Goal: Communication & Community: Answer question/provide support

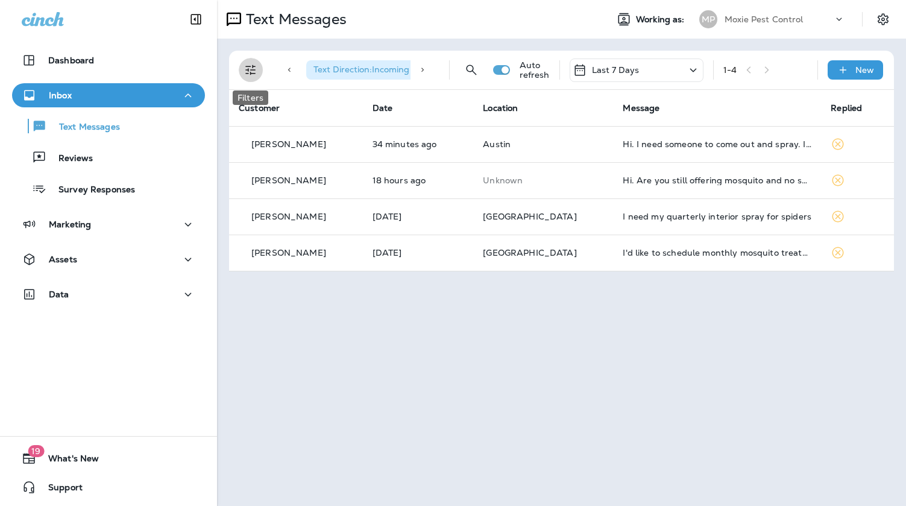
click at [255, 71] on icon "Filters" at bounding box center [250, 70] width 14 height 14
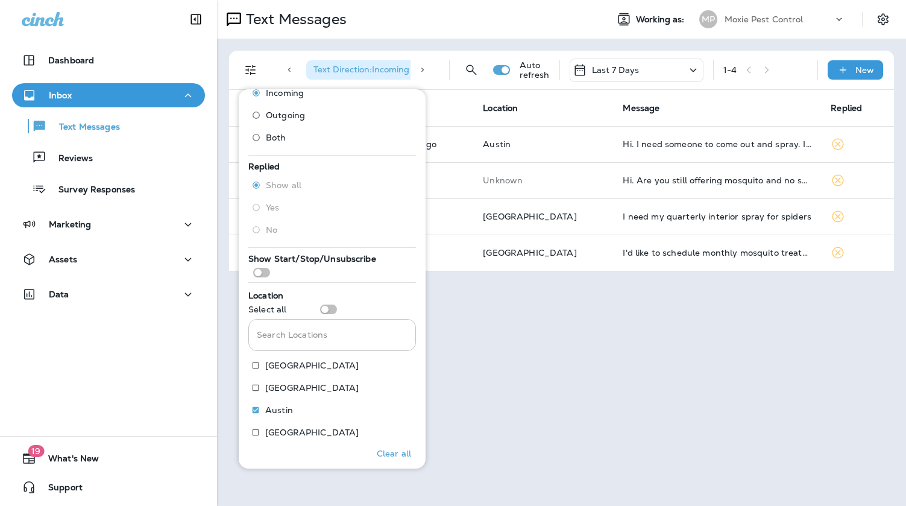
scroll to position [42, 0]
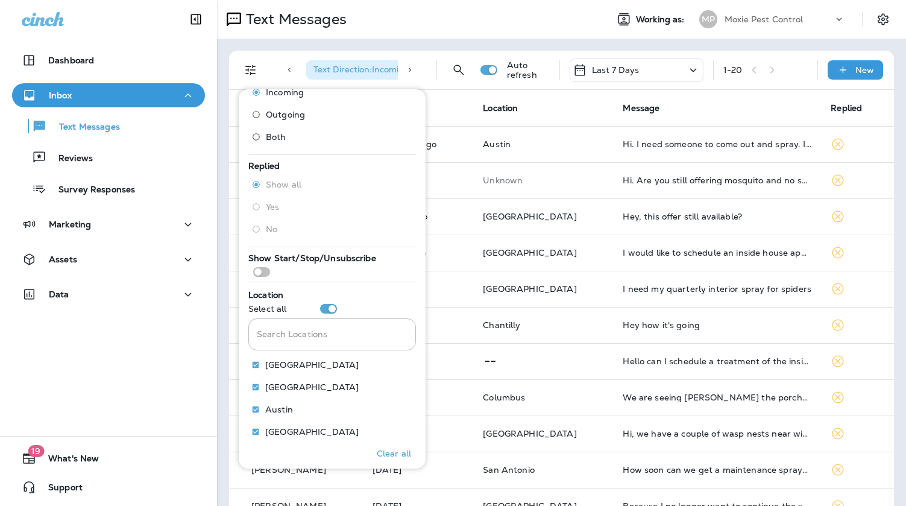
click at [471, 106] on th "Date" at bounding box center [418, 108] width 111 height 36
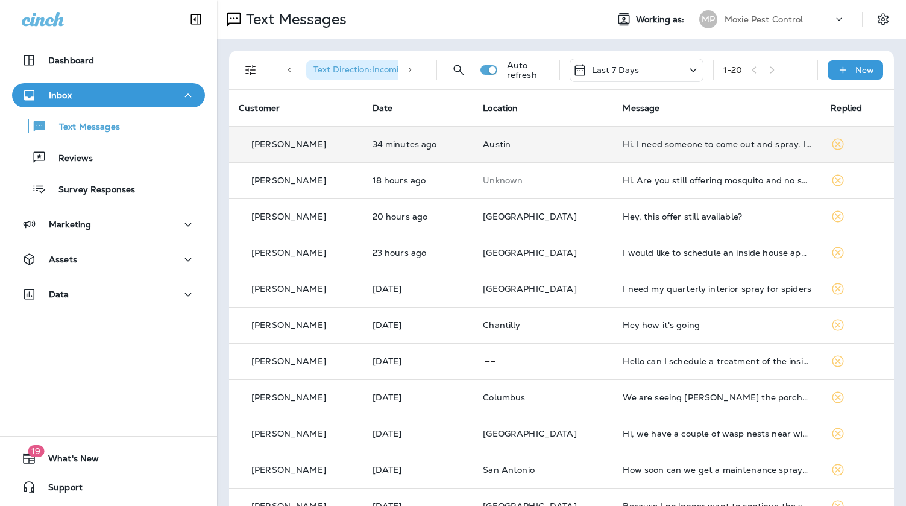
click at [437, 147] on p "34 minutes ago" at bounding box center [418, 144] width 92 height 10
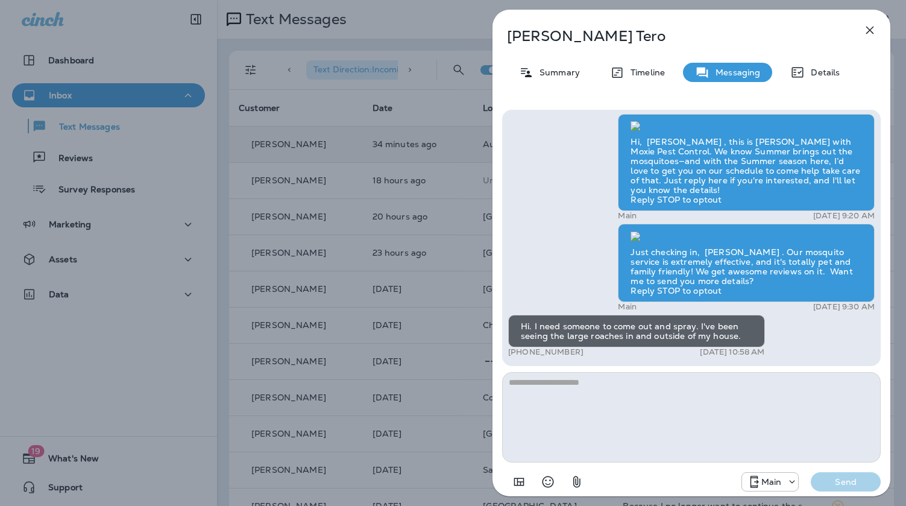
click at [404, 246] on div "[PERSON_NAME] Summary Timeline Messaging Details Hi, [PERSON_NAME] , this is [P…" at bounding box center [453, 253] width 906 height 506
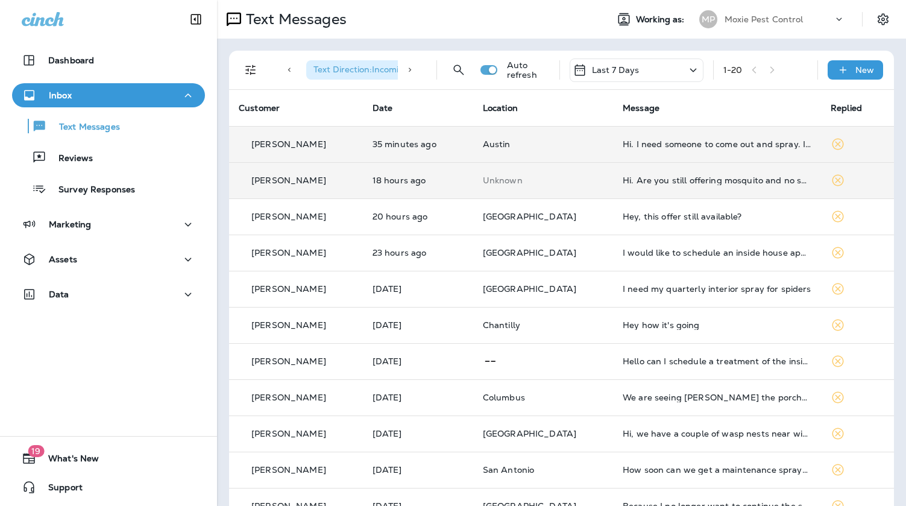
click at [657, 190] on td "Hi. Are you still offering mosquito and no see ums? We're having a birthday par…" at bounding box center [717, 180] width 208 height 36
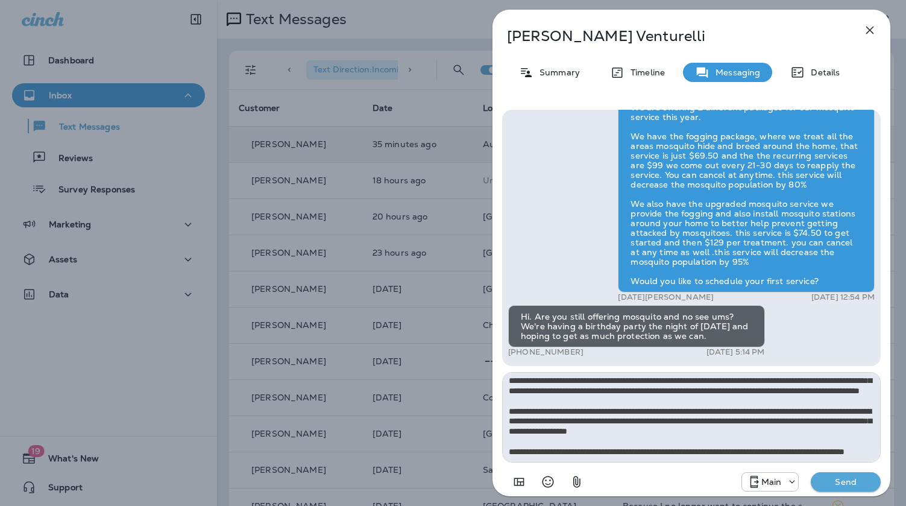
scroll to position [72, 0]
type textarea "**********"
click at [833, 474] on button "Send" at bounding box center [845, 481] width 70 height 19
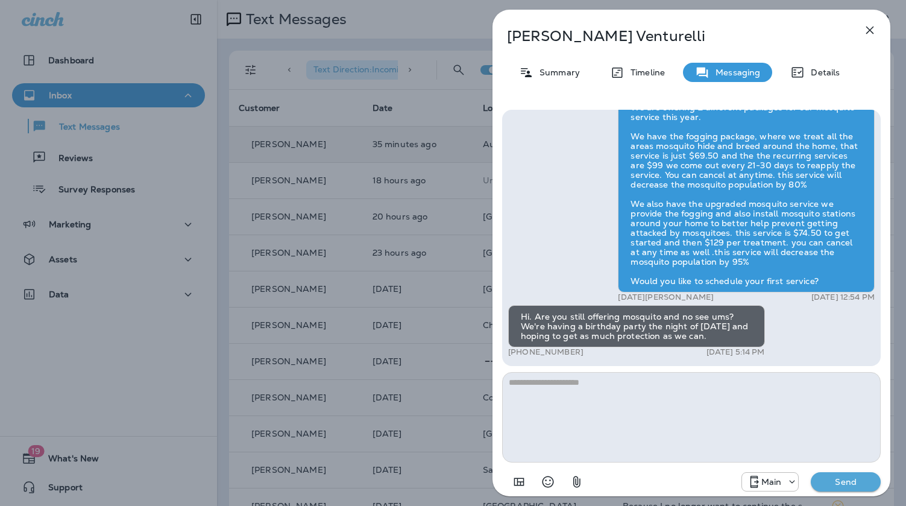
scroll to position [0, 0]
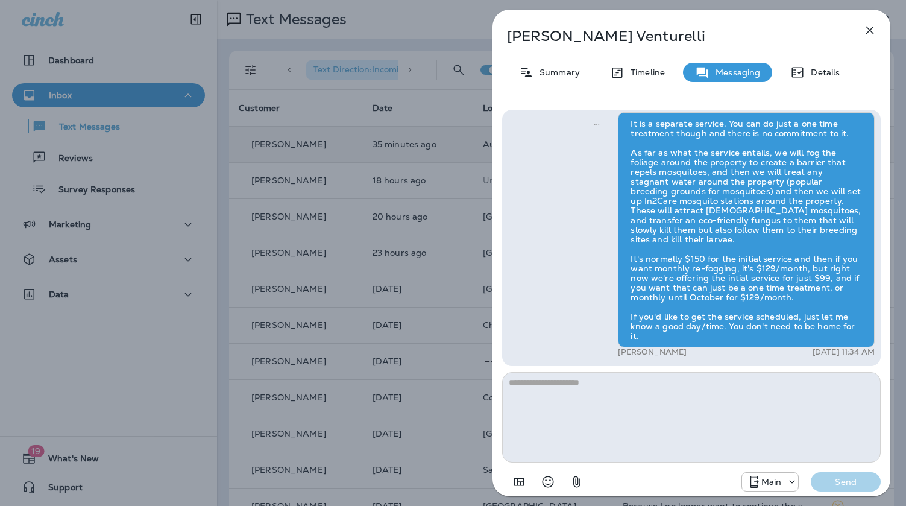
click at [395, 302] on div "Erin Venturelli Summary Timeline Messaging Details Hi, Erin , this is Noel with…" at bounding box center [453, 253] width 906 height 506
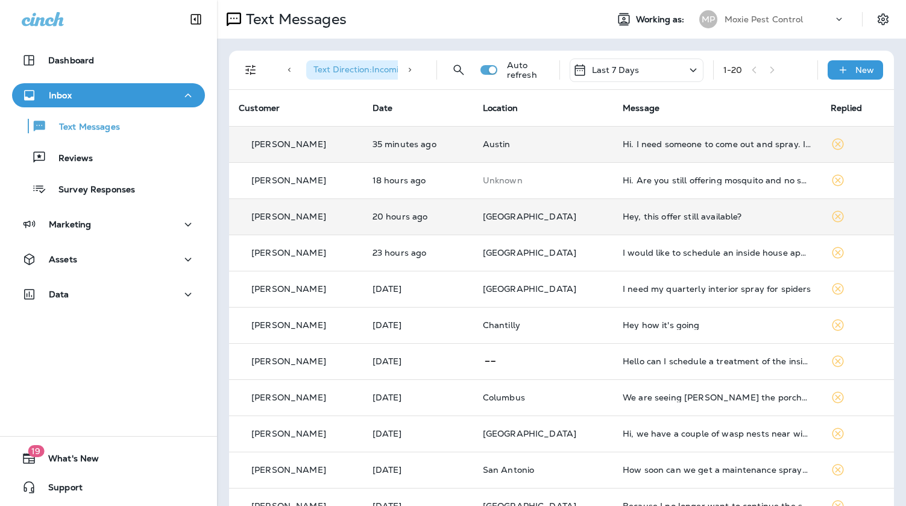
click at [637, 225] on td "Hey, this offer still available?" at bounding box center [717, 216] width 208 height 36
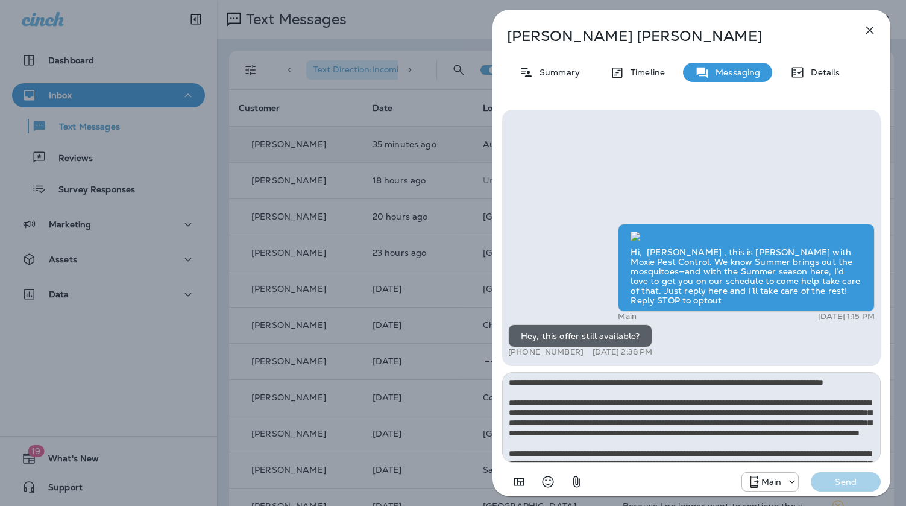
scroll to position [67, 0]
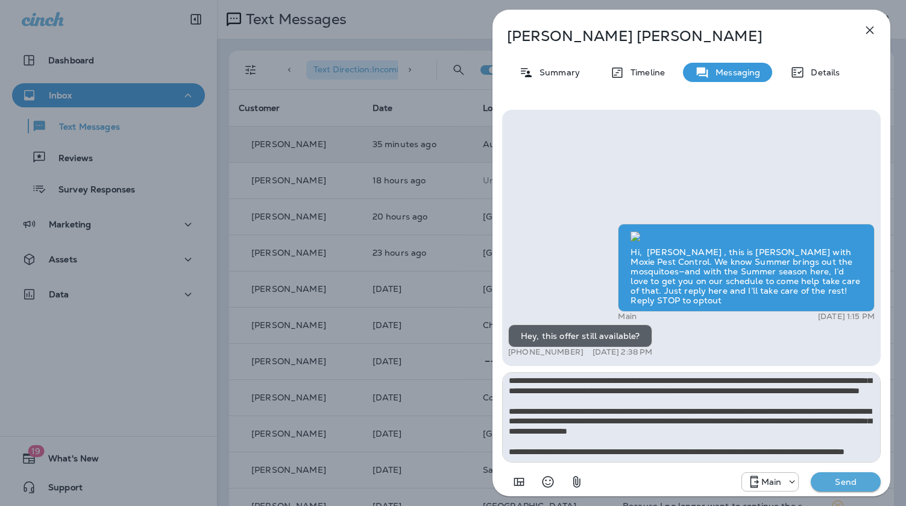
type textarea "**********"
click at [844, 480] on p "Send" at bounding box center [845, 481] width 51 height 11
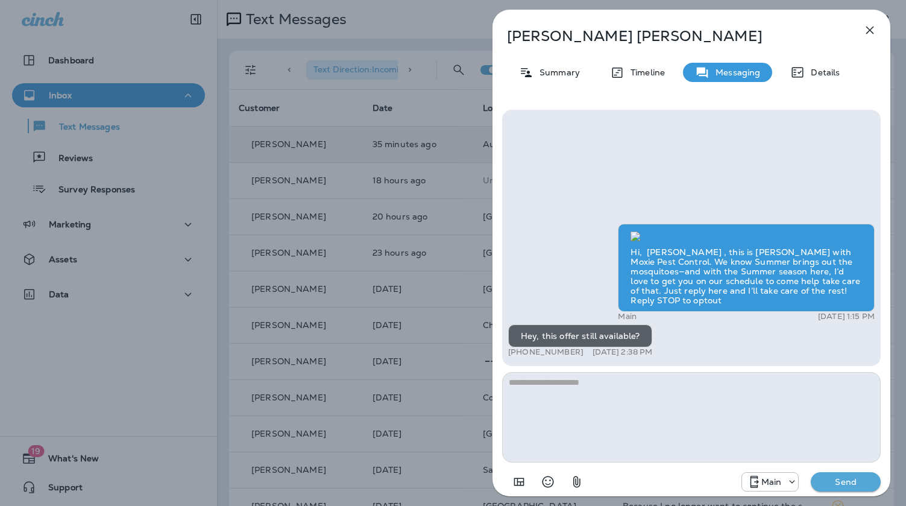
scroll to position [0, 0]
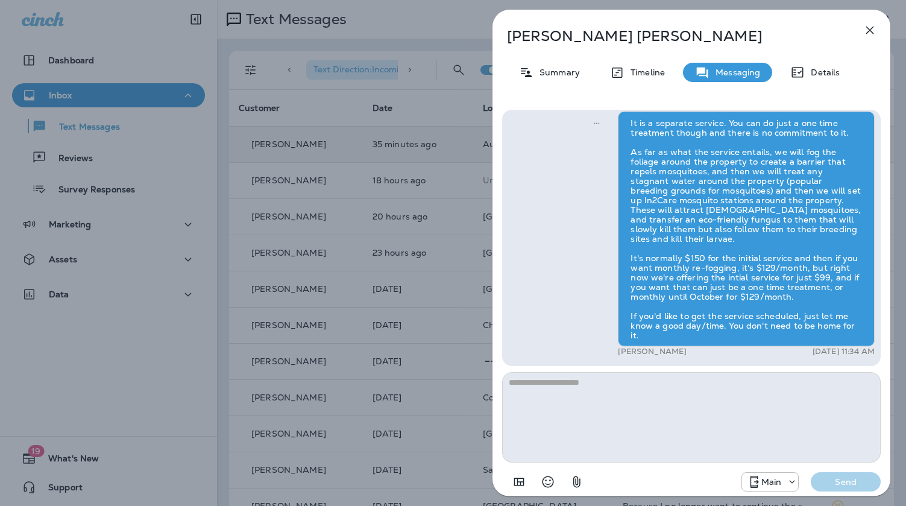
click at [473, 304] on div "Brenton Lengel Summary Timeline Messaging Details Hi, Brenton , this is Noel wi…" at bounding box center [453, 253] width 906 height 506
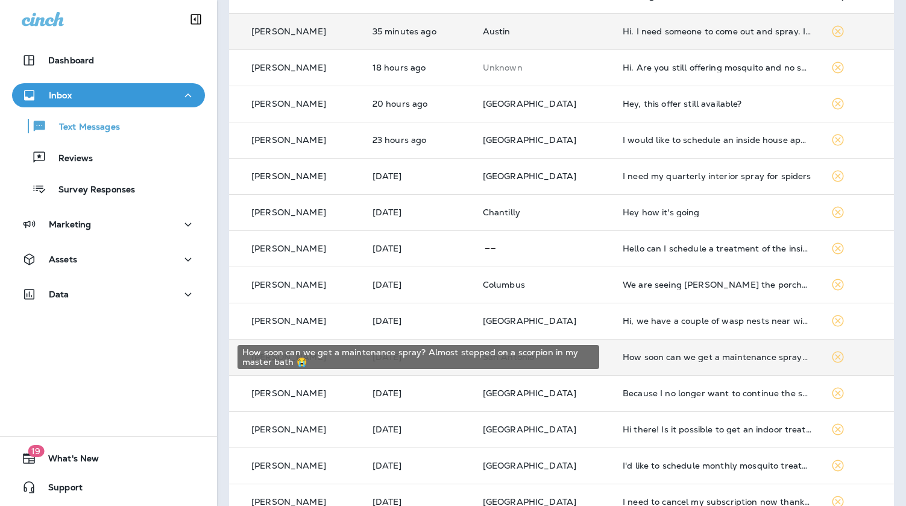
scroll to position [122, 0]
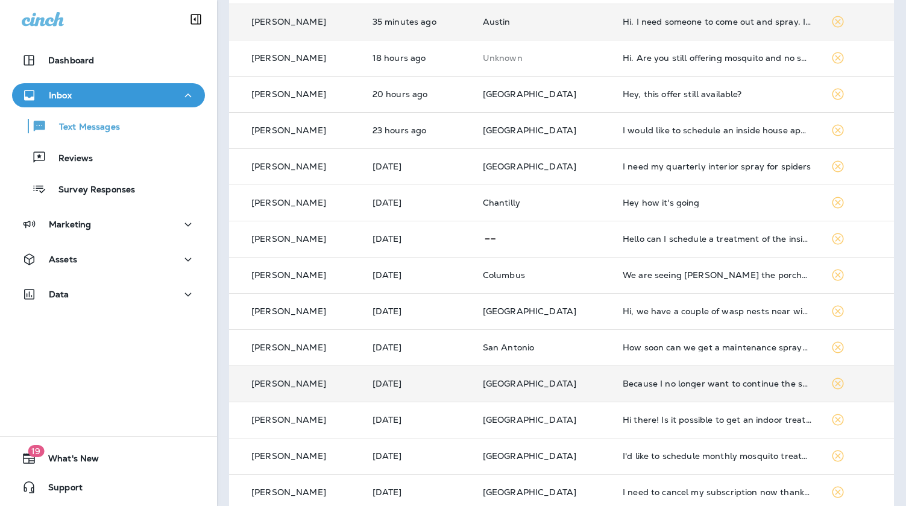
click at [641, 382] on div "Because I no longer want to continue the service" at bounding box center [716, 383] width 189 height 10
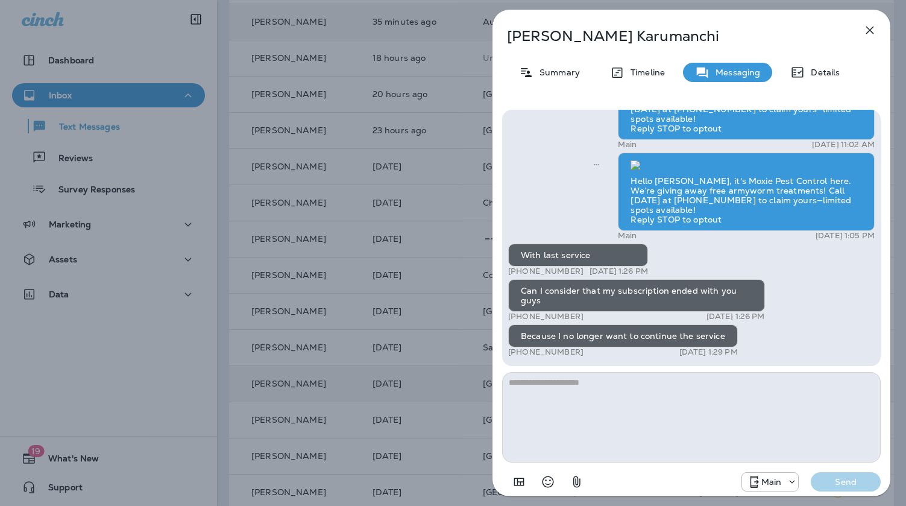
click at [455, 309] on div "Teja Karumanchi Summary Timeline Messaging Details Prepare for the unpredictabl…" at bounding box center [453, 253] width 906 height 506
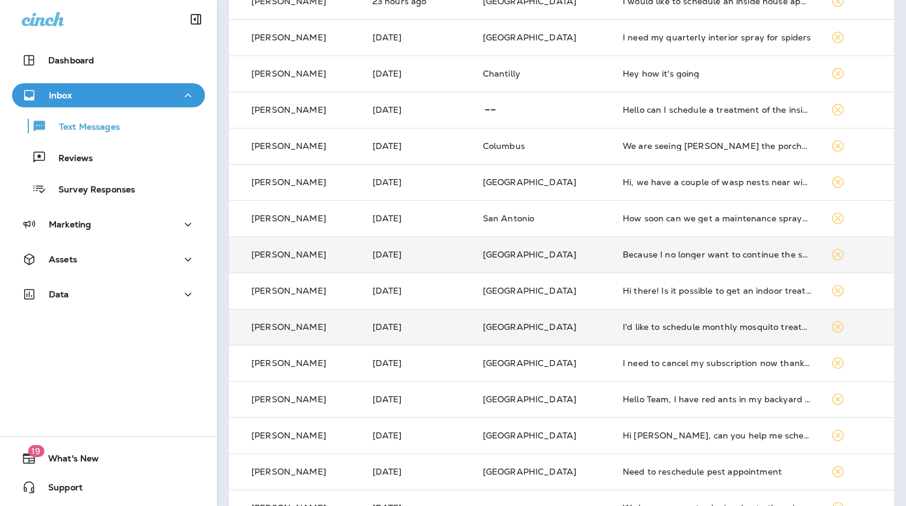
scroll to position [255, 0]
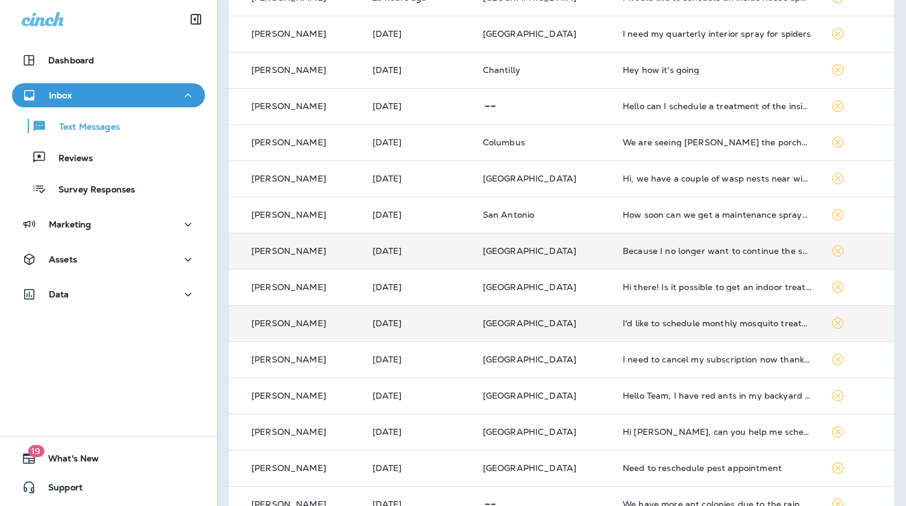
click at [696, 336] on td "I'd like to schedule monthly mosquito treatments" at bounding box center [717, 323] width 208 height 36
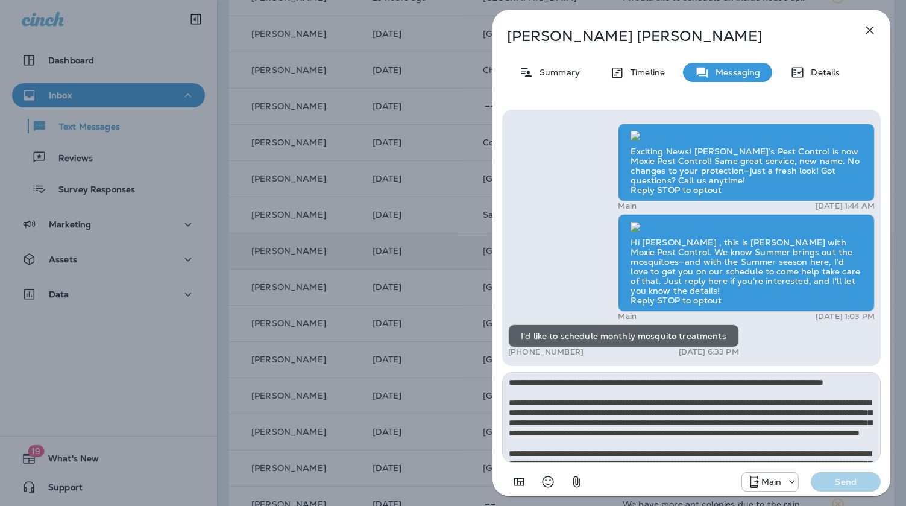
scroll to position [67, 0]
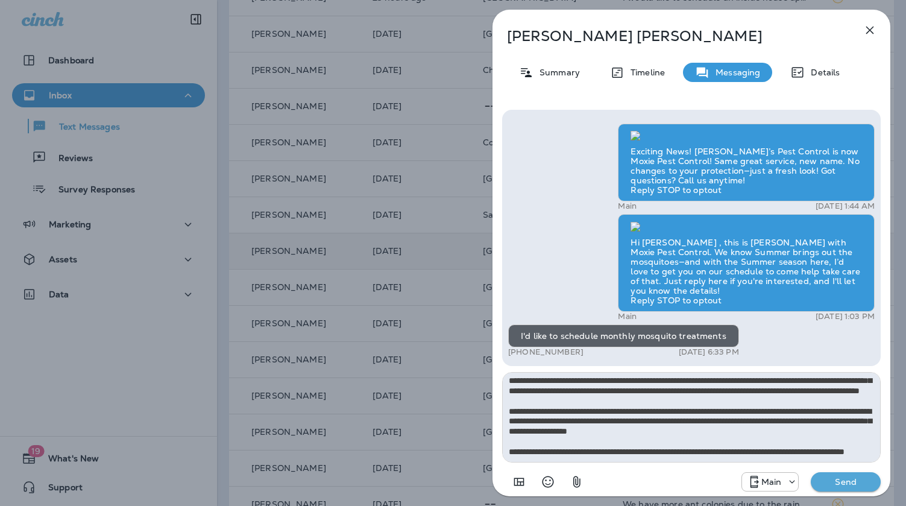
type textarea "**********"
click at [827, 477] on p "Send" at bounding box center [845, 481] width 51 height 11
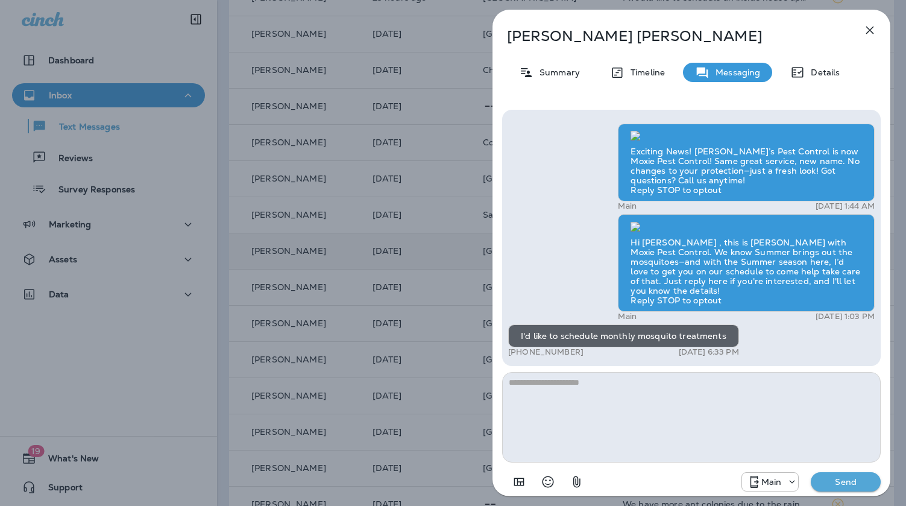
scroll to position [0, 0]
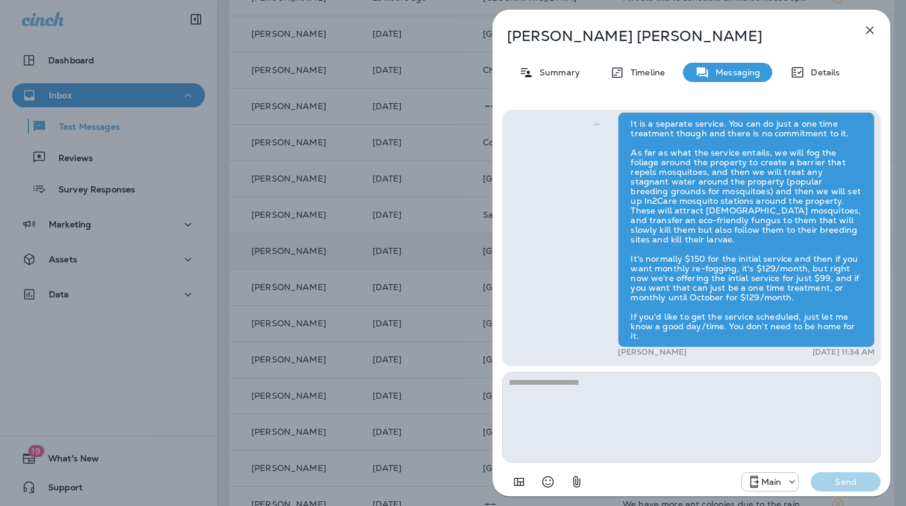
click at [469, 296] on div "Morgan Howell Summary Timeline Messaging Details Exciting News! Joshua’s Pest C…" at bounding box center [453, 253] width 906 height 506
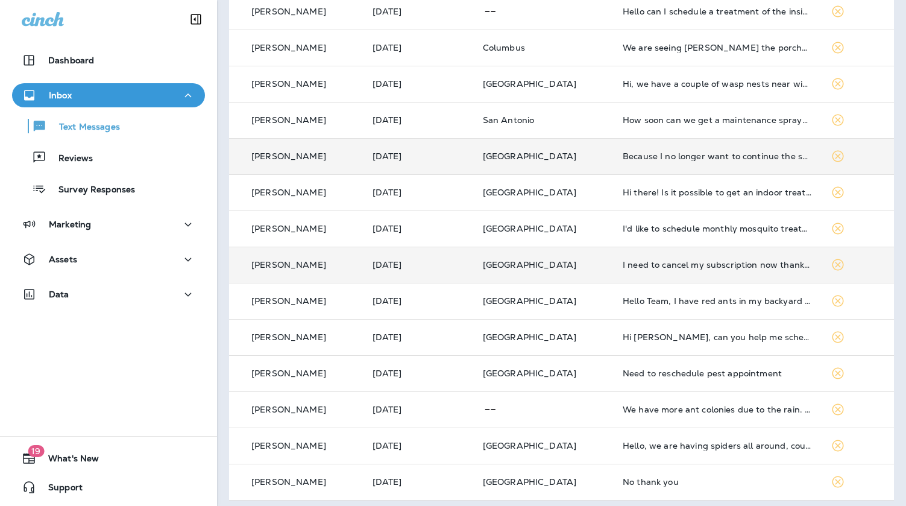
scroll to position [350, 0]
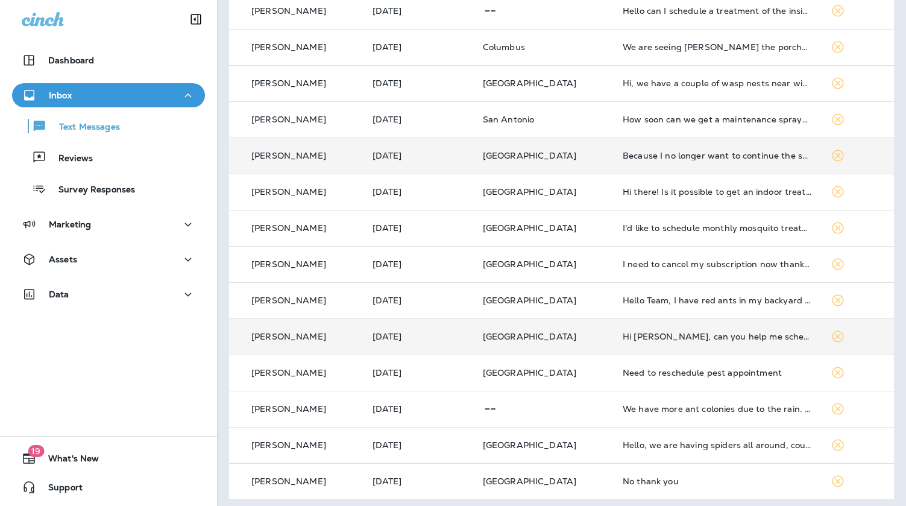
click at [657, 342] on td "Hi [PERSON_NAME], can you help me schedule in home service? We are seeing more …" at bounding box center [717, 336] width 208 height 36
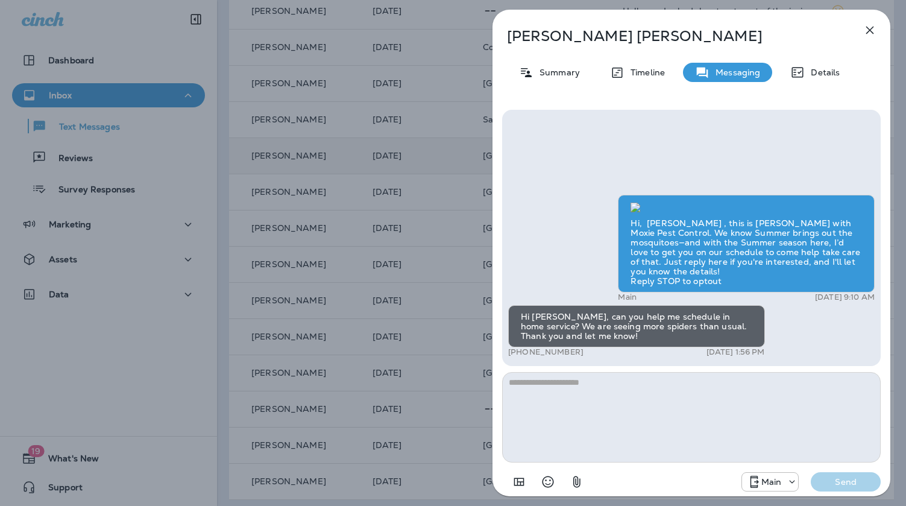
click at [475, 321] on div "Matthew Goss Summary Timeline Messaging Details Hi, Matthew , this is Cameron w…" at bounding box center [453, 253] width 906 height 506
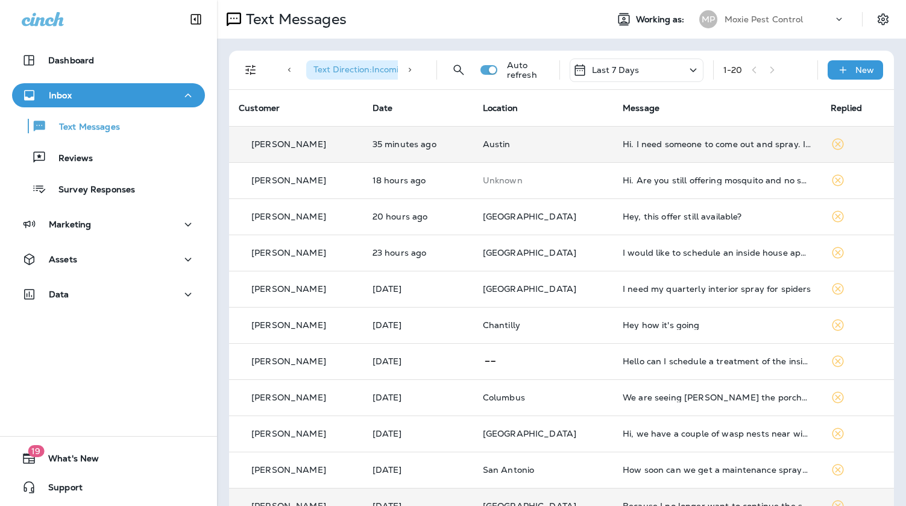
click at [786, 73] on div "1 - 20" at bounding box center [765, 70] width 84 height 18
click at [689, 72] on icon at bounding box center [693, 70] width 14 height 15
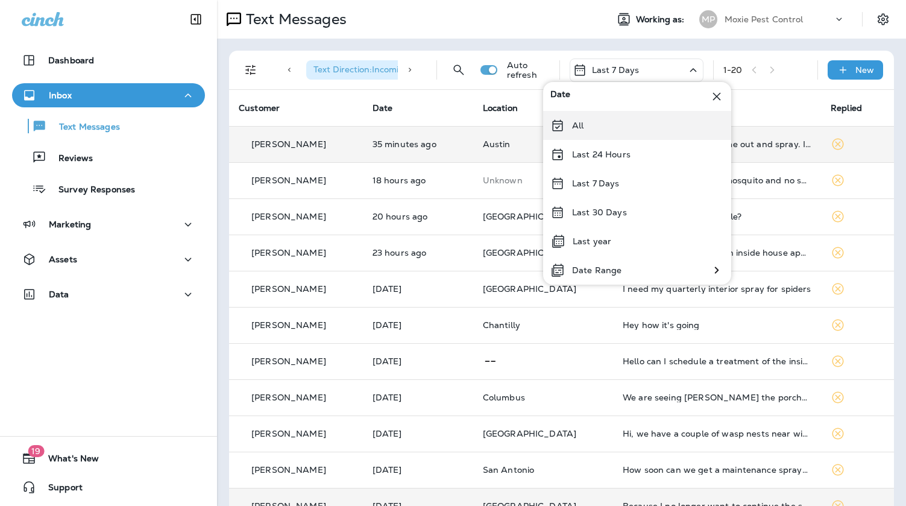
click at [609, 121] on div "All" at bounding box center [637, 125] width 188 height 29
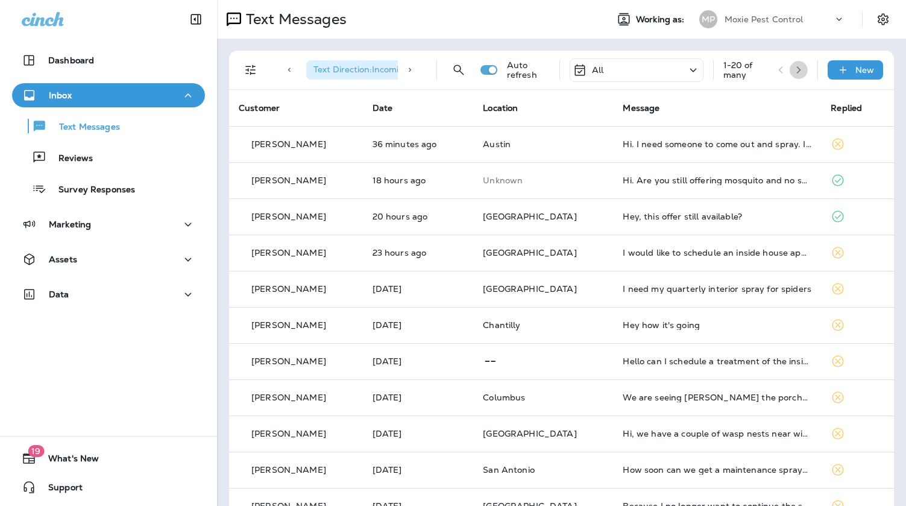
click at [792, 74] on button "button" at bounding box center [798, 70] width 18 height 18
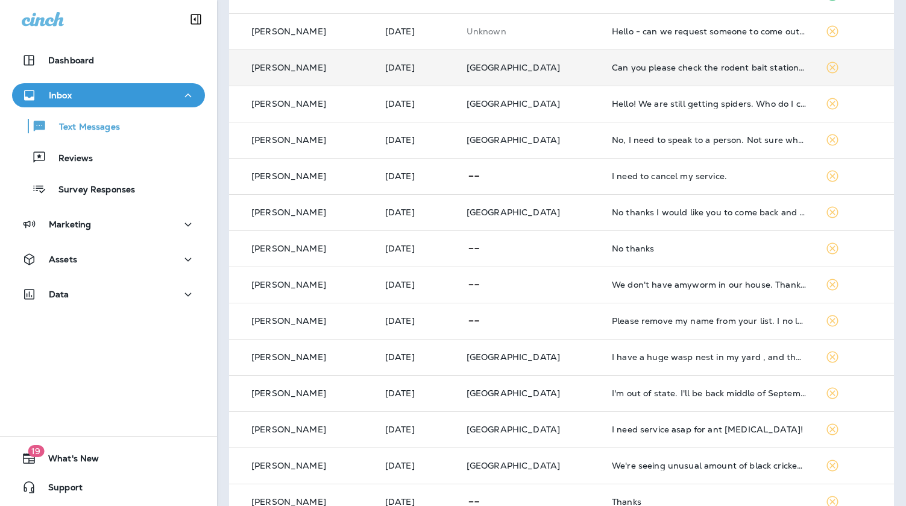
scroll to position [356, 0]
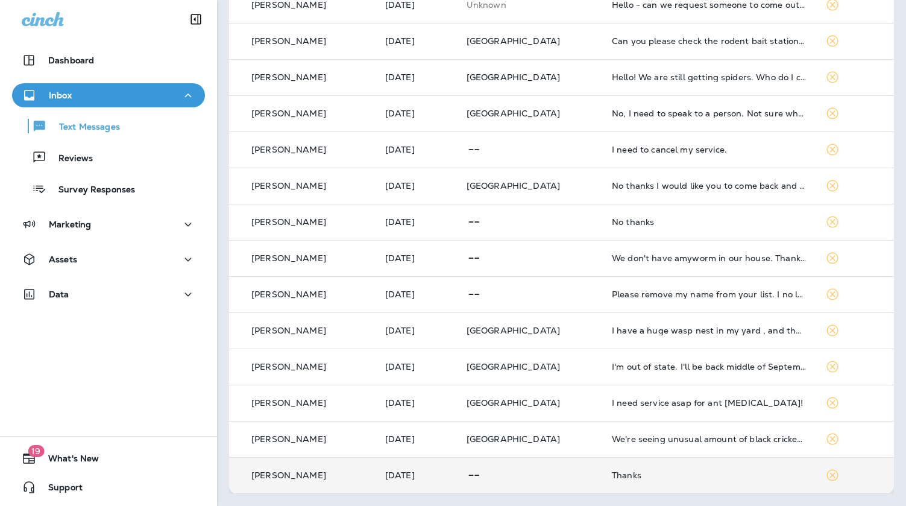
click at [706, 471] on div "Thanks" at bounding box center [709, 475] width 194 height 10
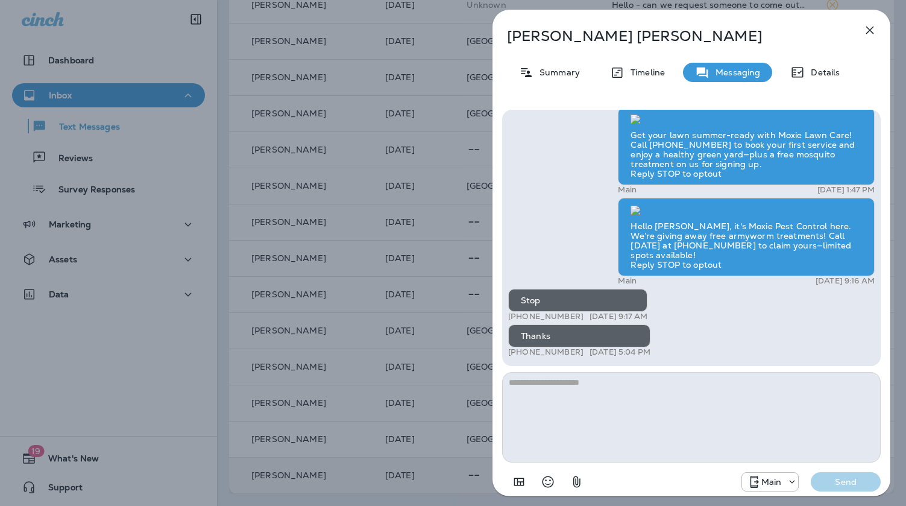
click at [450, 258] on div "Ted Howard Summary Timeline Messaging Details Hello Ted, Noel from Moxie Pest C…" at bounding box center [453, 253] width 906 height 506
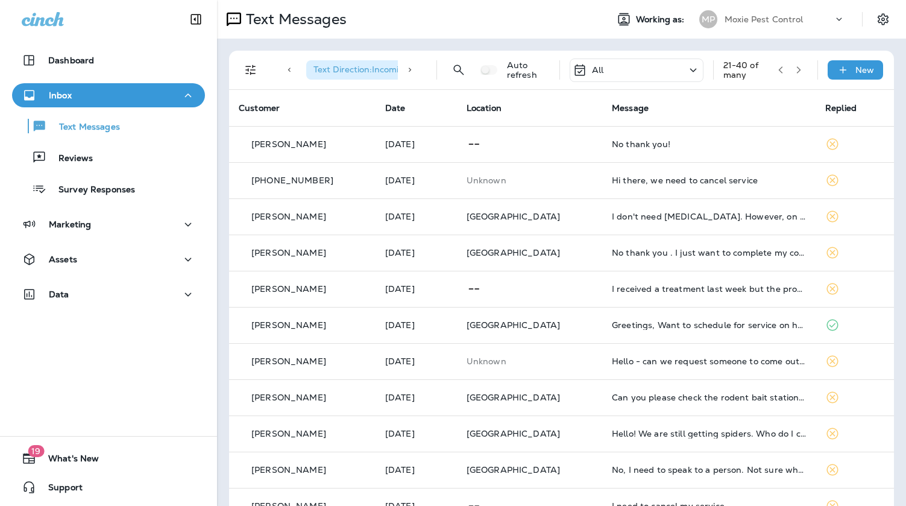
click at [791, 66] on button "button" at bounding box center [798, 70] width 18 height 18
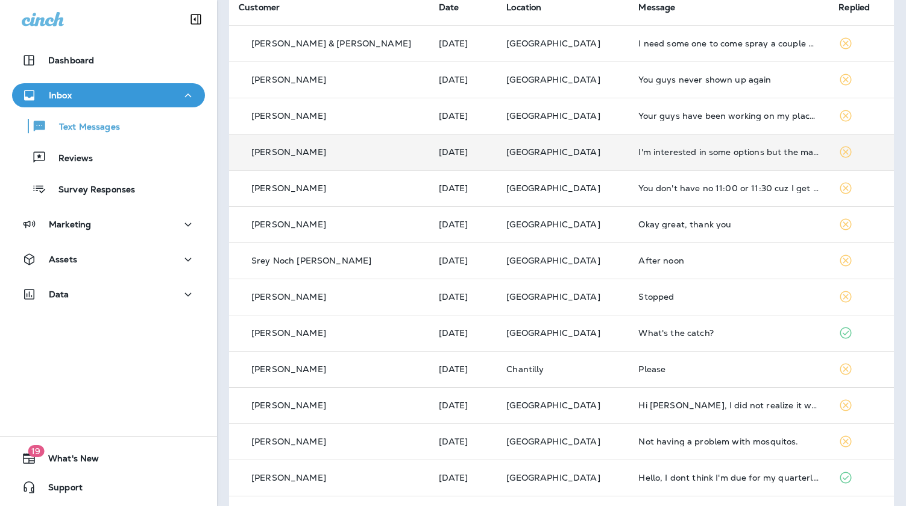
scroll to position [102, 0]
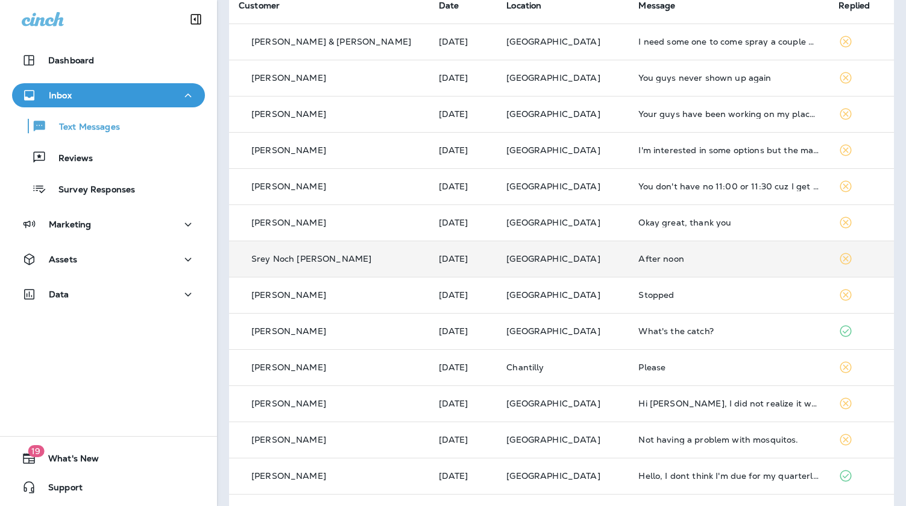
click at [551, 263] on td "[GEOGRAPHIC_DATA]" at bounding box center [562, 258] width 132 height 36
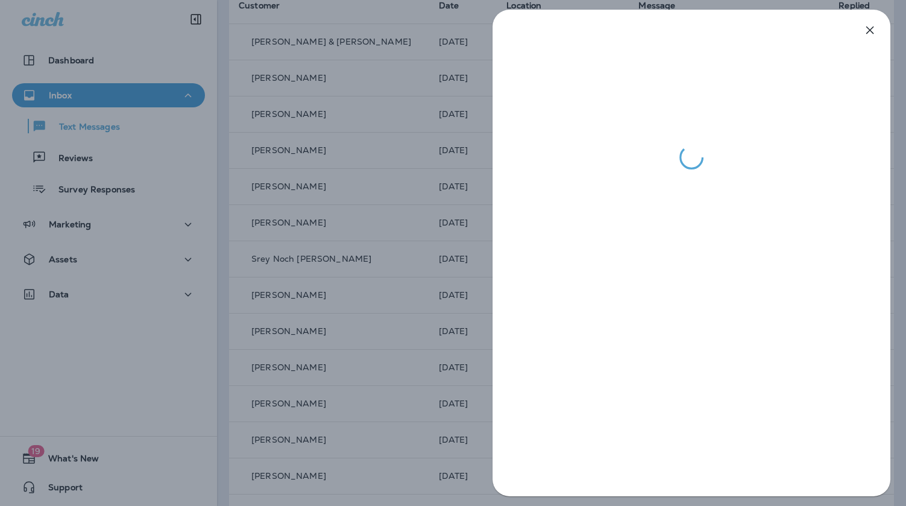
click at [433, 254] on div at bounding box center [453, 253] width 906 height 506
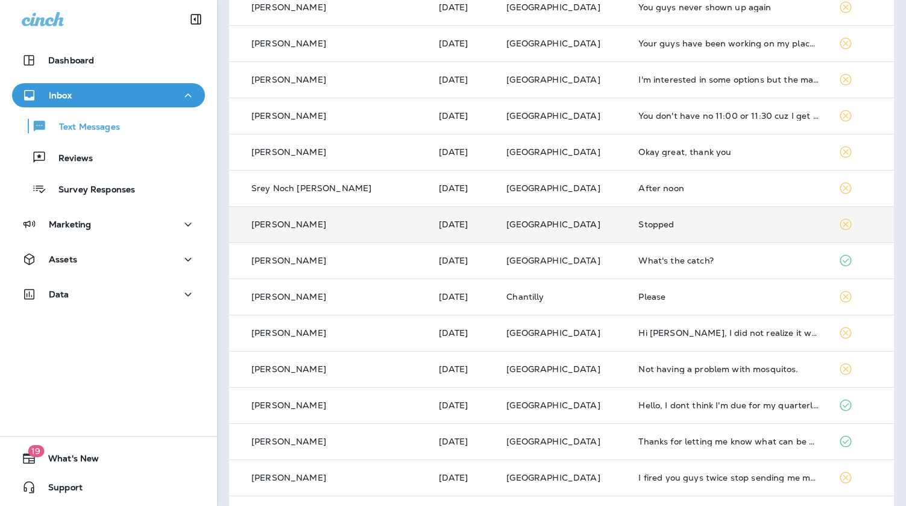
scroll to position [183, 0]
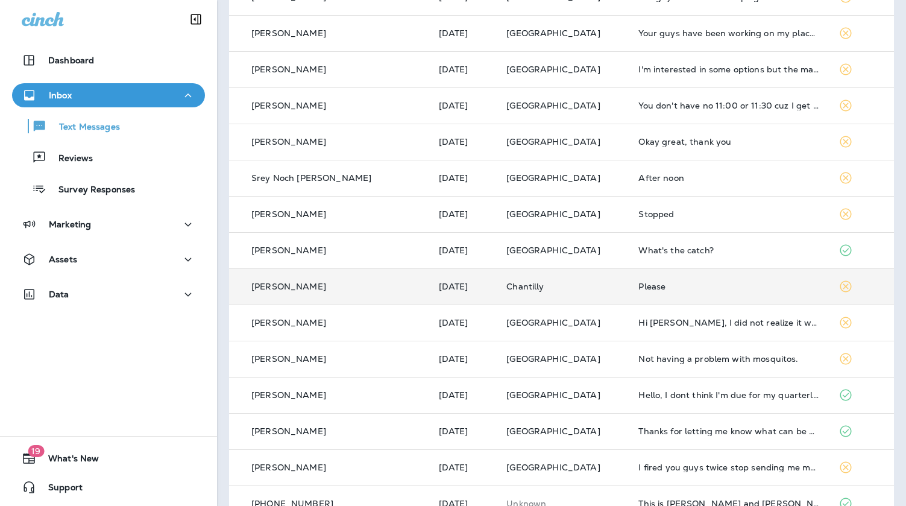
click at [628, 278] on td "Please" at bounding box center [728, 286] width 200 height 36
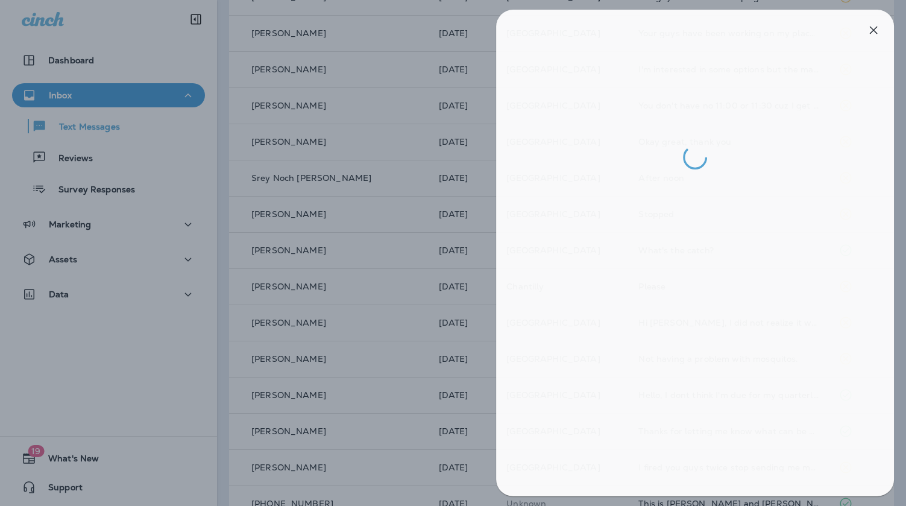
click at [468, 281] on div at bounding box center [457, 253] width 906 height 506
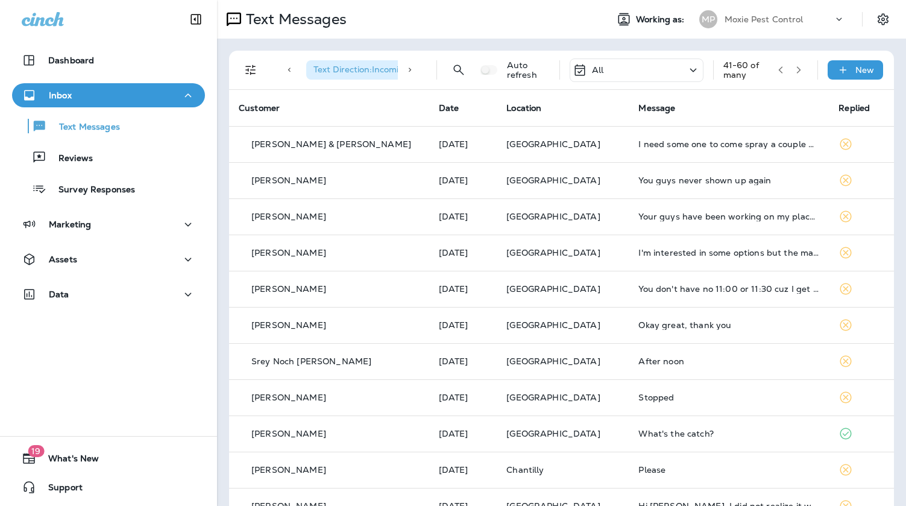
click at [251, 65] on icon "Filters" at bounding box center [250, 70] width 14 height 14
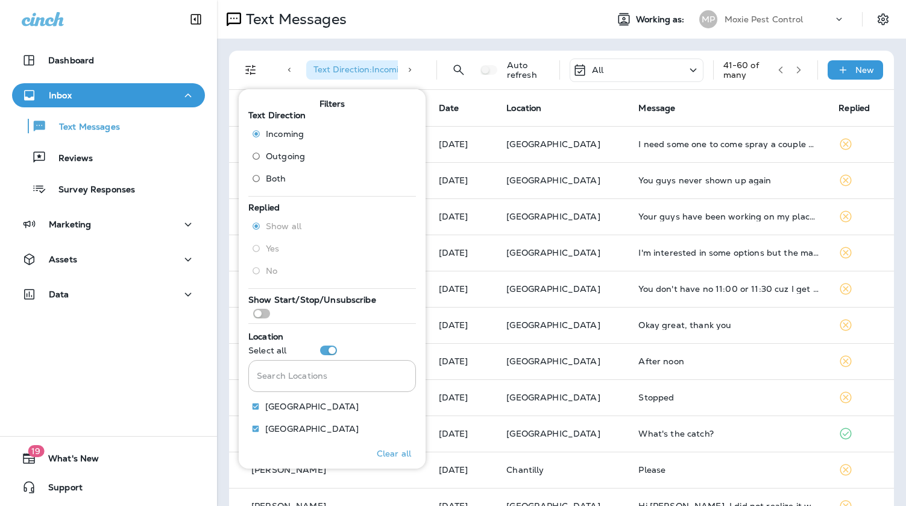
click at [606, 38] on div "Text Messages Working as: MP Moxie Pest Control" at bounding box center [561, 19] width 689 height 39
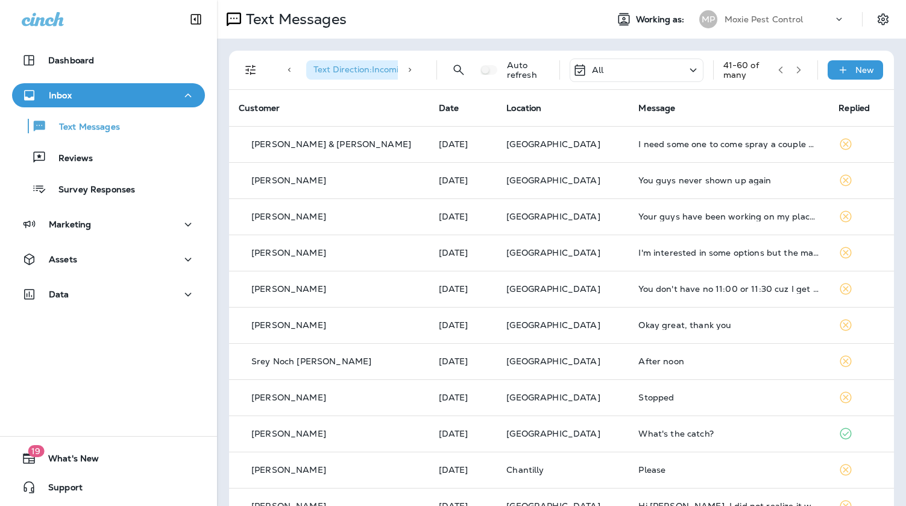
click at [797, 71] on icon "button" at bounding box center [798, 70] width 8 height 8
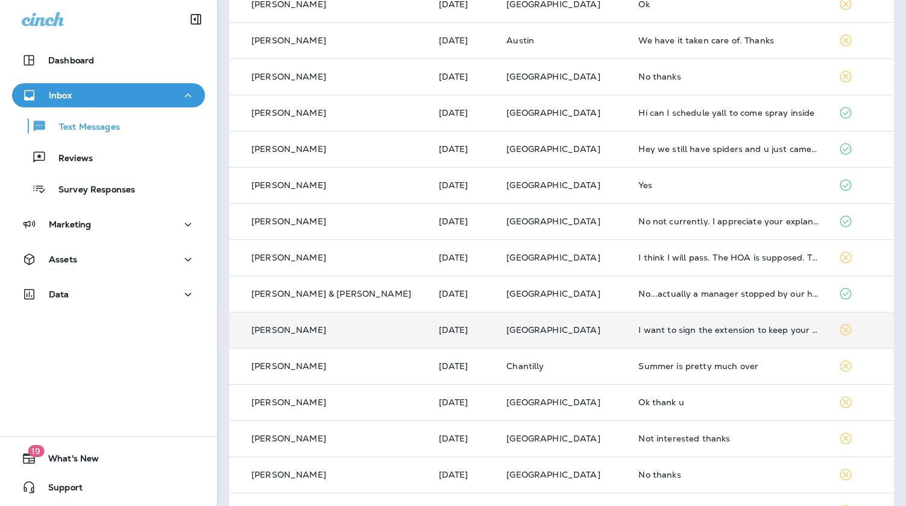
scroll to position [213, 0]
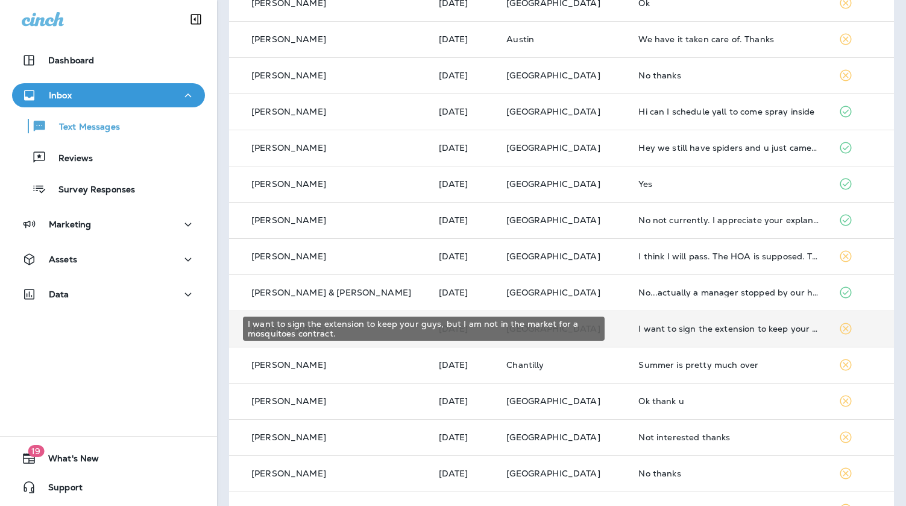
click at [647, 331] on div "I want to sign the extension to keep your guys, but I am not in the market for …" at bounding box center [728, 329] width 181 height 10
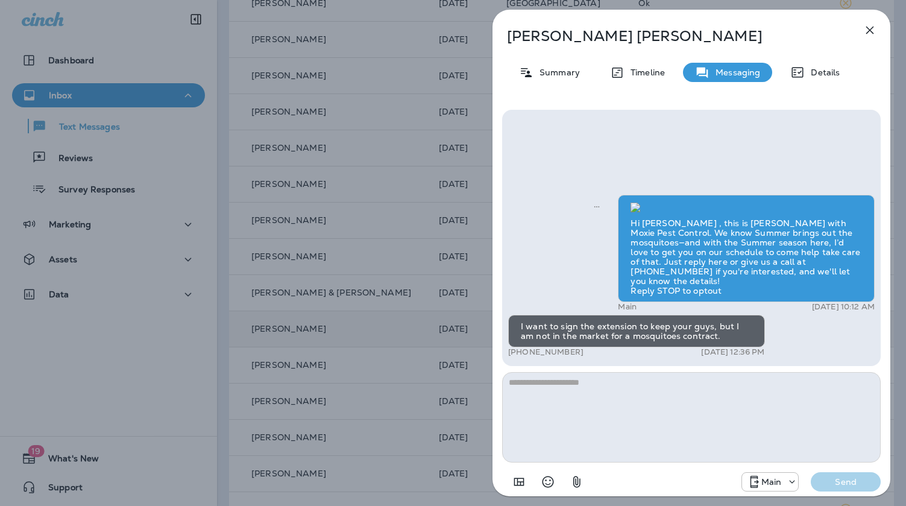
scroll to position [1, 0]
drag, startPoint x: 582, startPoint y: 351, endPoint x: 516, endPoint y: 354, distance: 65.8
click at [516, 354] on div "+1 (678) 457-4834 Aug 25, 2025 12:36 PM" at bounding box center [636, 352] width 257 height 10
copy p "(678) 457-4834"
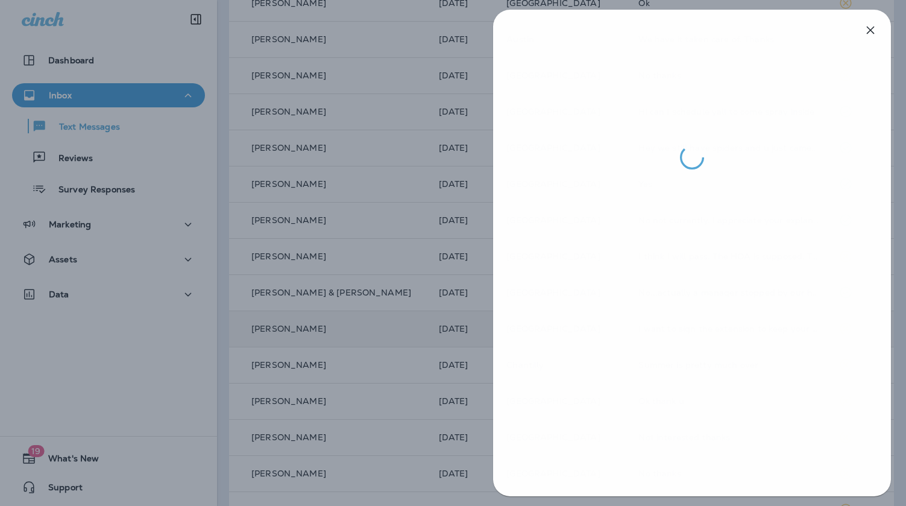
click at [421, 222] on div at bounding box center [454, 253] width 906 height 506
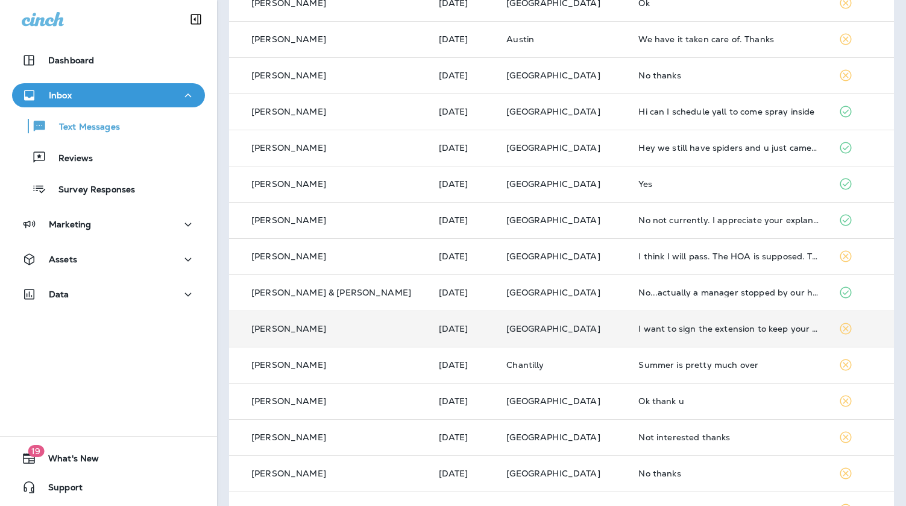
scroll to position [280, 0]
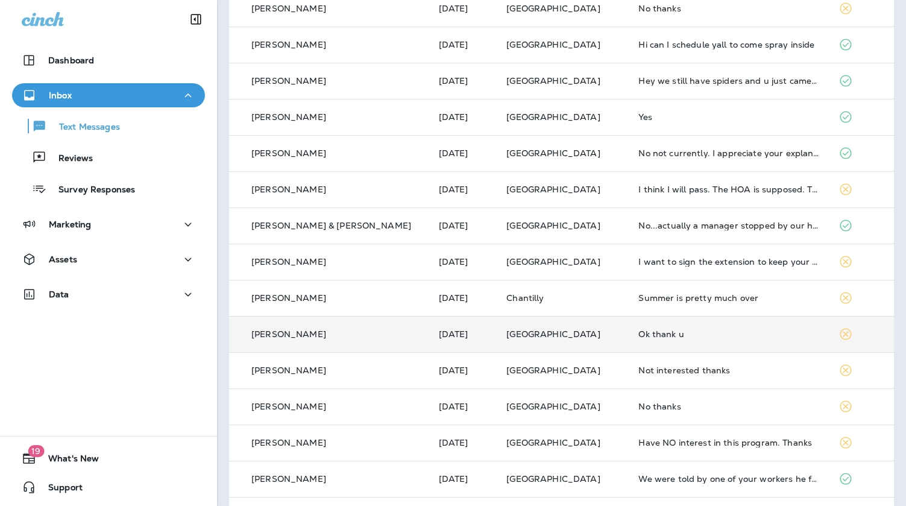
click at [642, 337] on div "Ok thank u" at bounding box center [728, 334] width 181 height 10
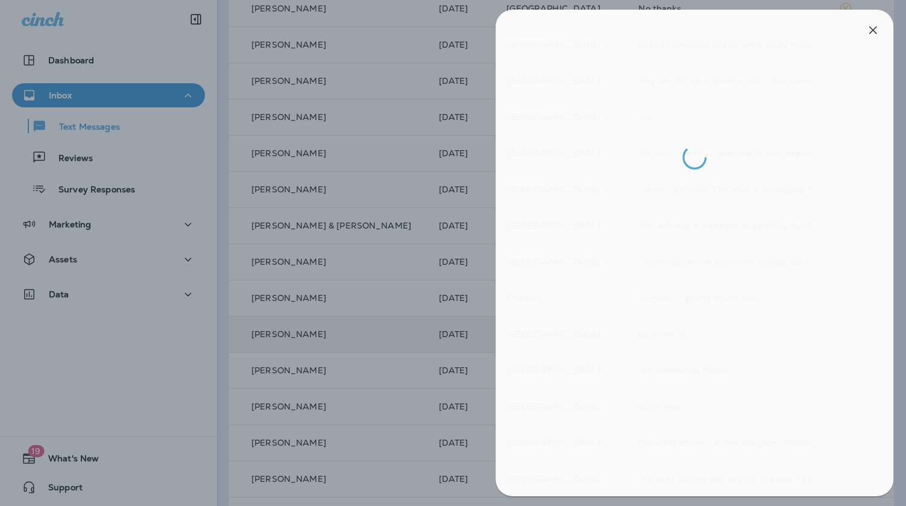
click at [454, 303] on div at bounding box center [456, 253] width 906 height 506
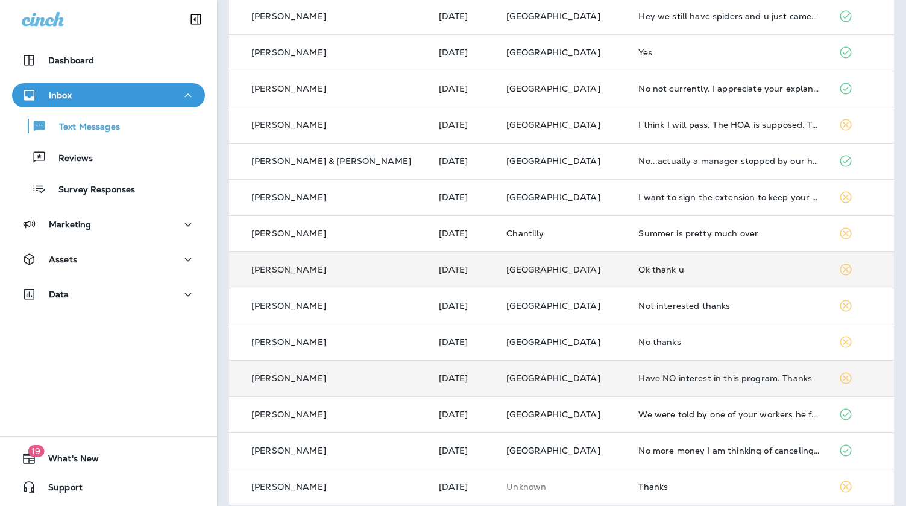
click at [631, 371] on td "Have NO interest in this program. Thanks" at bounding box center [728, 378] width 200 height 36
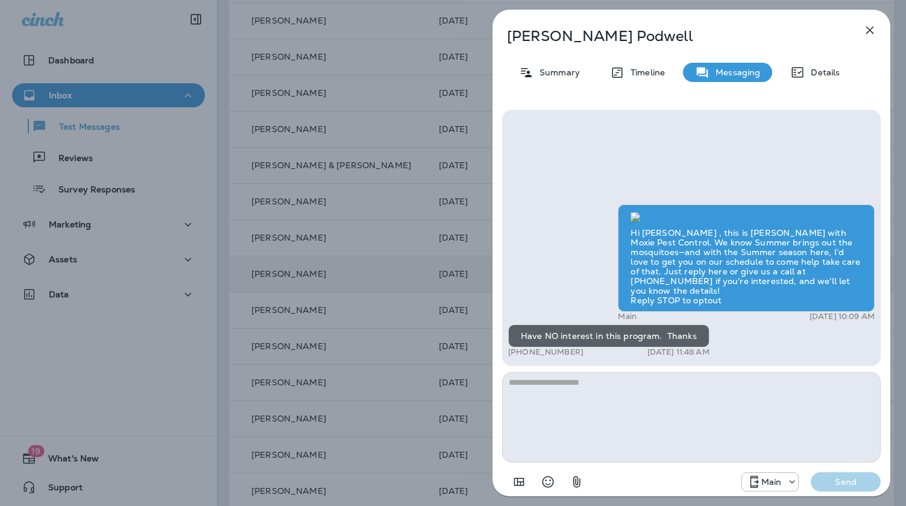
click at [443, 307] on div "Tom Podwell Summary Timeline Messaging Details Hi Tom , this is Steven with Mox…" at bounding box center [453, 253] width 906 height 506
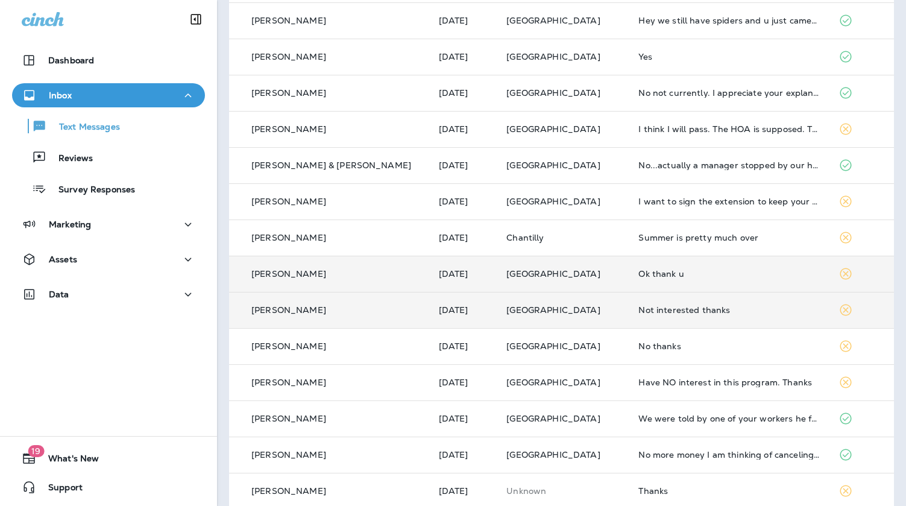
scroll to position [356, 0]
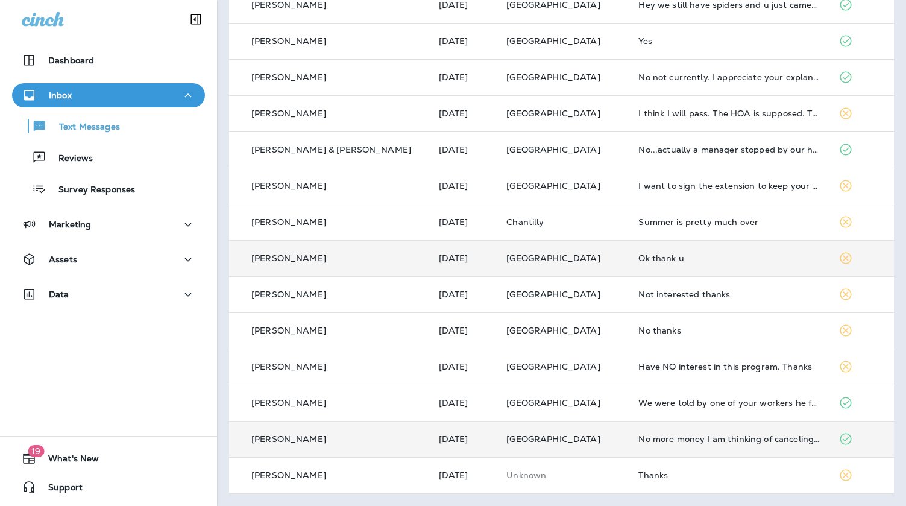
click at [671, 432] on td "No more money I am thinking of canceling the service" at bounding box center [728, 439] width 200 height 36
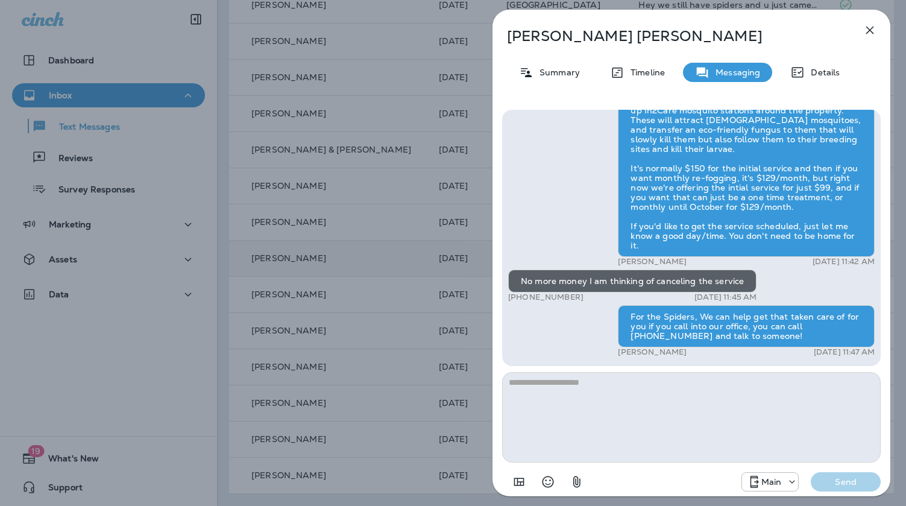
click at [412, 299] on div "Jay Patel Summary Timeline Messaging Details Hi Jay , this is Steven with Moxie…" at bounding box center [453, 253] width 906 height 506
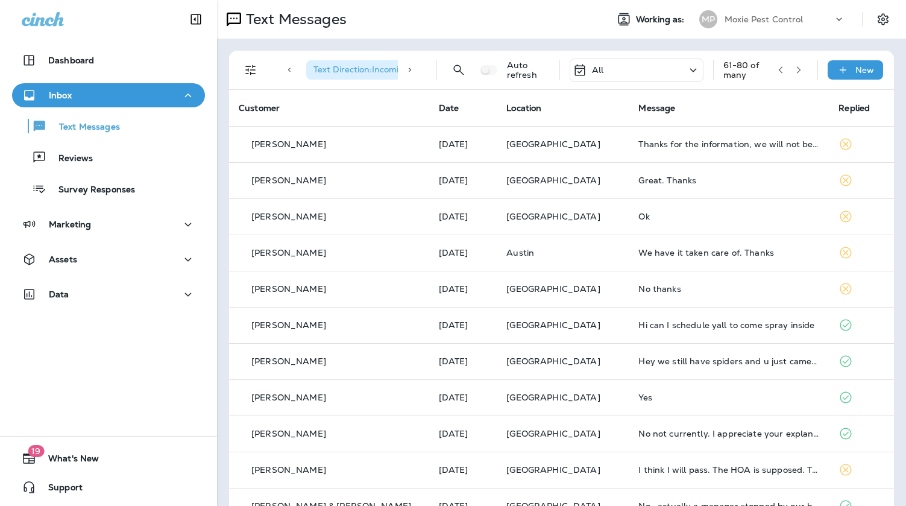
click at [795, 67] on icon "button" at bounding box center [798, 70] width 8 height 8
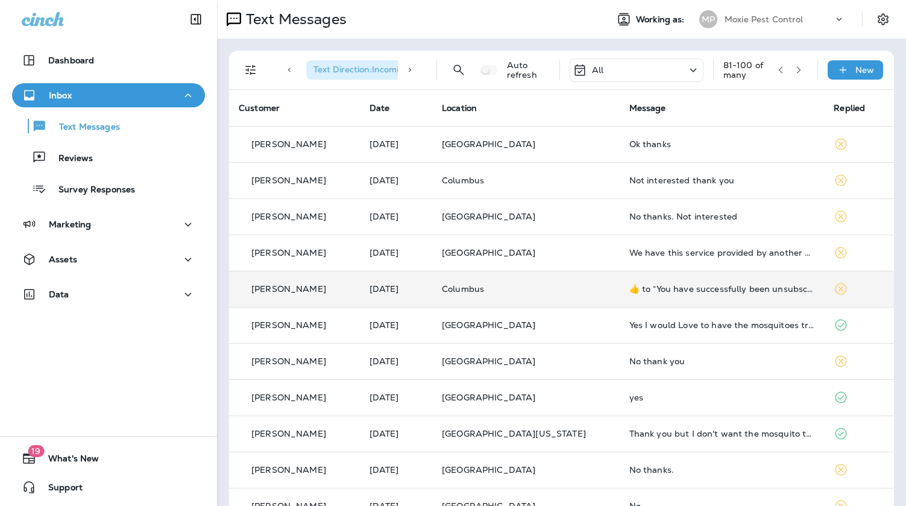
click at [714, 289] on div "​👍​ to “ You have successfully been unsubscribed. You will not receive any more…" at bounding box center [722, 289] width 186 height 10
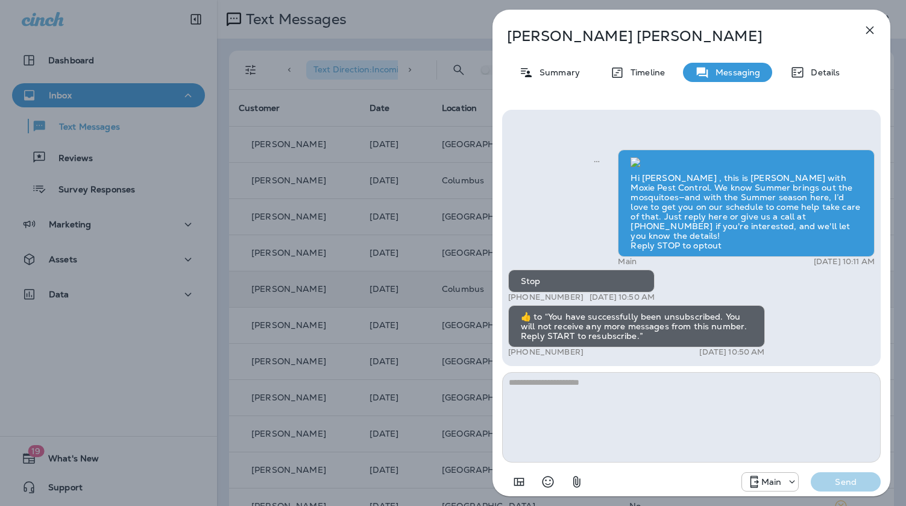
click at [435, 249] on div "Everett Pitts Summary Timeline Messaging Details Hi Everett , this is Steven wi…" at bounding box center [453, 253] width 906 height 506
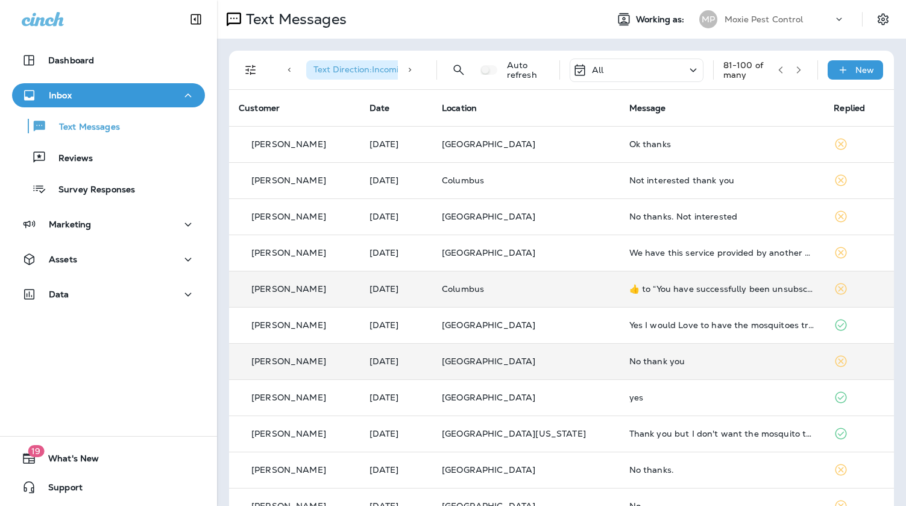
scroll to position [96, 0]
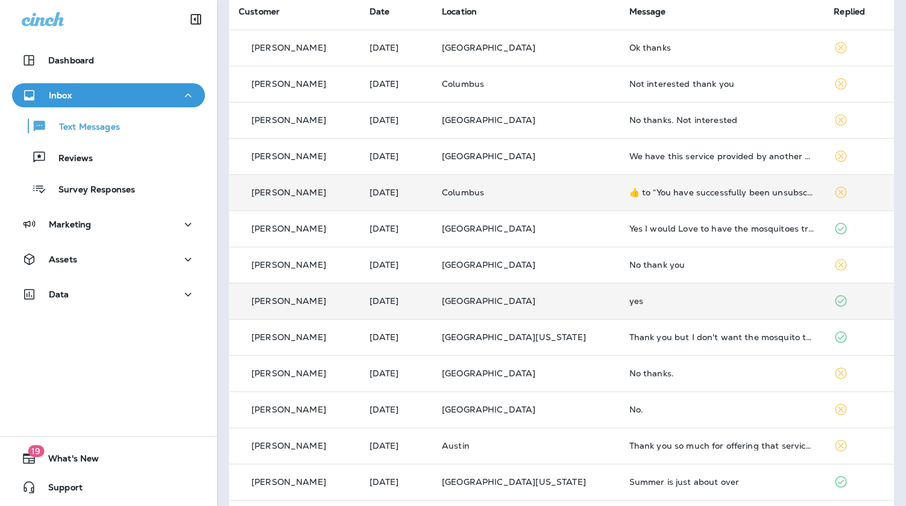
click at [654, 306] on td "yes" at bounding box center [721, 301] width 205 height 36
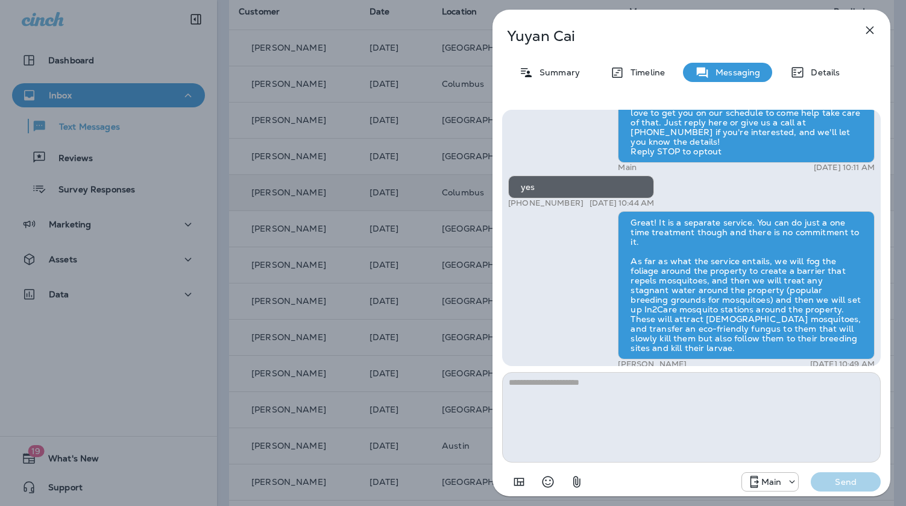
scroll to position [1, 0]
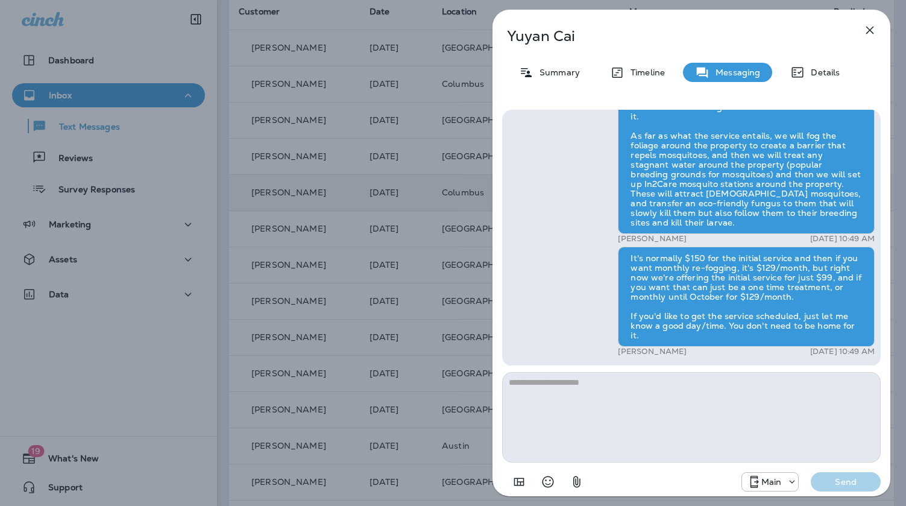
click at [875, 35] on icon "button" at bounding box center [869, 30] width 14 height 14
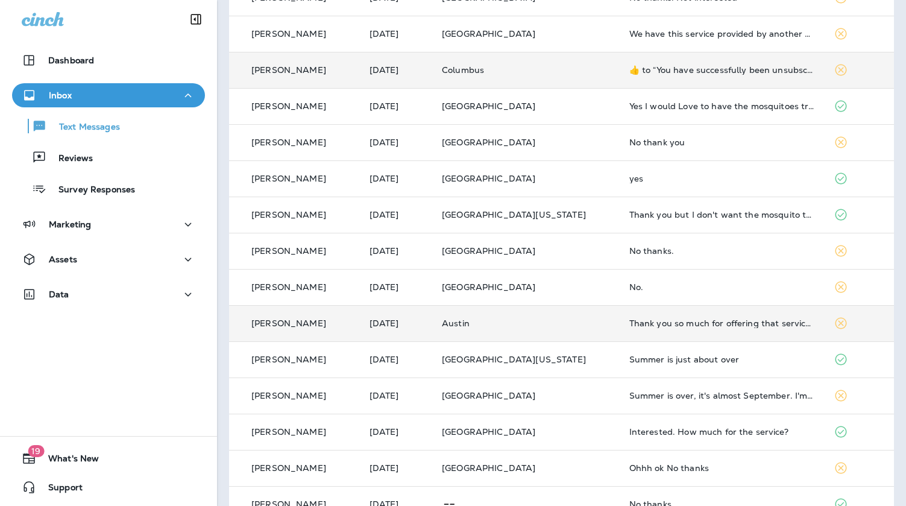
scroll to position [221, 0]
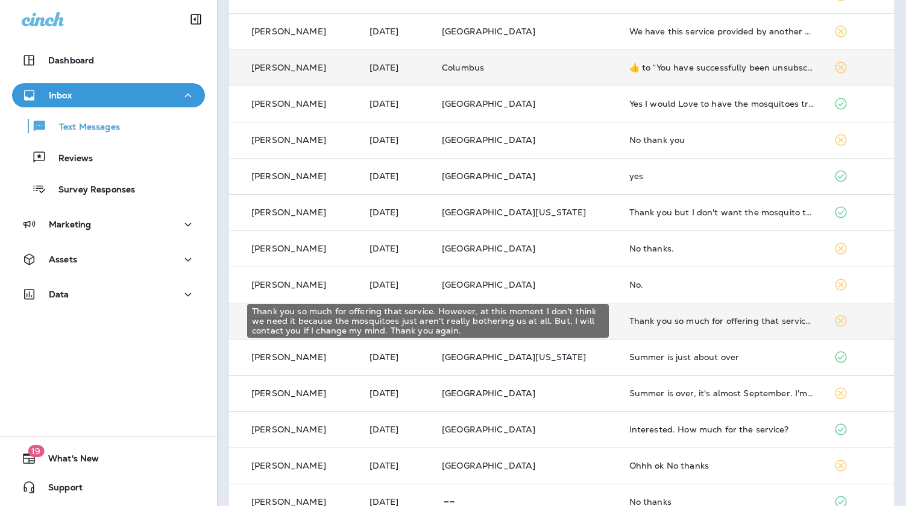
click at [659, 316] on div "Thank you so much for offering that service. However, at this moment I don't th…" at bounding box center [722, 321] width 186 height 10
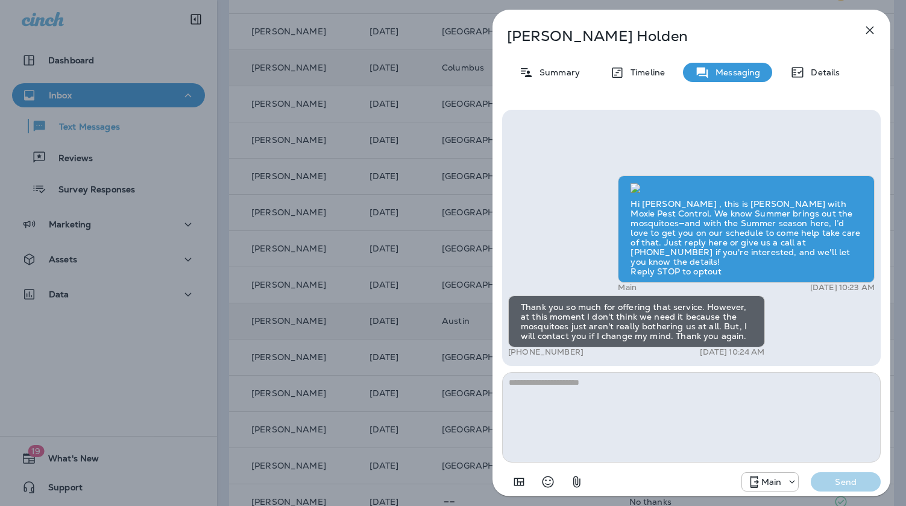
click at [463, 263] on div "Nancy Holden Summary Timeline Messaging Details Hi Nancy , this is Steven with …" at bounding box center [453, 253] width 906 height 506
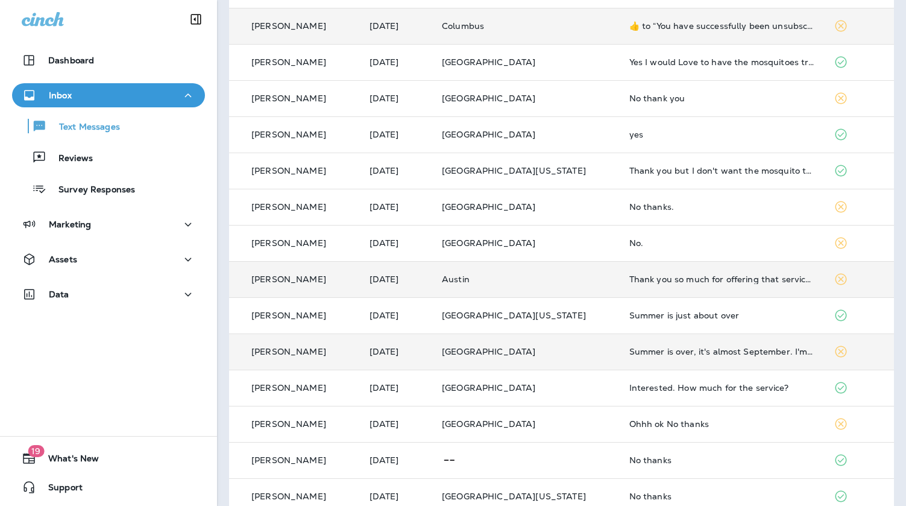
scroll to position [265, 0]
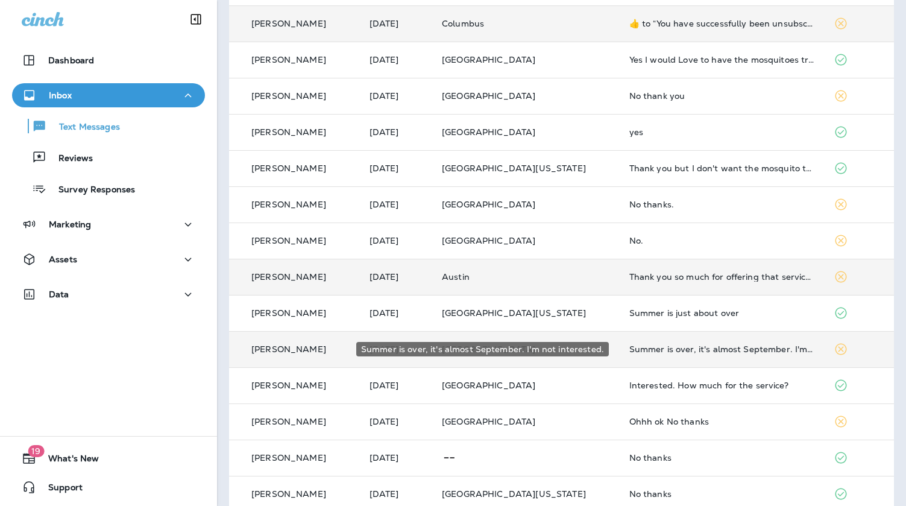
click at [650, 349] on div "Summer is over, it's almost September. I'm not interested." at bounding box center [722, 349] width 186 height 10
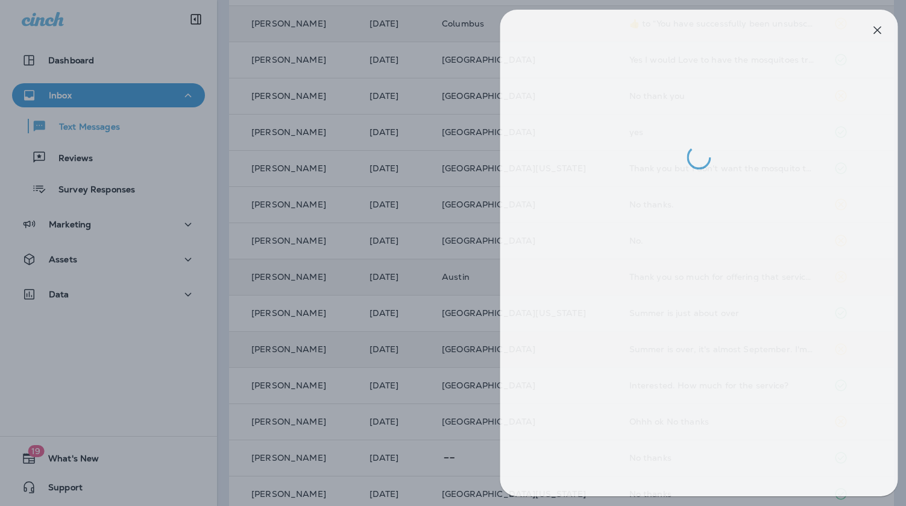
click at [437, 295] on div at bounding box center [460, 253] width 906 height 506
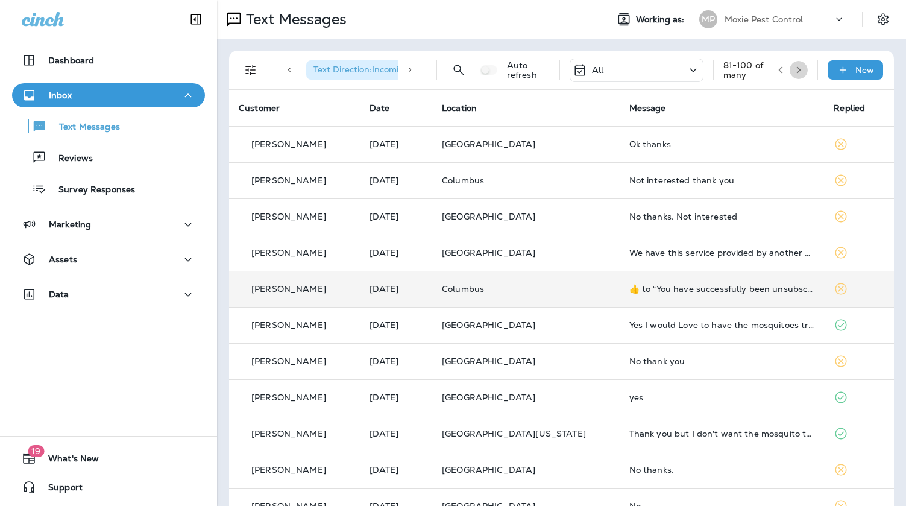
click at [805, 72] on button "button" at bounding box center [798, 70] width 18 height 18
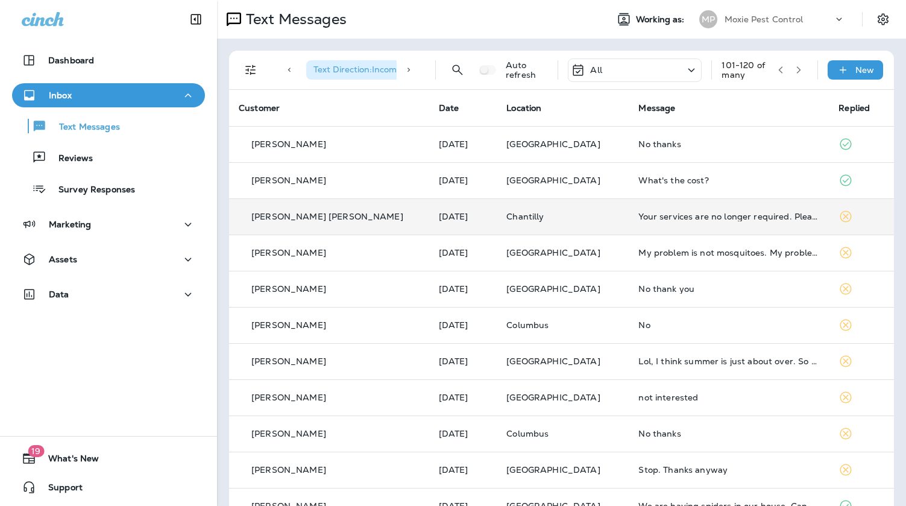
click at [638, 218] on div "Your services are no longer required. Please remove me from your list. Thanks" at bounding box center [728, 216] width 181 height 10
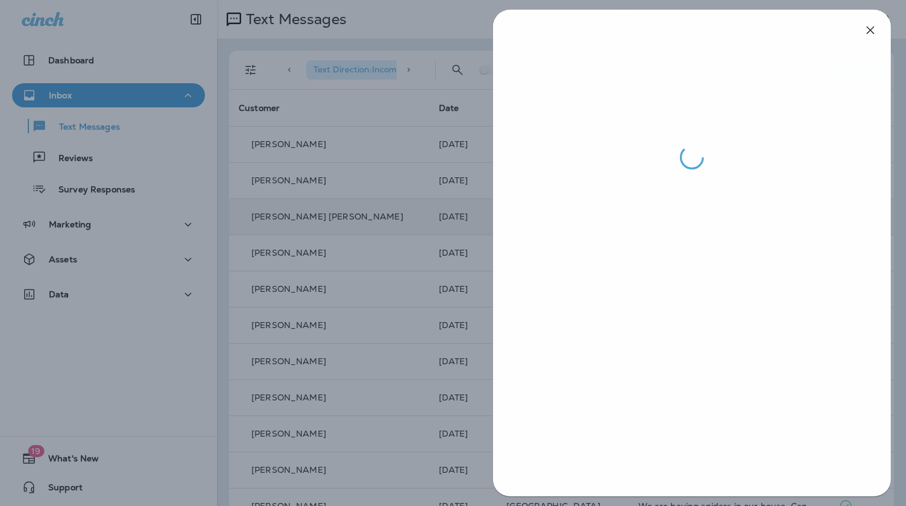
click at [445, 216] on div at bounding box center [454, 253] width 906 height 506
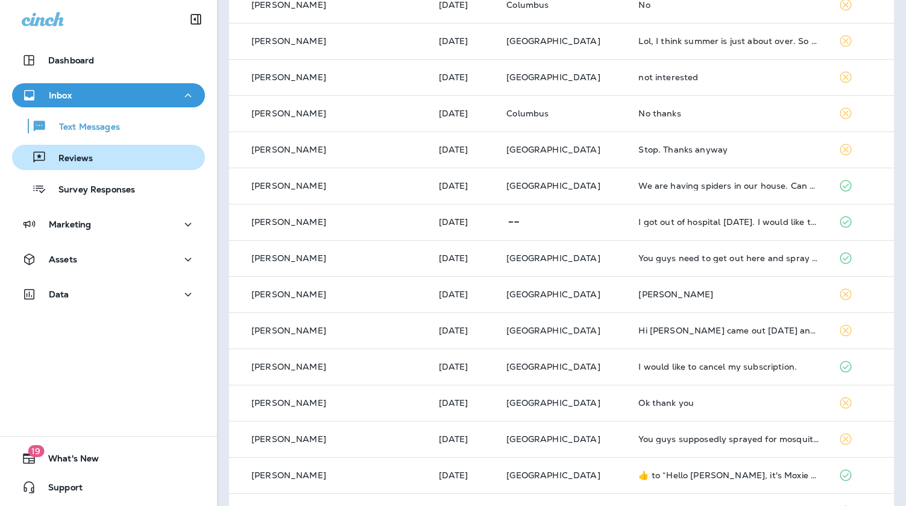
scroll to position [356, 0]
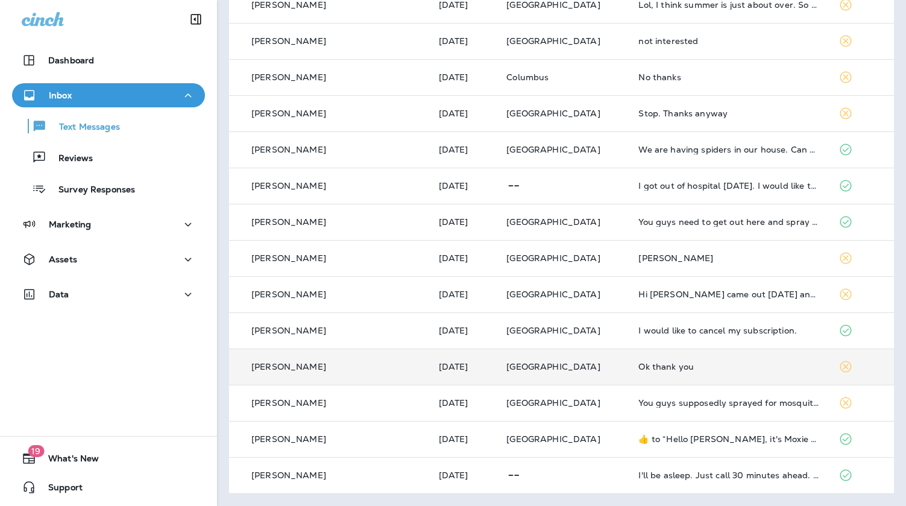
click at [638, 375] on td "Ok thank you" at bounding box center [728, 366] width 200 height 36
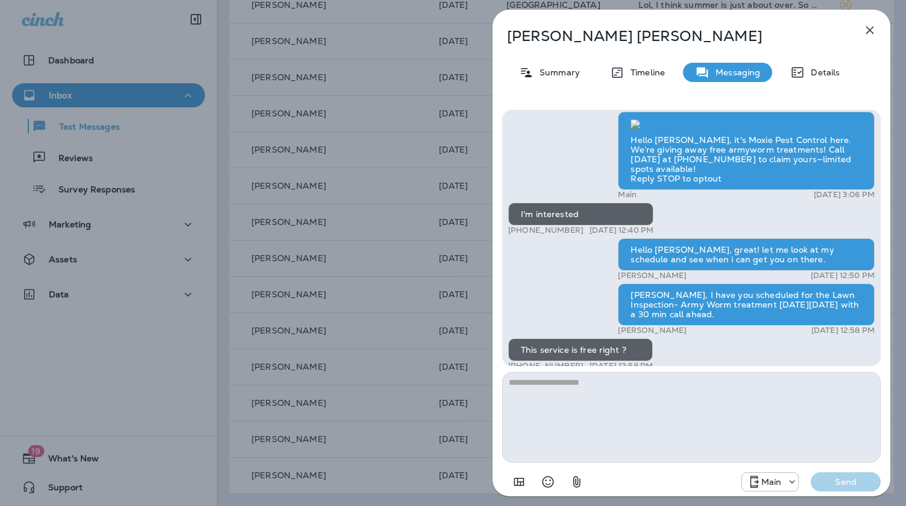
scroll to position [-100, 0]
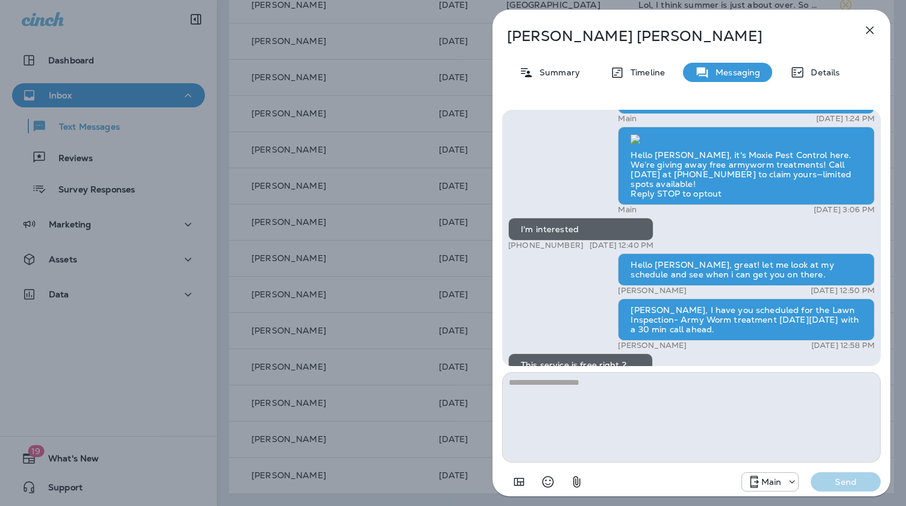
click at [399, 265] on div "Vivek Veldandi Summary Timeline Messaging Details Spring is just around the cor…" at bounding box center [453, 253] width 906 height 506
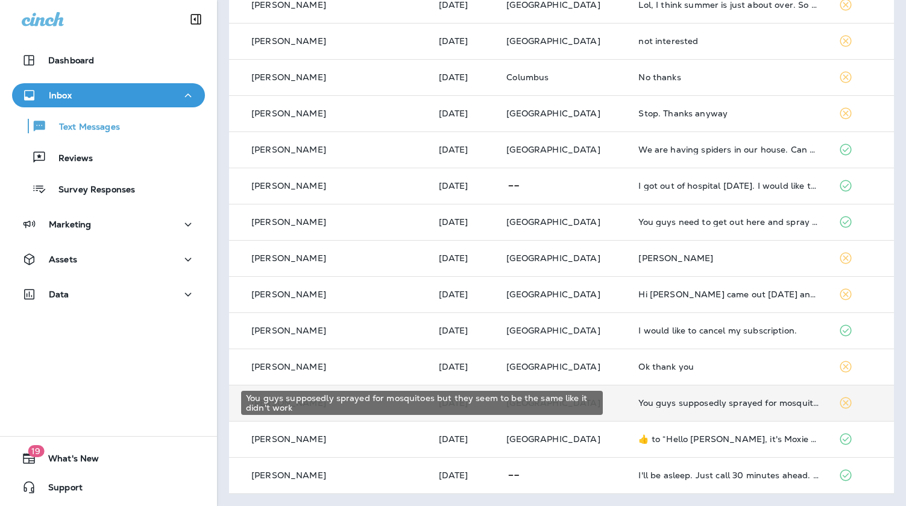
click at [648, 401] on div "You guys supposedly sprayed for mosquitoes but they seem to be the same like it…" at bounding box center [728, 403] width 181 height 10
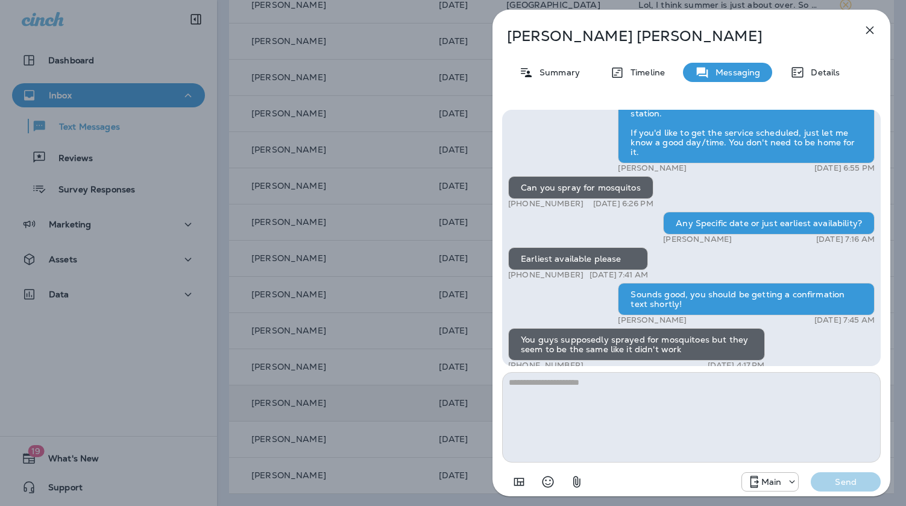
scroll to position [-14, 0]
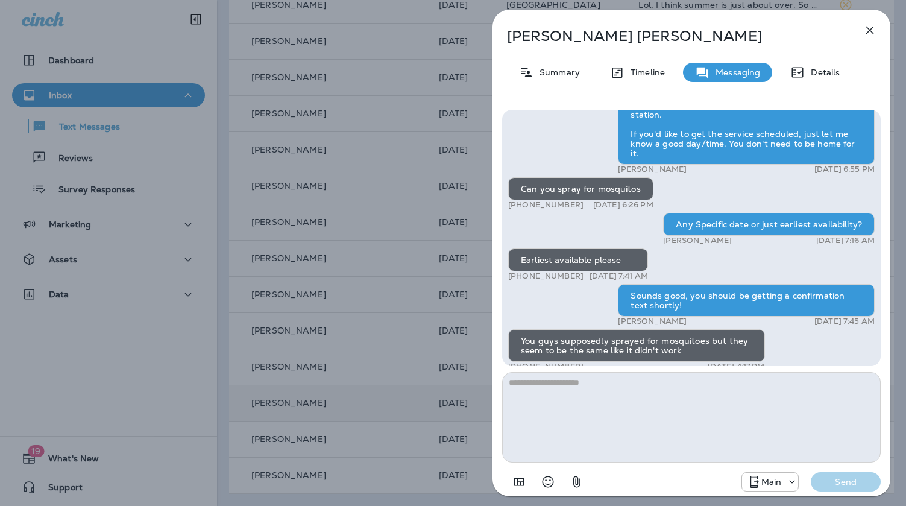
click at [458, 293] on div "Curtis Greer Summary Timeline Messaging Details Hi, Curtis , this is Noel with …" at bounding box center [453, 253] width 906 height 506
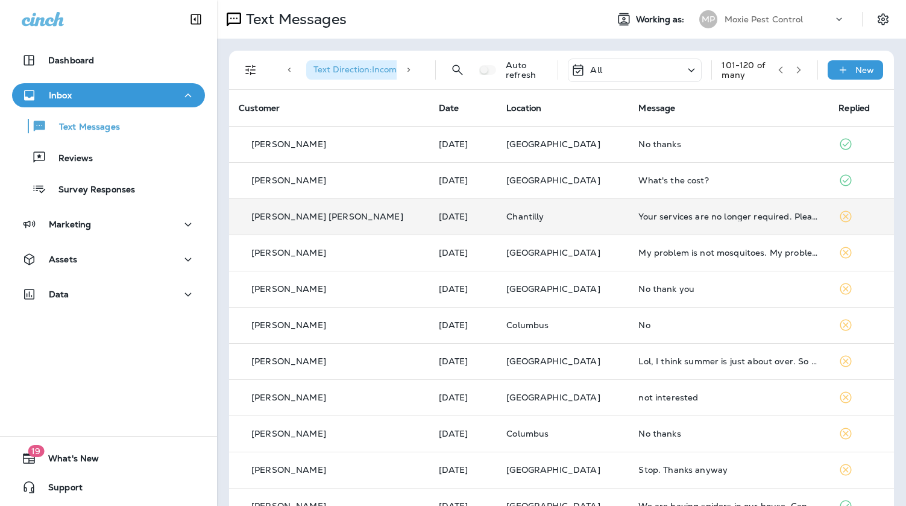
click at [806, 72] on button "button" at bounding box center [798, 70] width 18 height 18
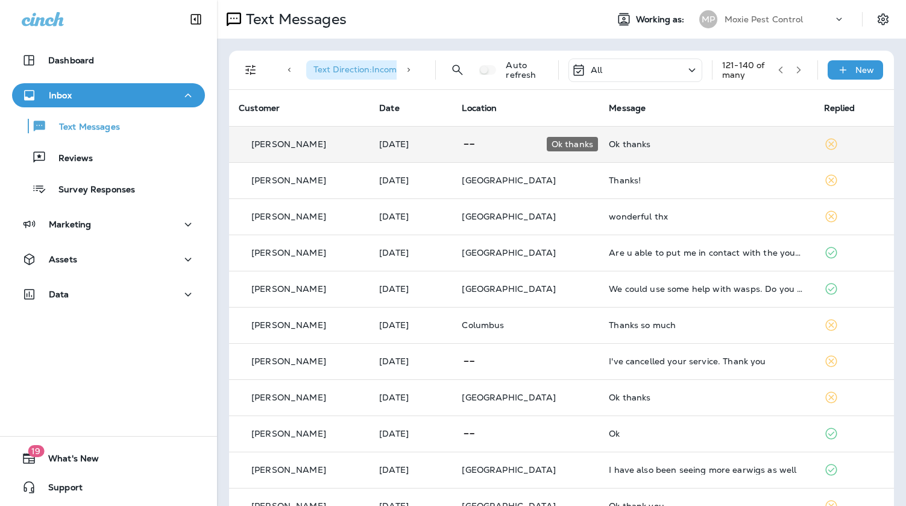
click at [730, 145] on div "Ok thanks" at bounding box center [706, 144] width 195 height 10
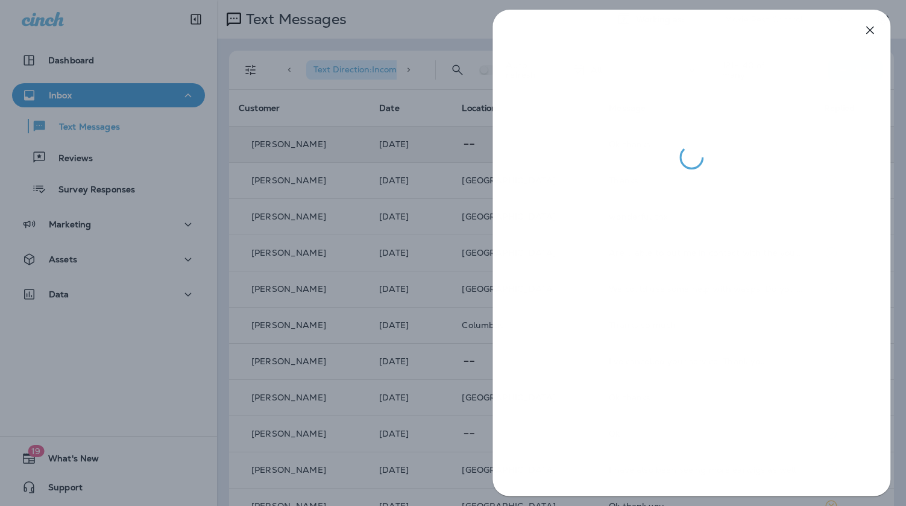
click at [473, 169] on div at bounding box center [453, 253] width 906 height 506
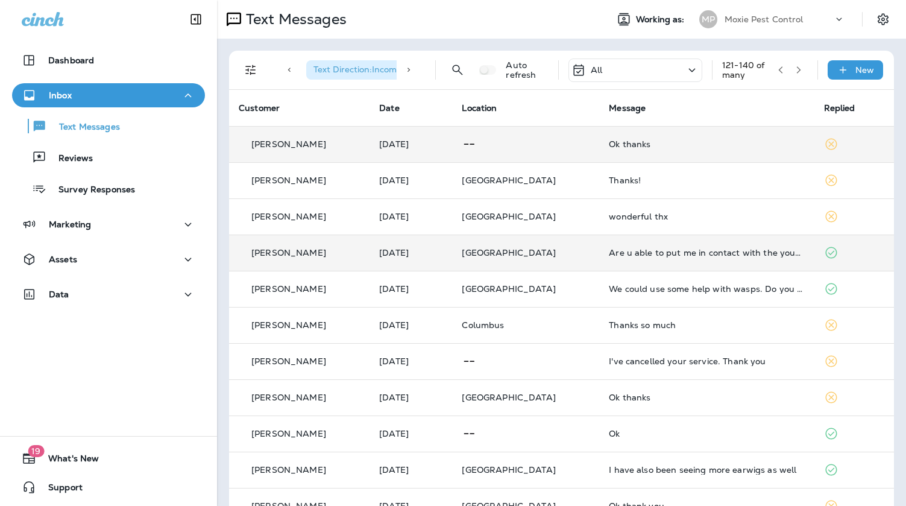
click at [662, 243] on td "Are u able to put me in contact with the young man who signed me up" at bounding box center [706, 252] width 215 height 36
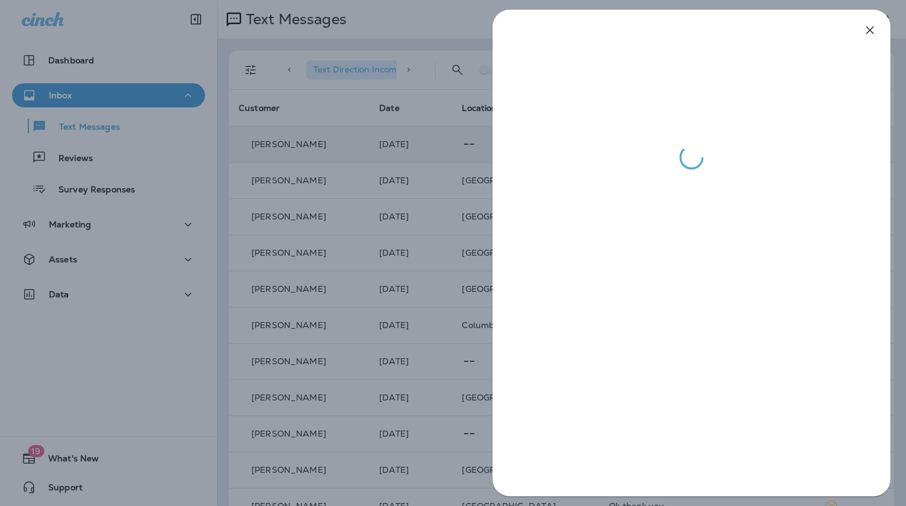
click at [447, 237] on div at bounding box center [453, 253] width 906 height 506
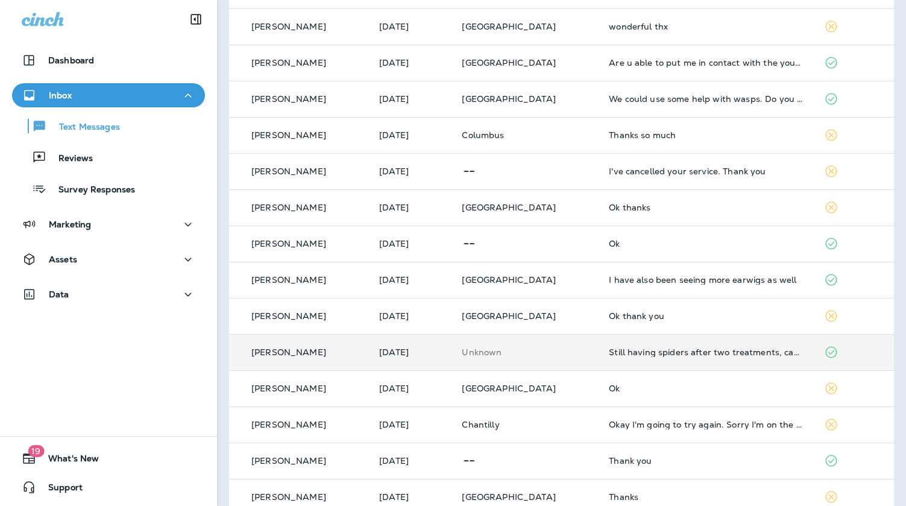
scroll to position [190, 0]
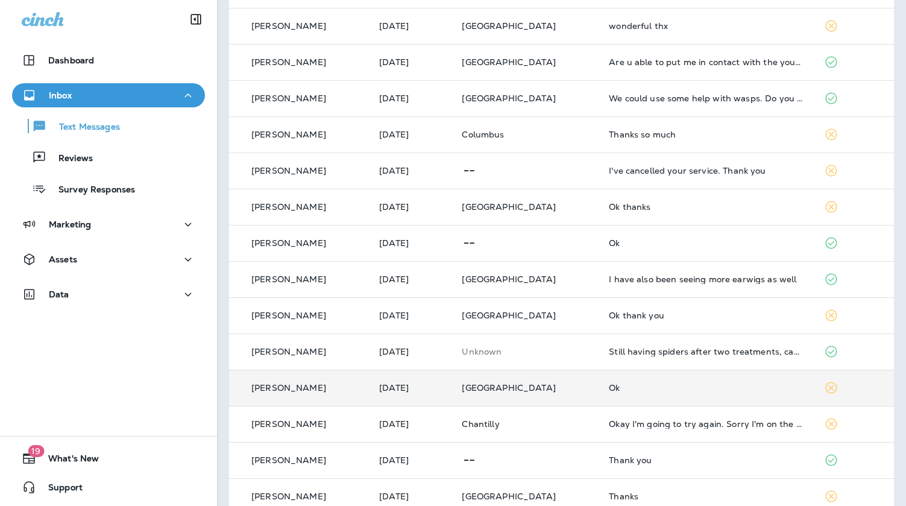
click at [768, 384] on div "Ok" at bounding box center [706, 388] width 195 height 10
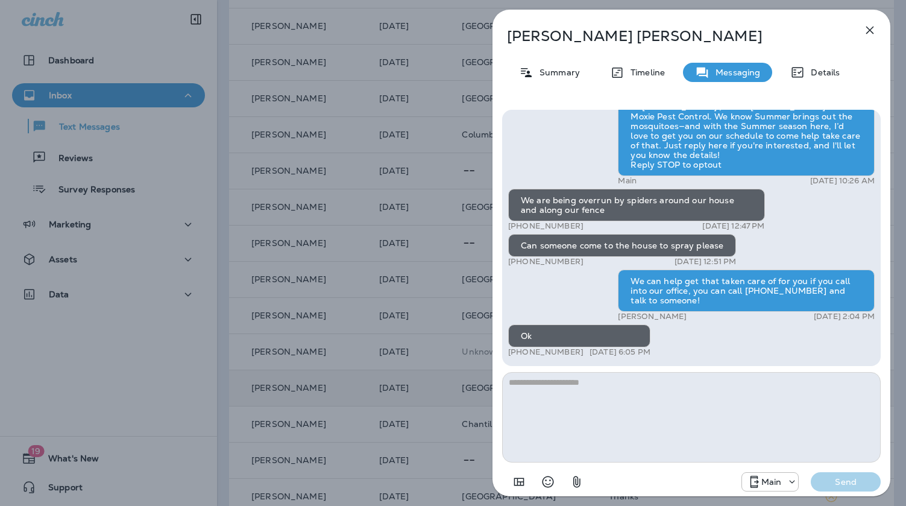
click at [390, 246] on div "Jeff Bennish Summary Timeline Messaging Details Hi Jeff , this is Steven with M…" at bounding box center [453, 253] width 906 height 506
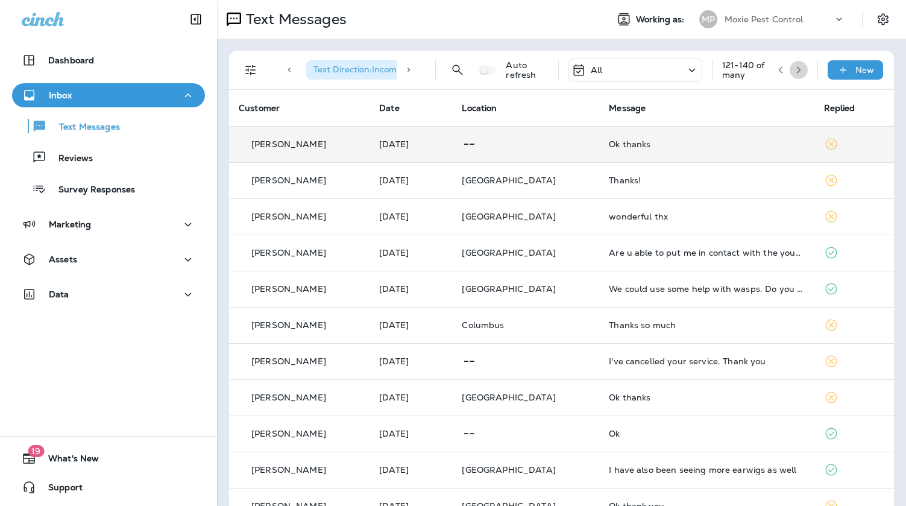
click at [804, 69] on button "button" at bounding box center [798, 70] width 18 height 18
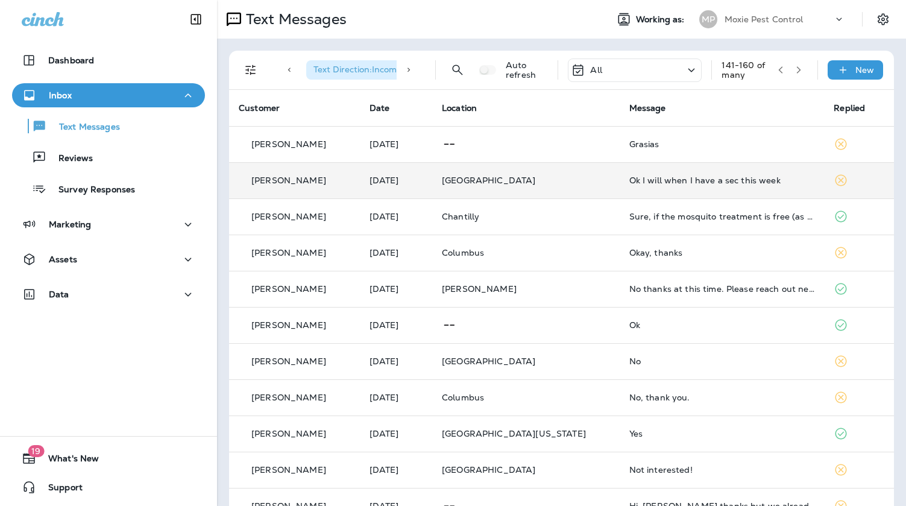
click at [650, 174] on td "Ok I will when I have a sec this week" at bounding box center [721, 180] width 205 height 36
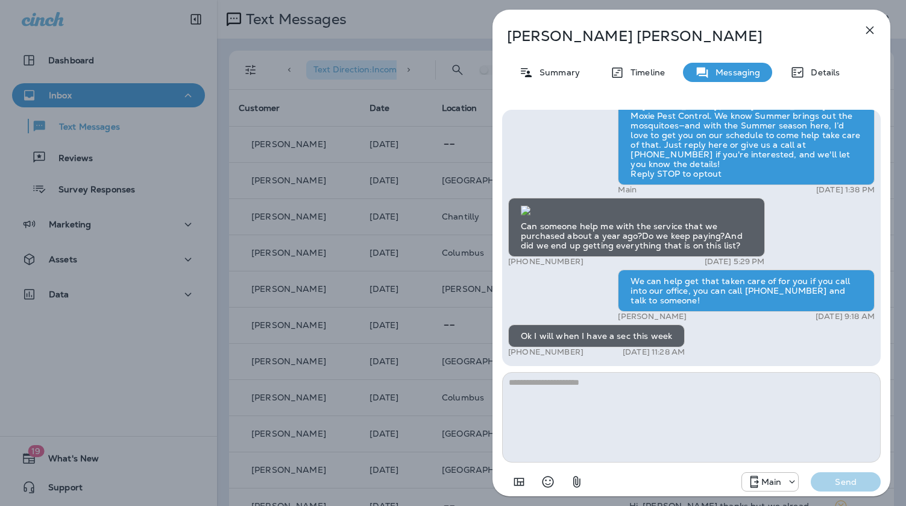
click at [422, 208] on div "Debbie Mathes Summary Timeline Messaging Details Hi Debbie , this is Steven wit…" at bounding box center [453, 253] width 906 height 506
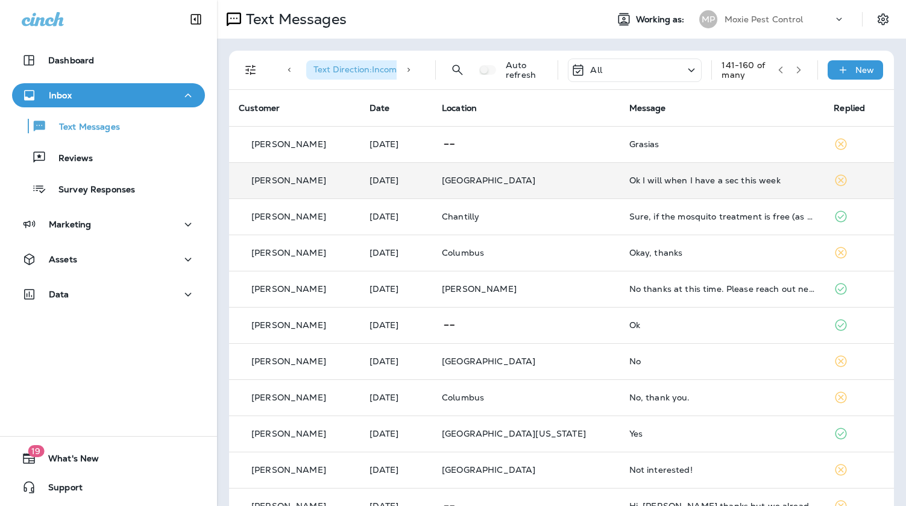
click at [637, 183] on div "Ok I will when I have a sec this week" at bounding box center [722, 180] width 186 height 10
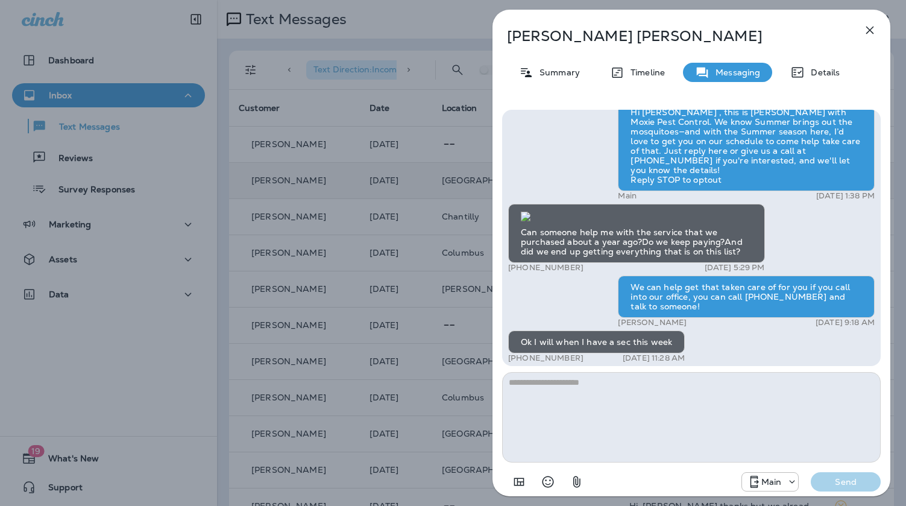
scroll to position [1, 0]
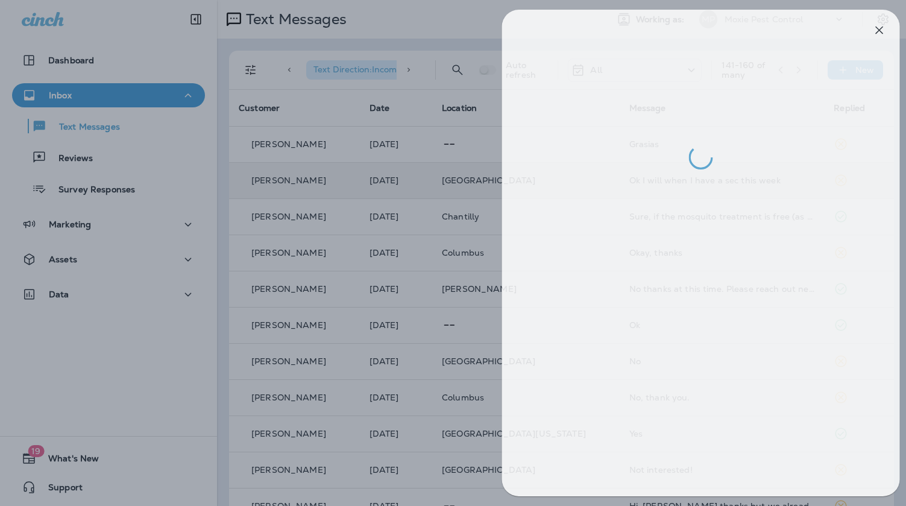
click at [465, 210] on div at bounding box center [463, 253] width 906 height 506
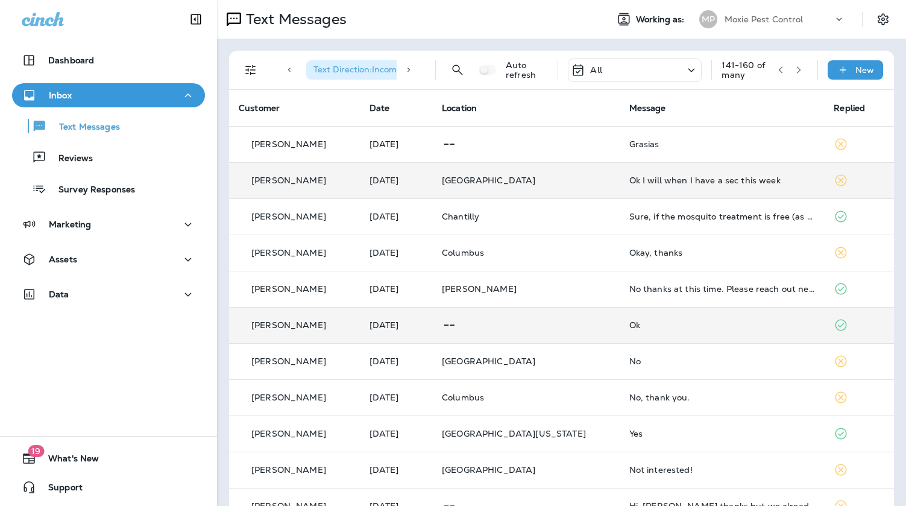
click at [647, 318] on td "Ok" at bounding box center [721, 325] width 205 height 36
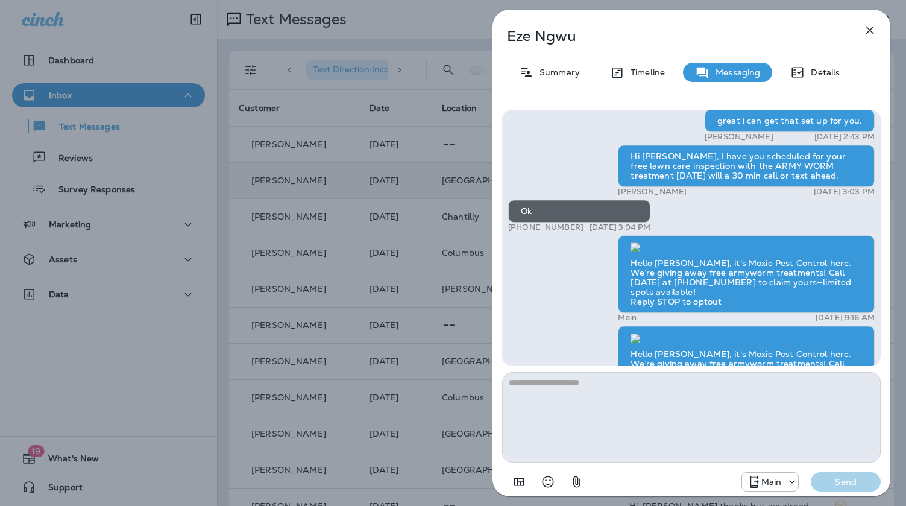
click at [357, 268] on div "Eze Ngwu Summary Timeline Messaging Details Hi, Eze , this is Cameron with Moxi…" at bounding box center [453, 253] width 906 height 506
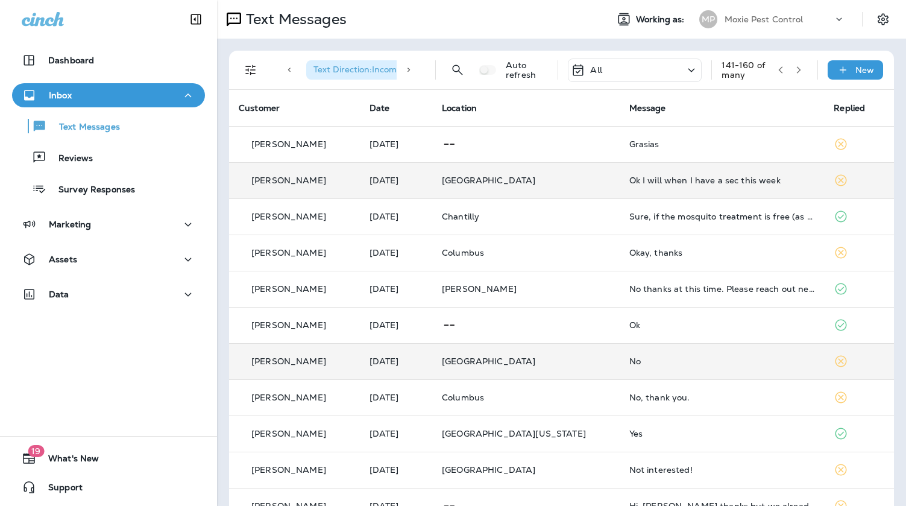
click at [619, 363] on td "No" at bounding box center [721, 361] width 205 height 36
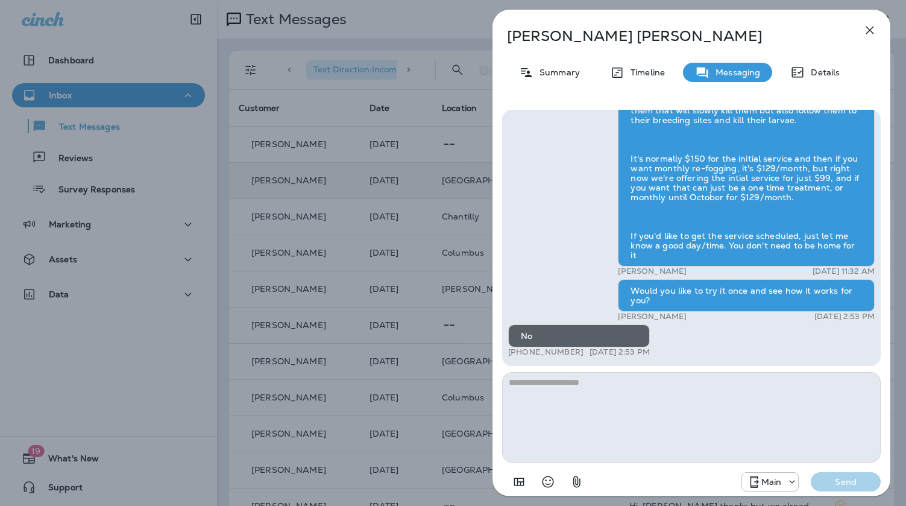
click at [415, 248] on div "Nichole Martinez Summary Timeline Messaging Details Hi Nichole , this is Steven…" at bounding box center [453, 253] width 906 height 506
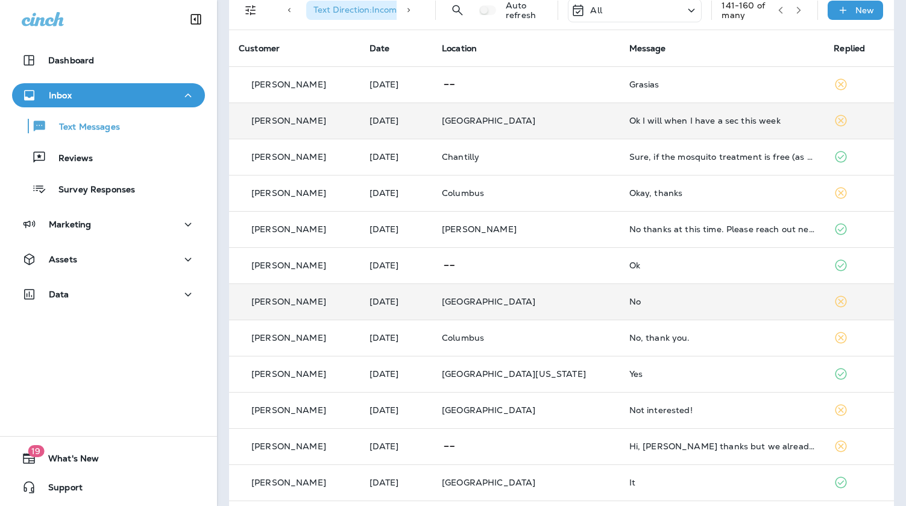
scroll to position [62, 0]
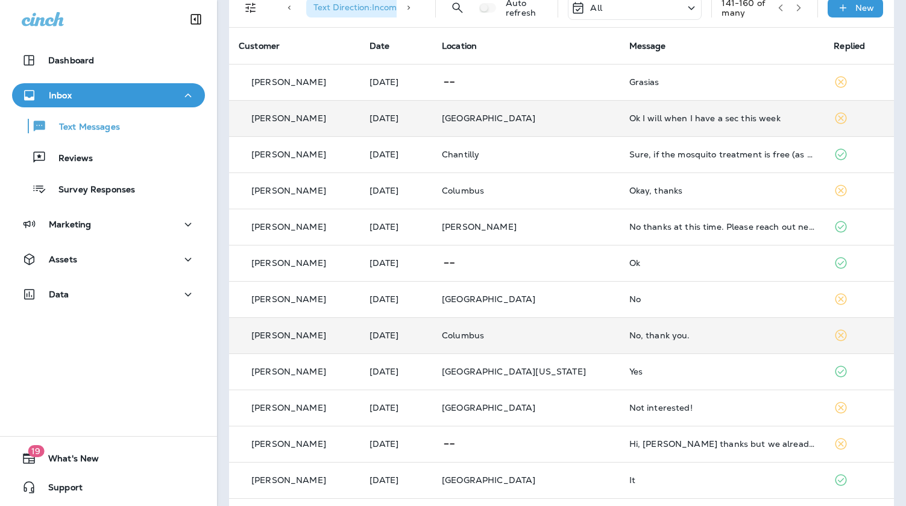
click at [658, 326] on td "No, thank you." at bounding box center [721, 335] width 205 height 36
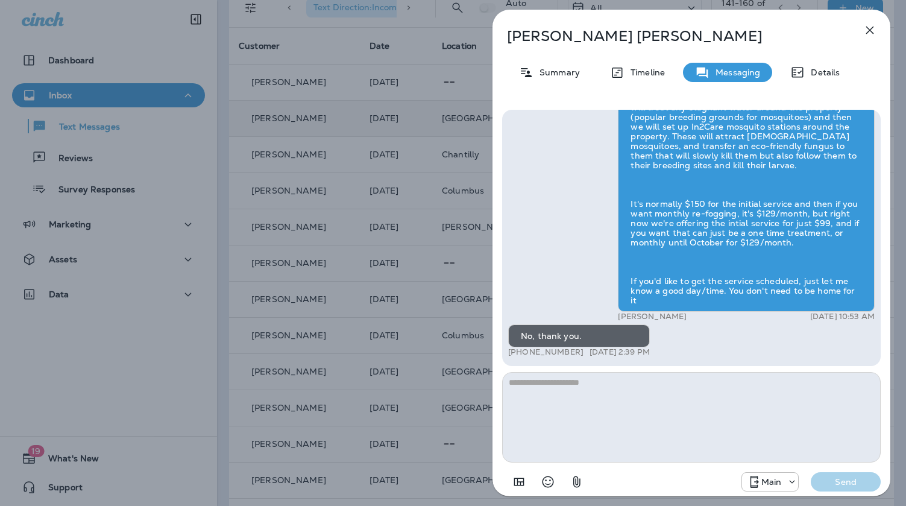
click at [463, 268] on div "Johnny Goodrich Summary Timeline Messaging Details Hi Johnny , this is Steven w…" at bounding box center [453, 253] width 906 height 506
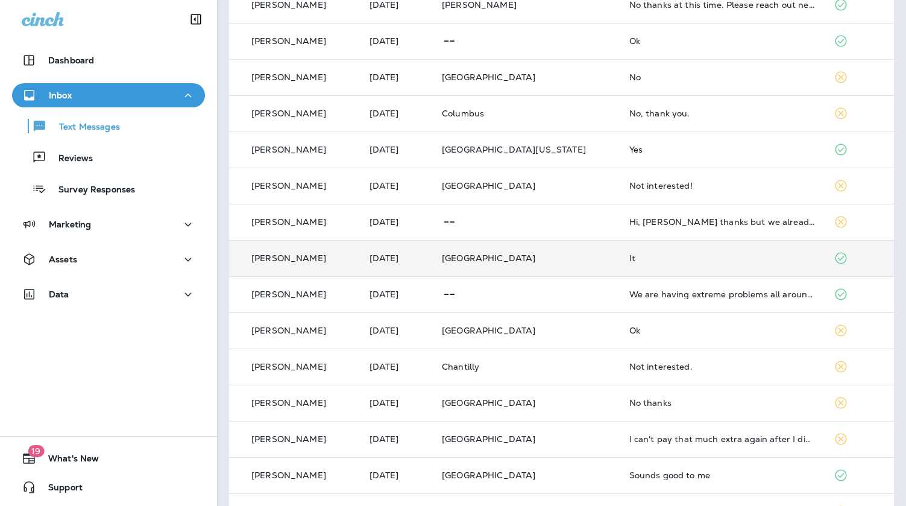
scroll to position [283, 0]
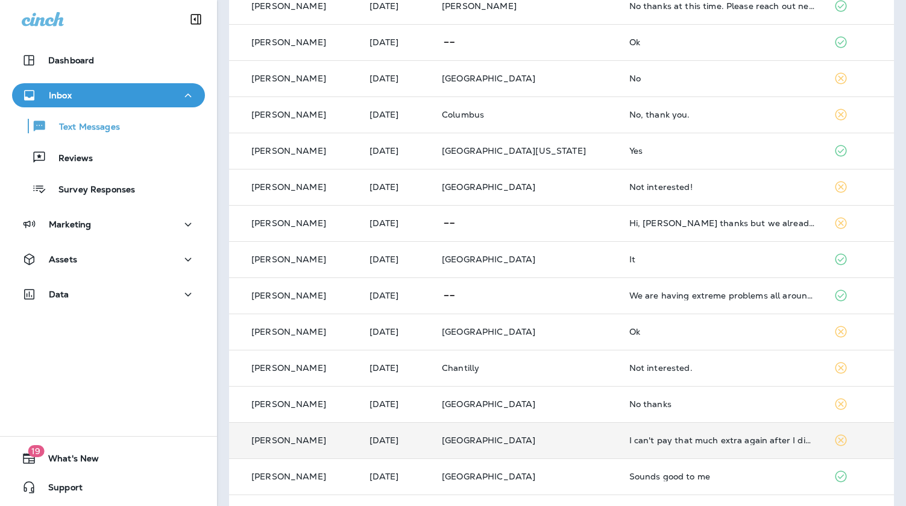
click at [675, 437] on div "I can't pay that much extra again after I did for the last two extra treatment …" at bounding box center [722, 440] width 186 height 10
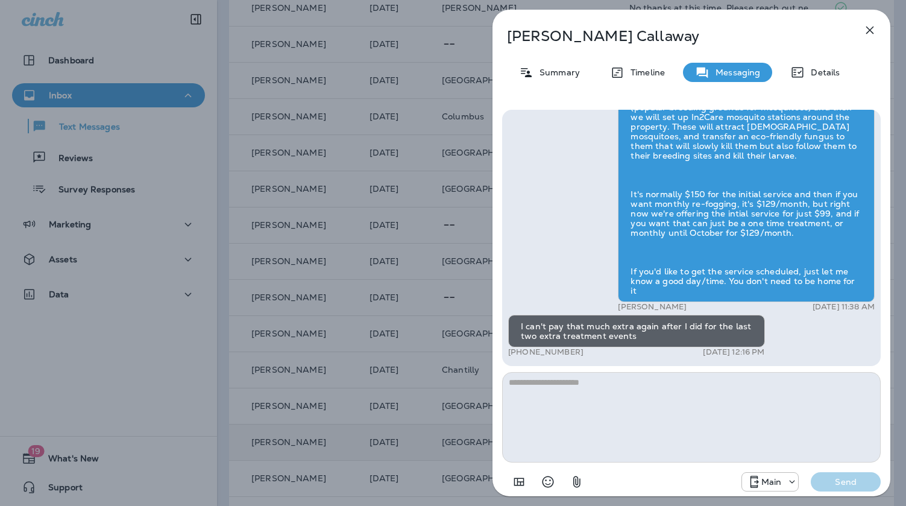
drag, startPoint x: 442, startPoint y: 298, endPoint x: 449, endPoint y: 296, distance: 7.6
click at [442, 298] on div "Martha Callaway Summary Timeline Messaging Details Hi Martha , this is Steven w…" at bounding box center [453, 253] width 906 height 506
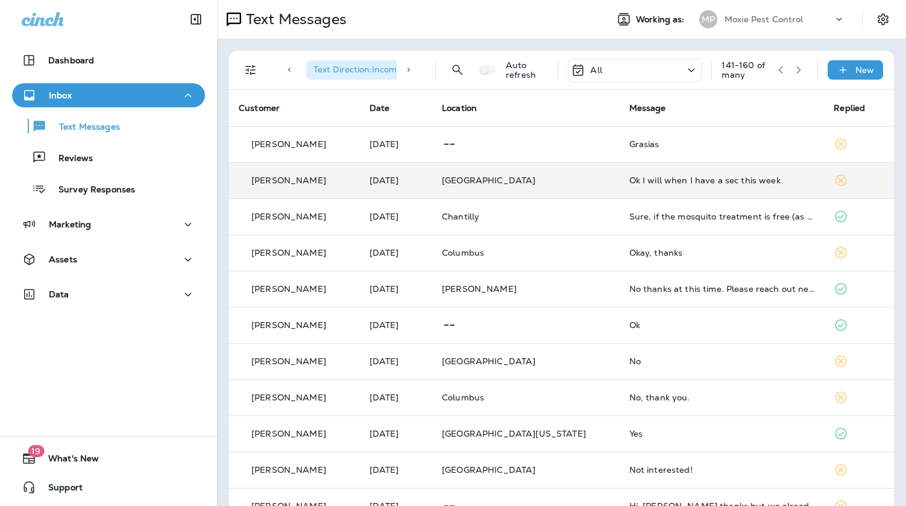
click at [783, 67] on icon "button" at bounding box center [780, 70] width 8 height 8
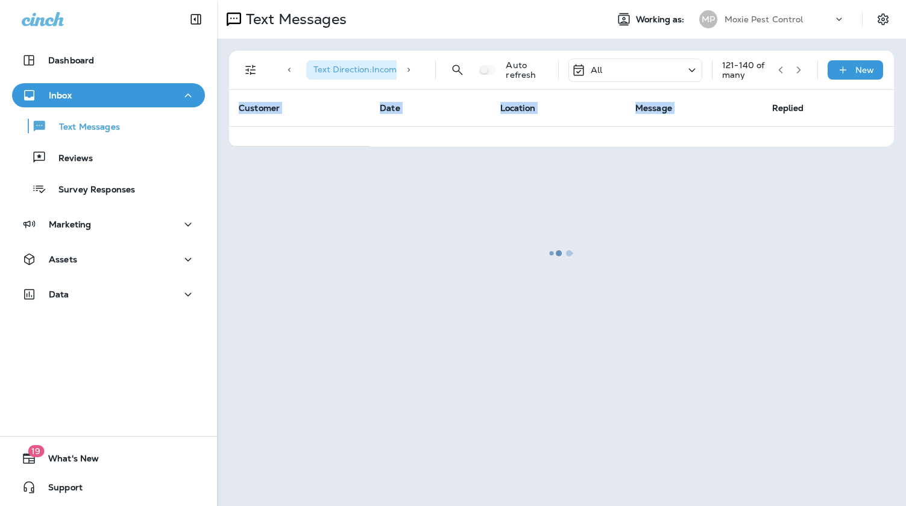
click at [783, 67] on div at bounding box center [561, 252] width 686 height 503
click at [783, 69] on div at bounding box center [561, 252] width 686 height 503
click at [784, 71] on div at bounding box center [561, 252] width 686 height 503
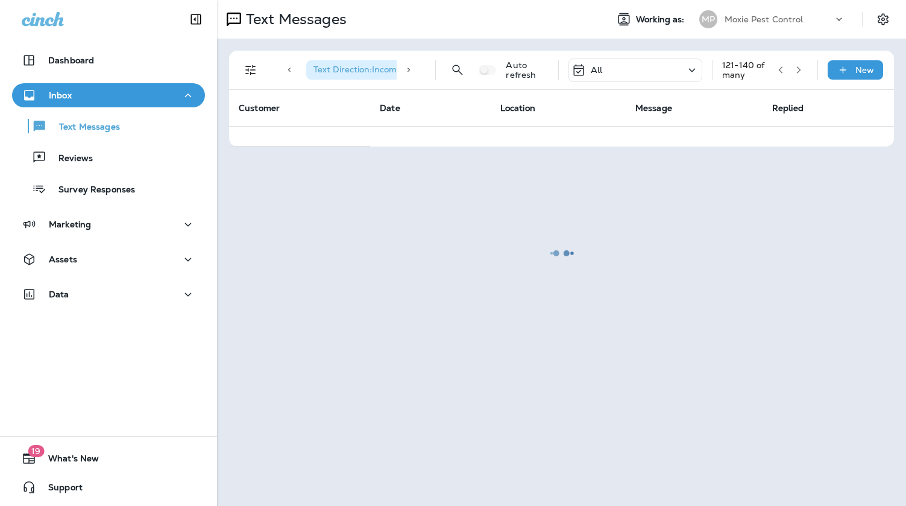
click at [783, 72] on div at bounding box center [561, 252] width 686 height 503
click at [632, 77] on div at bounding box center [561, 252] width 686 height 503
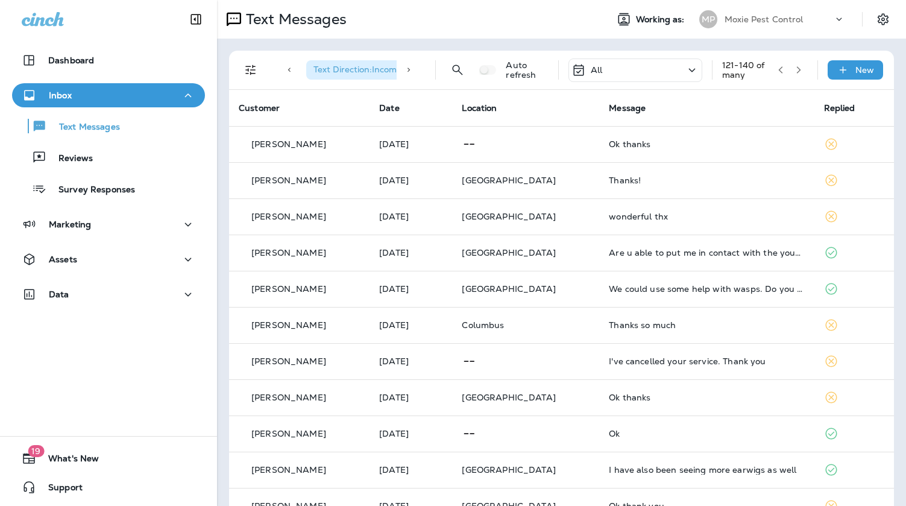
click at [686, 70] on icon at bounding box center [691, 70] width 14 height 15
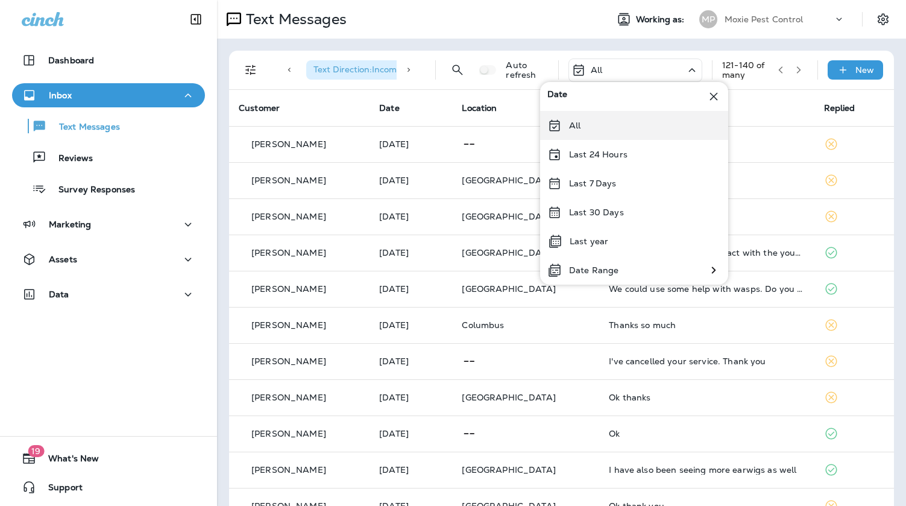
click at [616, 123] on div "All" at bounding box center [634, 125] width 188 height 29
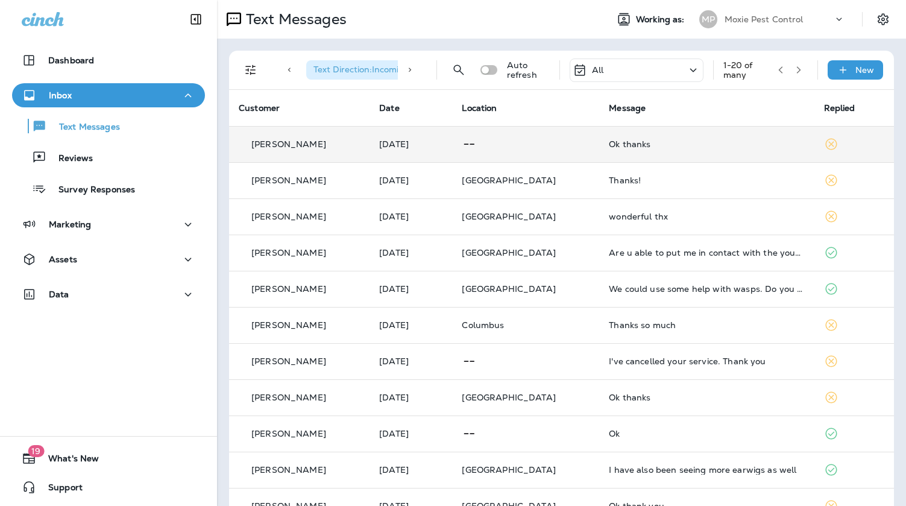
click at [628, 143] on div "Ok thanks" at bounding box center [706, 144] width 195 height 10
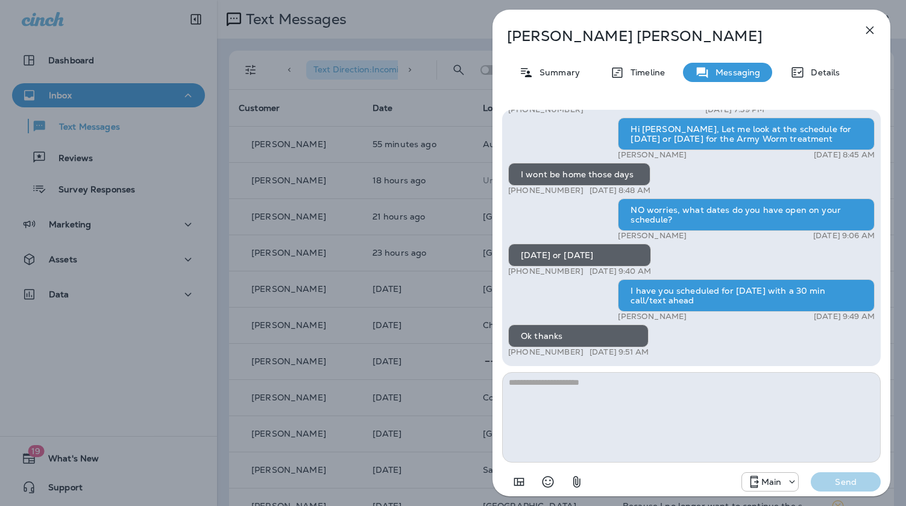
click at [404, 236] on div "Virgina Ross Summary Timeline Messaging Details Hi, Virgina , this is Noel with…" at bounding box center [453, 253] width 906 height 506
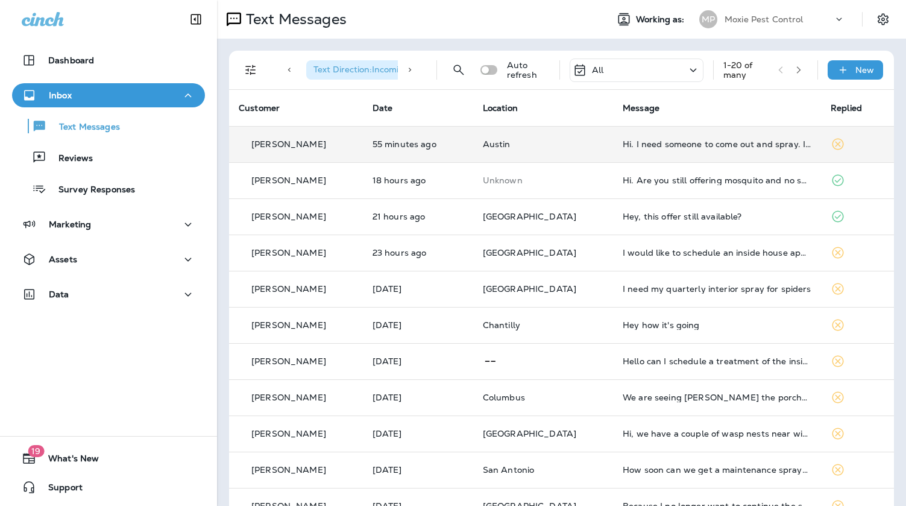
click at [510, 144] on span "Austin" at bounding box center [497, 144] width 28 height 11
click at [661, 150] on td "Hi. I need someone to come out and spray. I've been seeing the large roaches in…" at bounding box center [717, 144] width 208 height 36
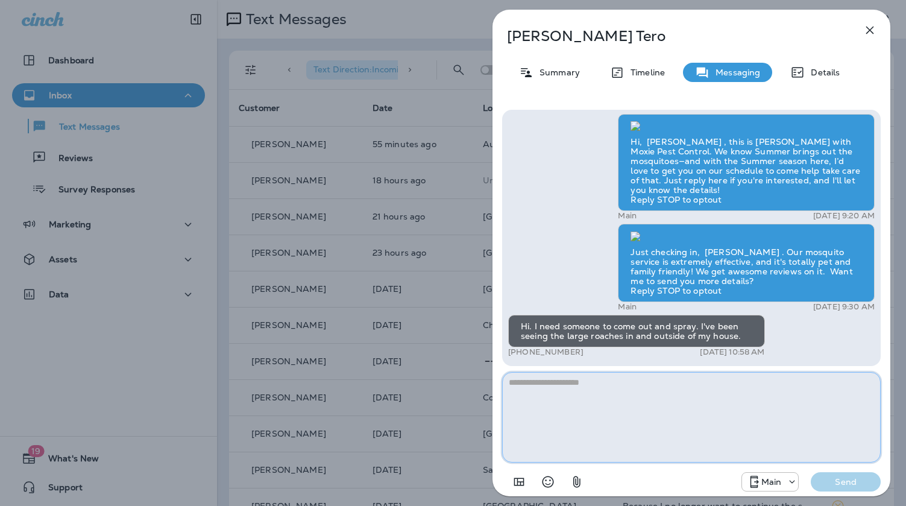
paste textarea "**********"
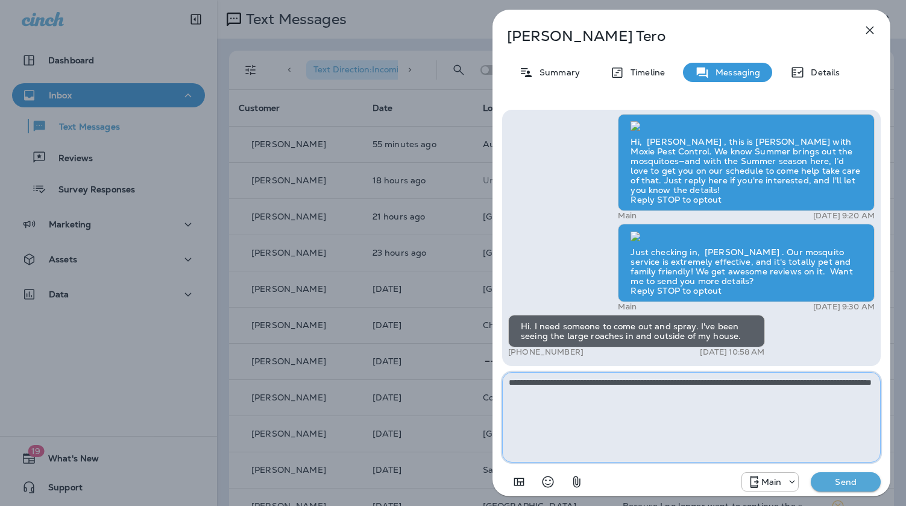
type textarea "**********"
click at [853, 477] on p "Send" at bounding box center [845, 481] width 51 height 11
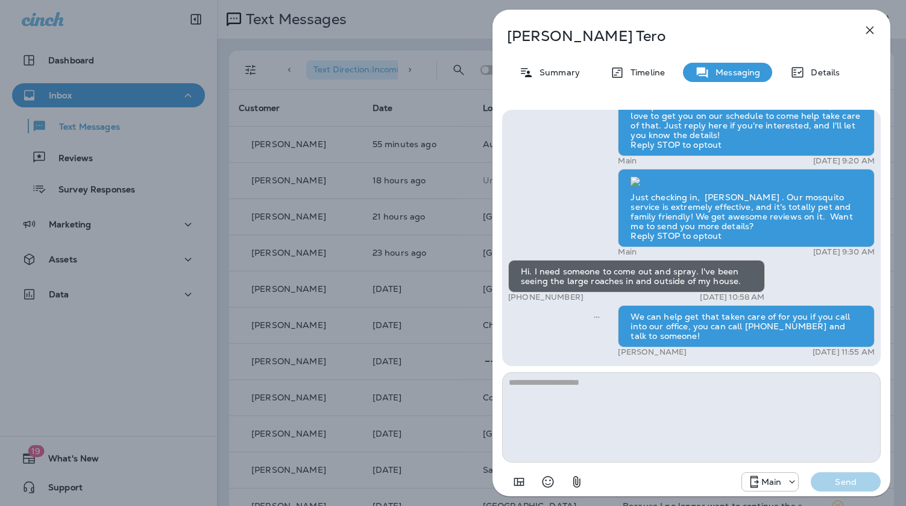
click at [419, 190] on div "Henri Tero Summary Timeline Messaging Details Hi, Henri , this is Cameron with …" at bounding box center [453, 253] width 906 height 506
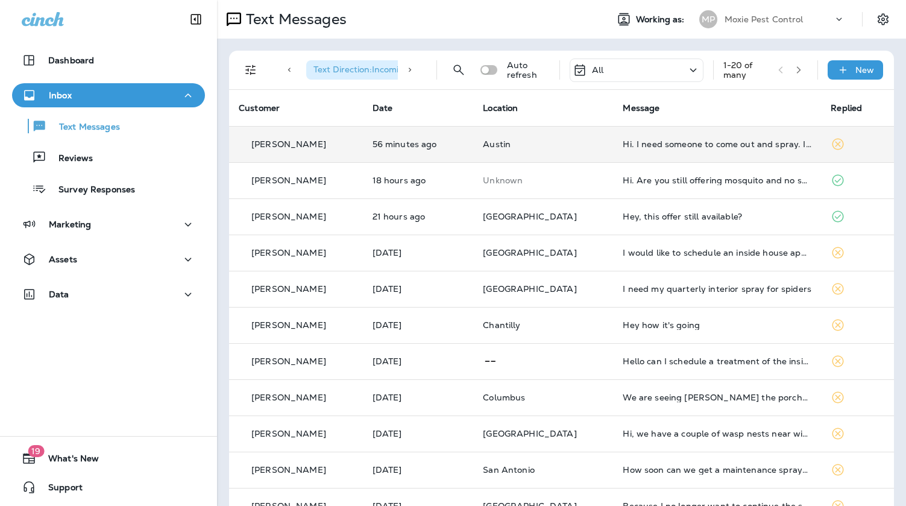
click at [634, 158] on td "Hi. I need someone to come out and spray. I've been seeing the large roaches in…" at bounding box center [717, 144] width 208 height 36
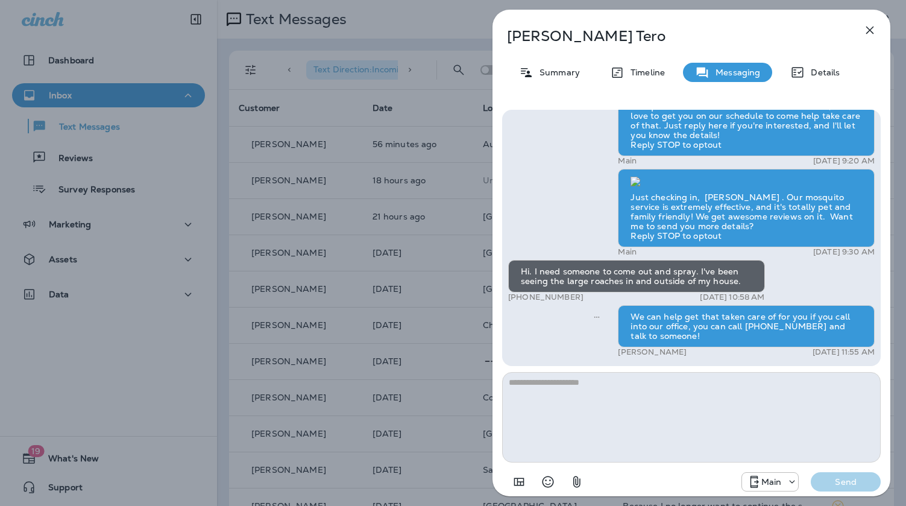
click at [436, 212] on div "Henri Tero Summary Timeline Messaging Details Hi, Henri , this is Cameron with …" at bounding box center [453, 253] width 906 height 506
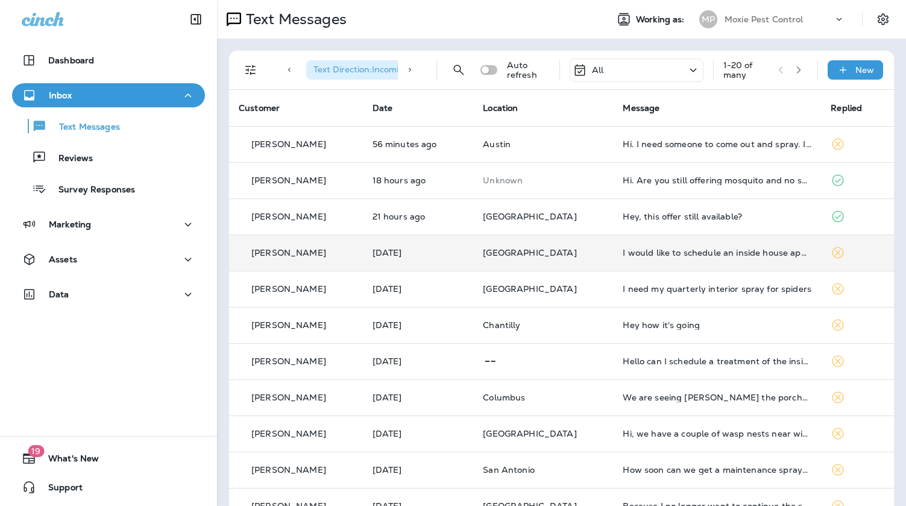
click at [691, 245] on td "I would like to schedule an inside house appointment" at bounding box center [717, 252] width 208 height 36
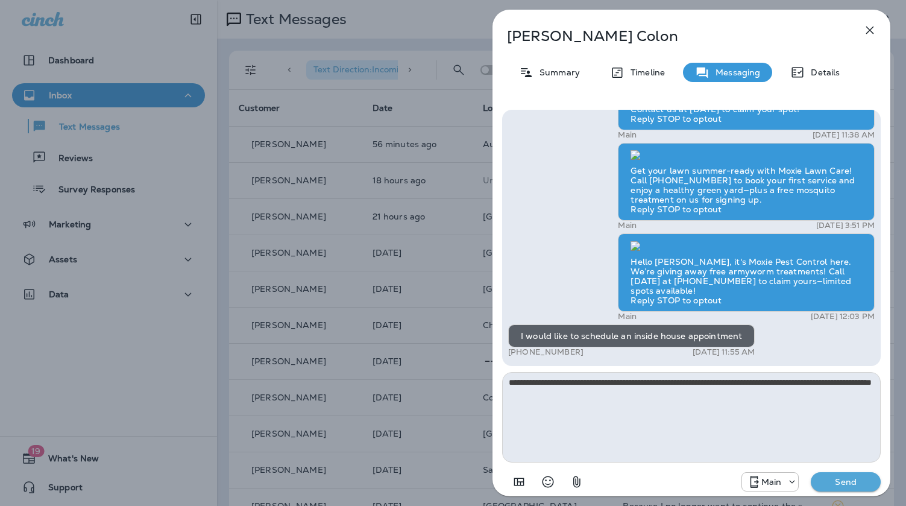
type textarea "**********"
click at [835, 487] on button "Send" at bounding box center [845, 481] width 70 height 19
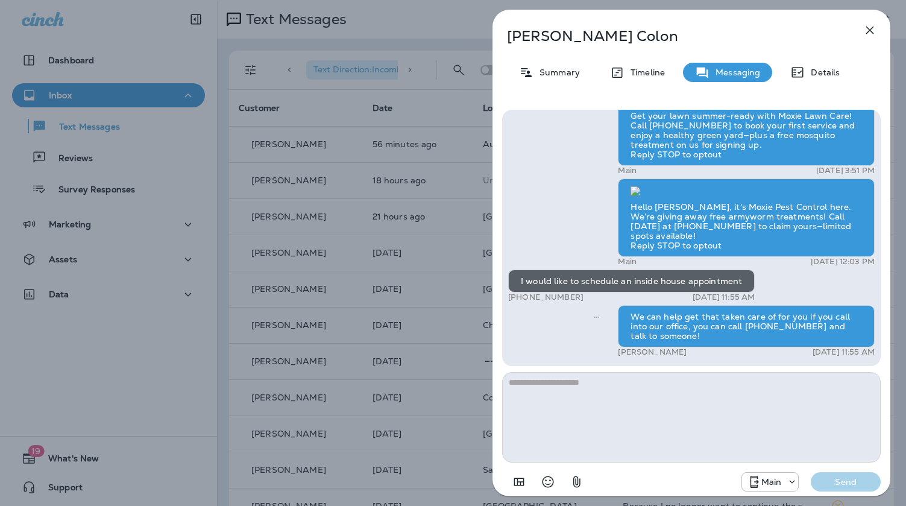
click at [420, 237] on div "Omar Colon Summary Timeline Messaging Details Psst! Don't miss this limited-tim…" at bounding box center [453, 253] width 906 height 506
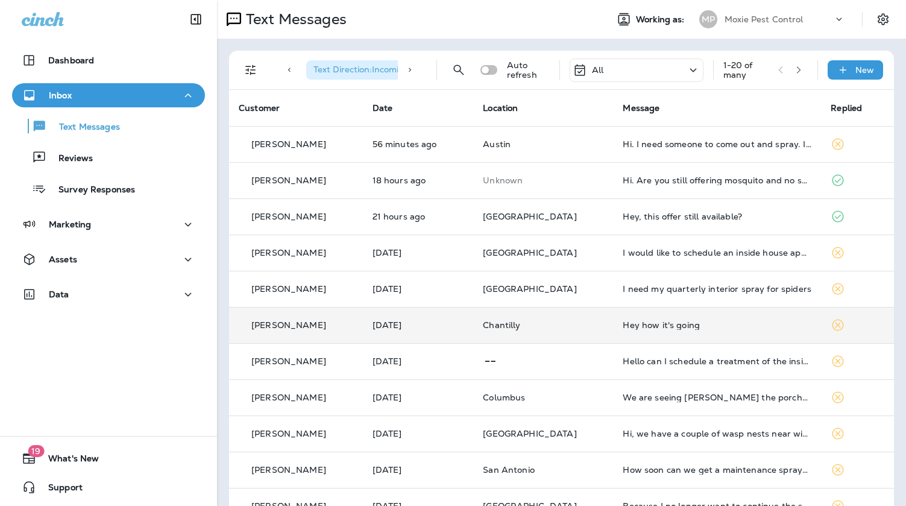
click at [704, 326] on div "Hey how it's going" at bounding box center [716, 325] width 189 height 10
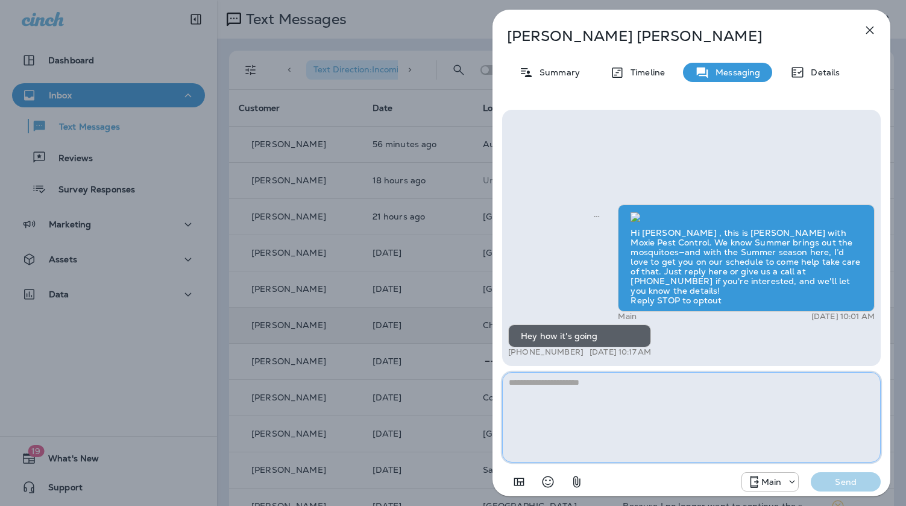
paste textarea "**********"
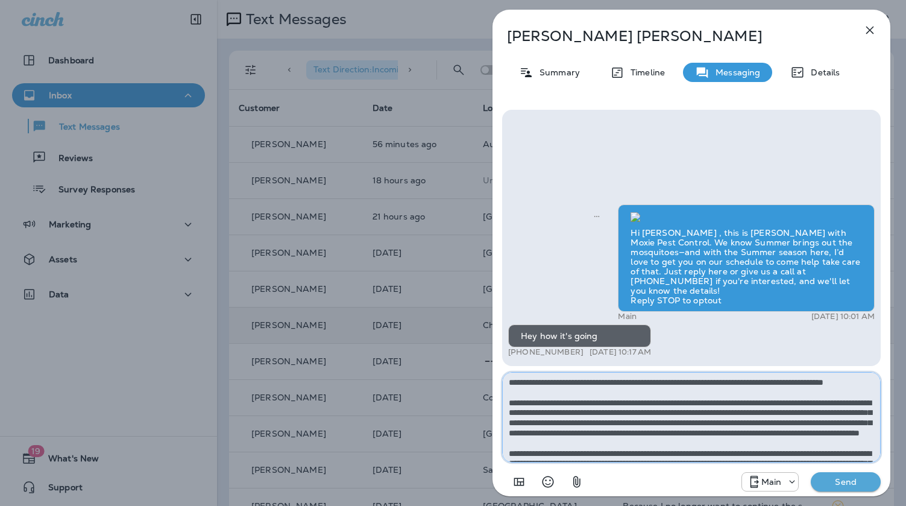
scroll to position [77, 0]
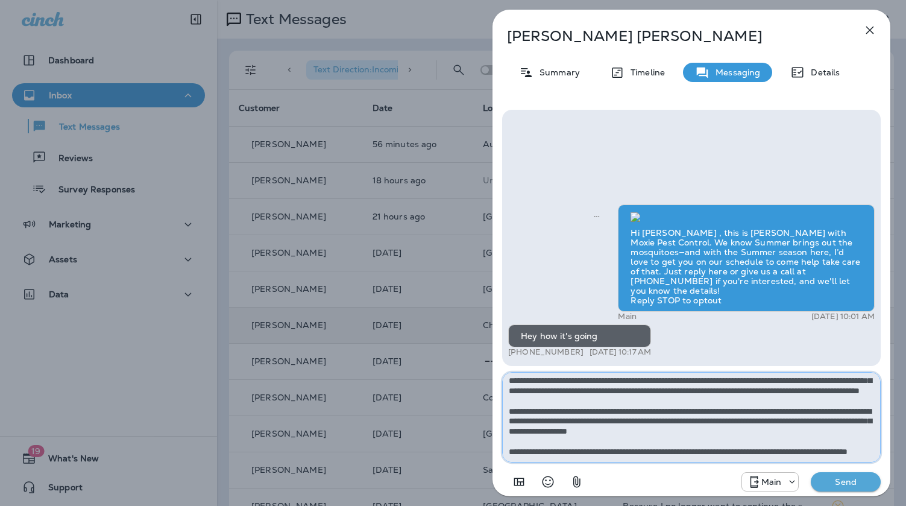
type textarea "**********"
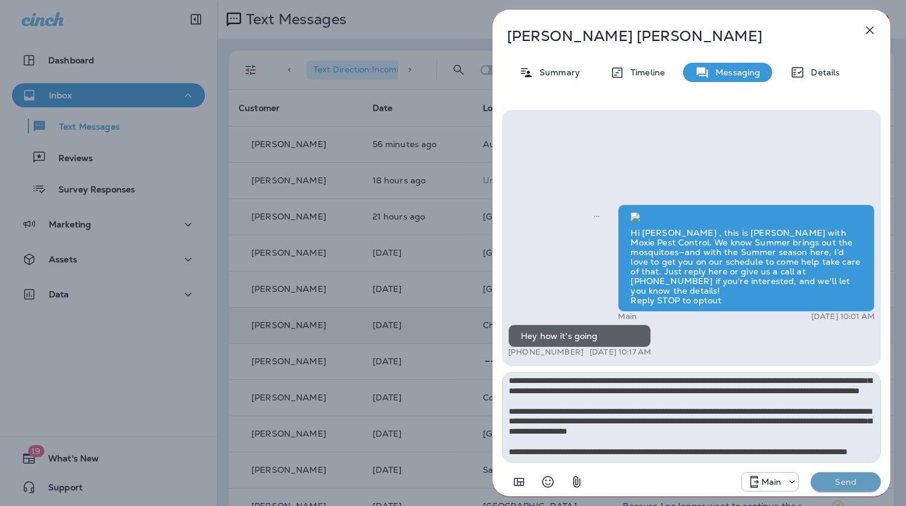
click at [843, 484] on p "Send" at bounding box center [845, 481] width 51 height 11
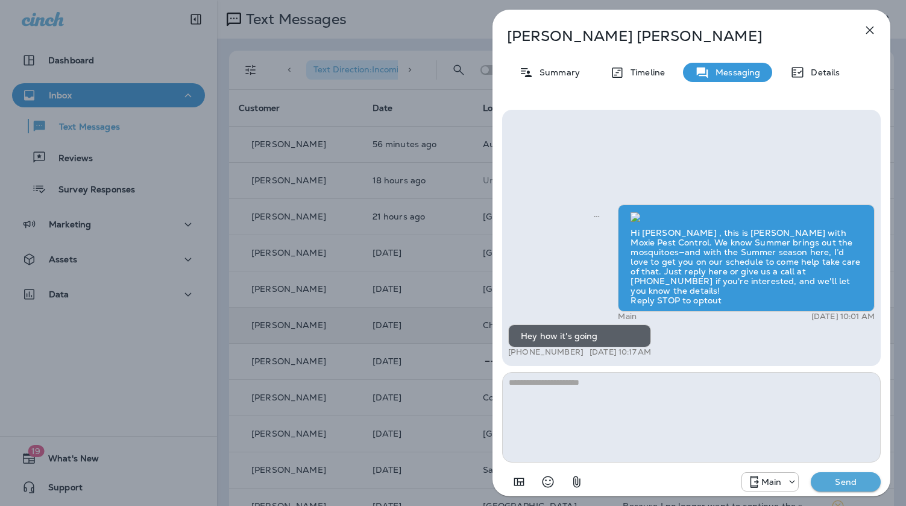
scroll to position [0, 0]
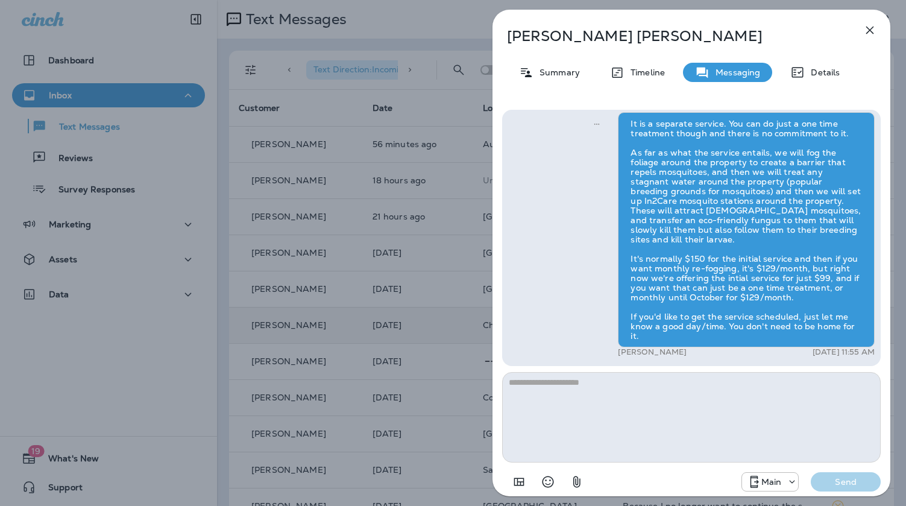
click at [339, 291] on div "Praneeth Gandham Summary Timeline Messaging Details Hi Praneeth , this is Steve…" at bounding box center [453, 253] width 906 height 506
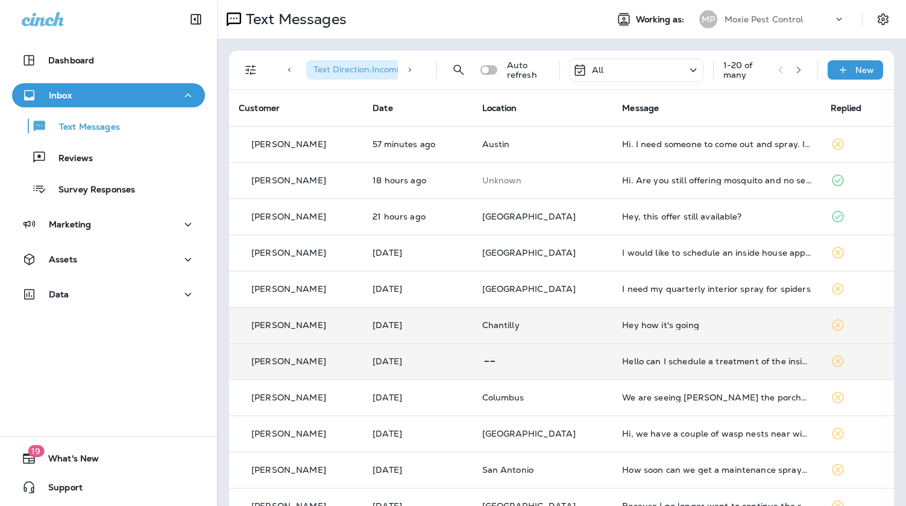
click at [662, 348] on td "Hello can I schedule a treatment of the inside of my home. We are seeing knats" at bounding box center [716, 361] width 208 height 36
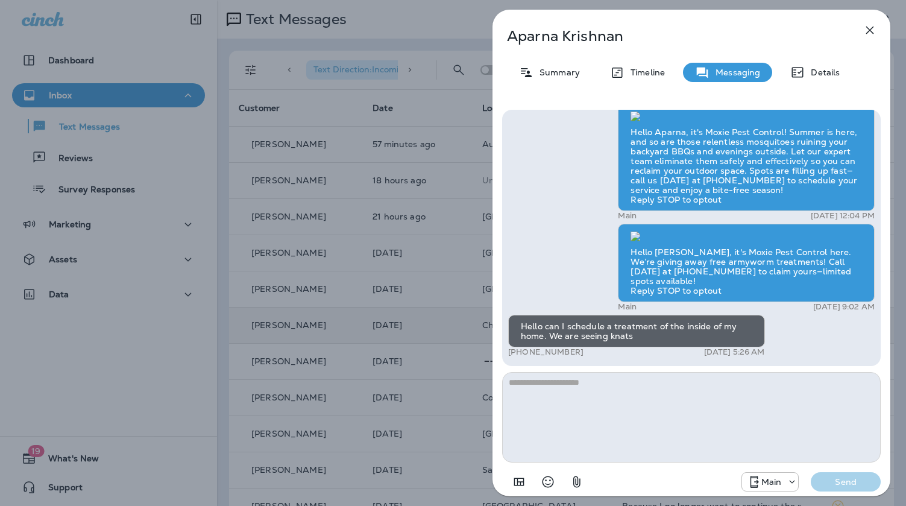
click at [448, 138] on div "Aparna Krishnan Summary Timeline Messaging Details Hello Aparna, Noel from Moxi…" at bounding box center [453, 253] width 906 height 506
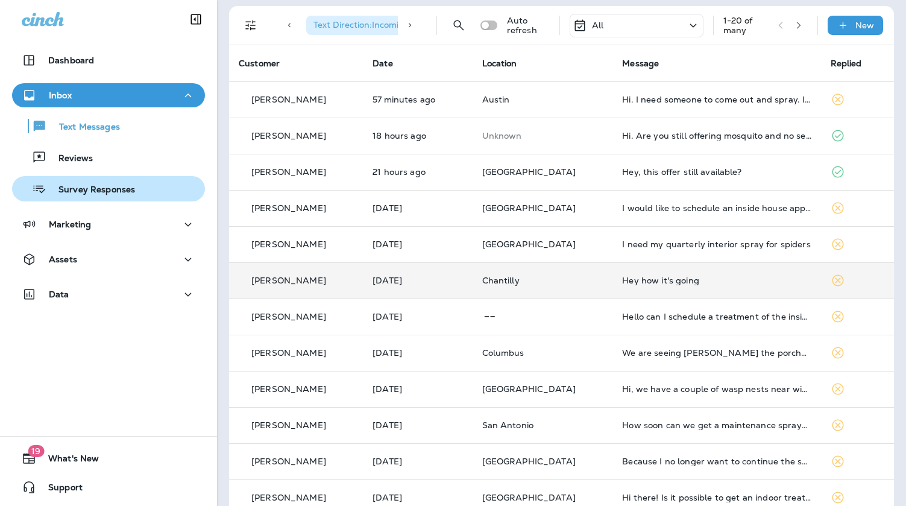
scroll to position [92, 0]
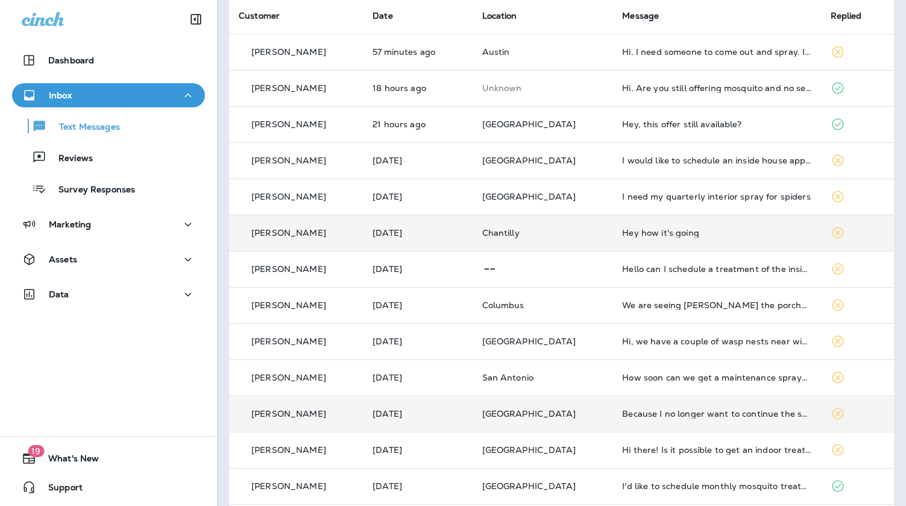
click at [668, 401] on td "Because I no longer want to continue the service" at bounding box center [716, 413] width 208 height 36
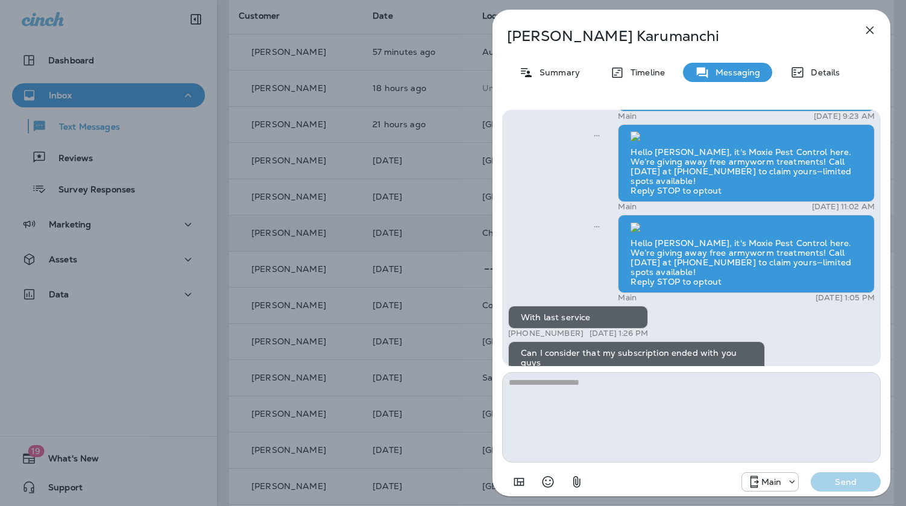
scroll to position [-46, 0]
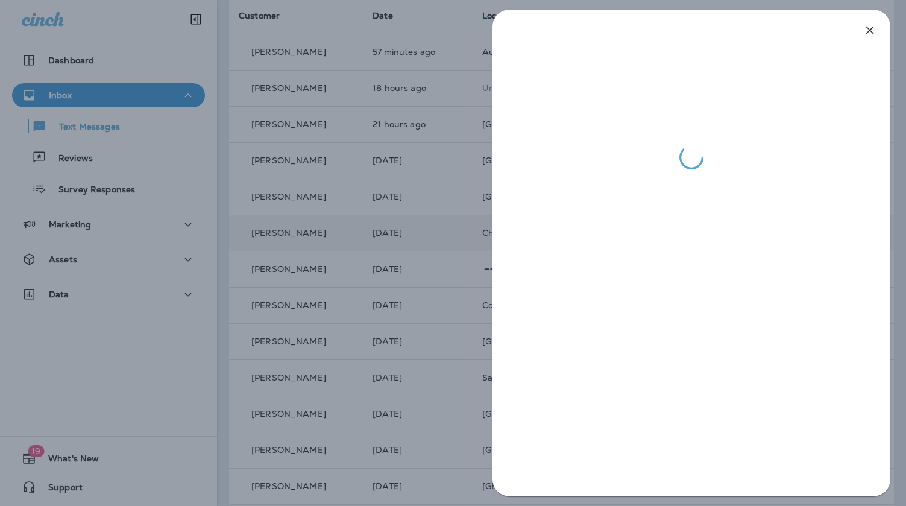
click at [393, 230] on div at bounding box center [453, 253] width 906 height 506
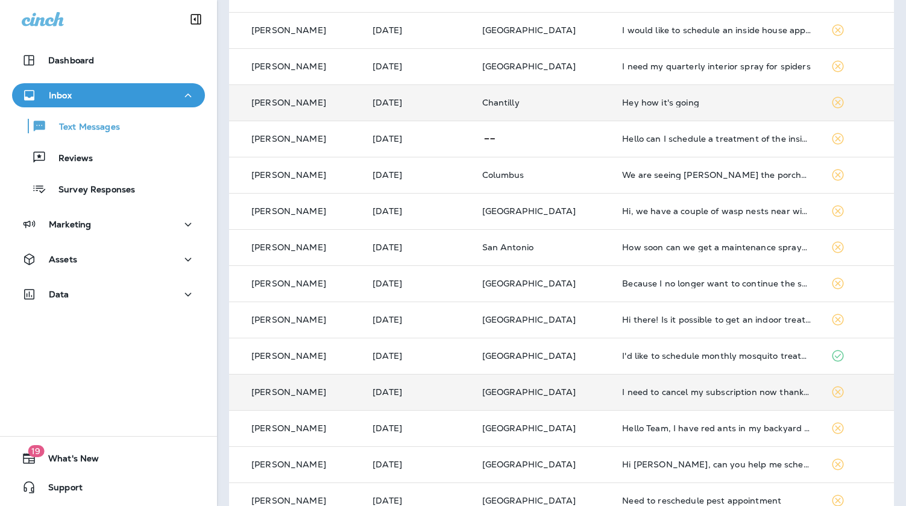
scroll to position [227, 0]
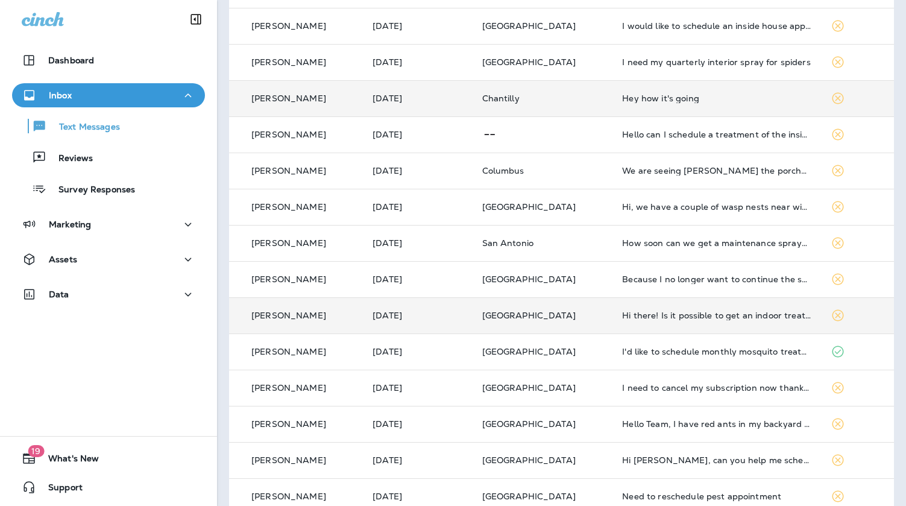
click at [672, 321] on td "Hi there! Is it possible to get an indoor treatment next week? I'm not sure whe…" at bounding box center [716, 315] width 208 height 36
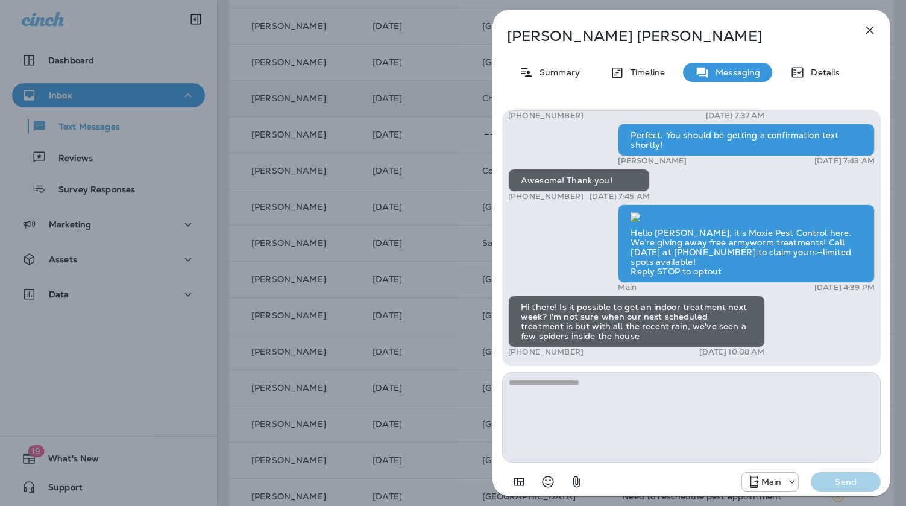
click at [448, 328] on div "Sara Neal Summary Timeline Messaging Details Hi, Sara , this is Cameron with Mo…" at bounding box center [453, 253] width 906 height 506
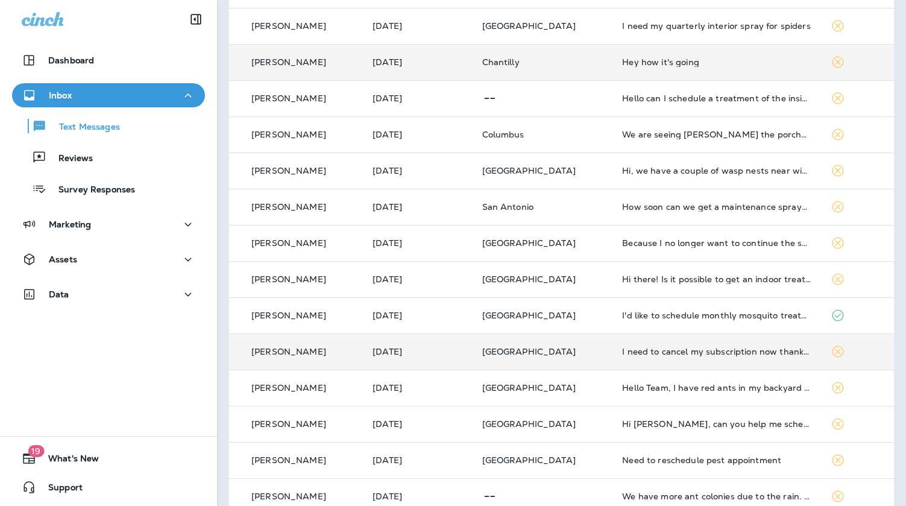
scroll to position [266, 0]
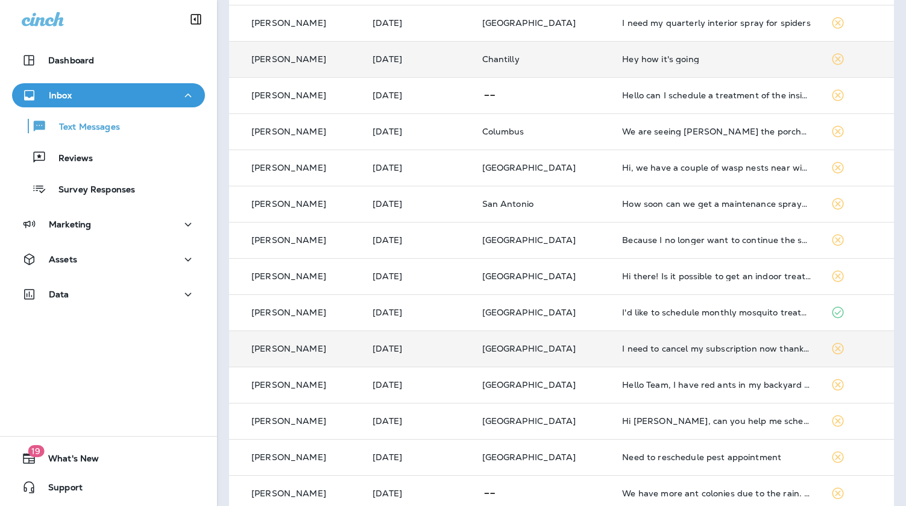
click at [697, 355] on td "I need to cancel my subscription now thank you" at bounding box center [716, 348] width 208 height 36
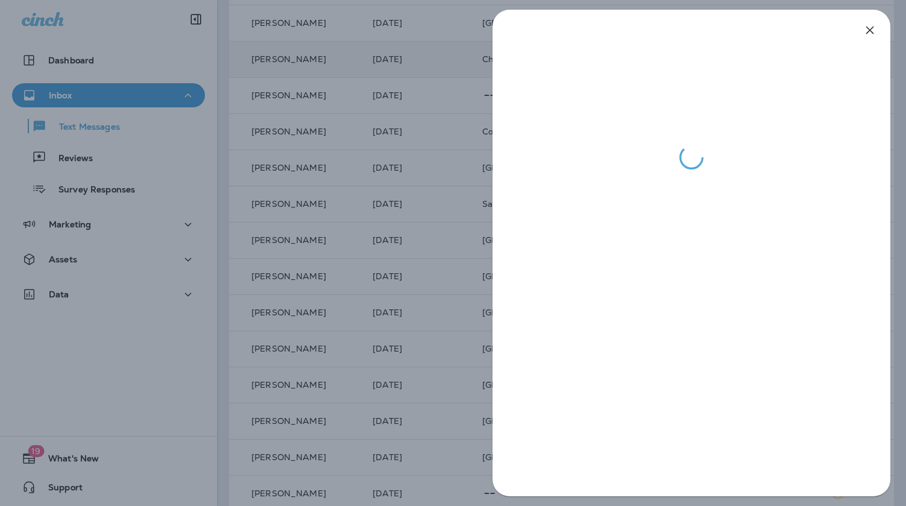
drag, startPoint x: 466, startPoint y: 334, endPoint x: 474, endPoint y: 333, distance: 7.3
click at [466, 334] on div at bounding box center [453, 253] width 906 height 506
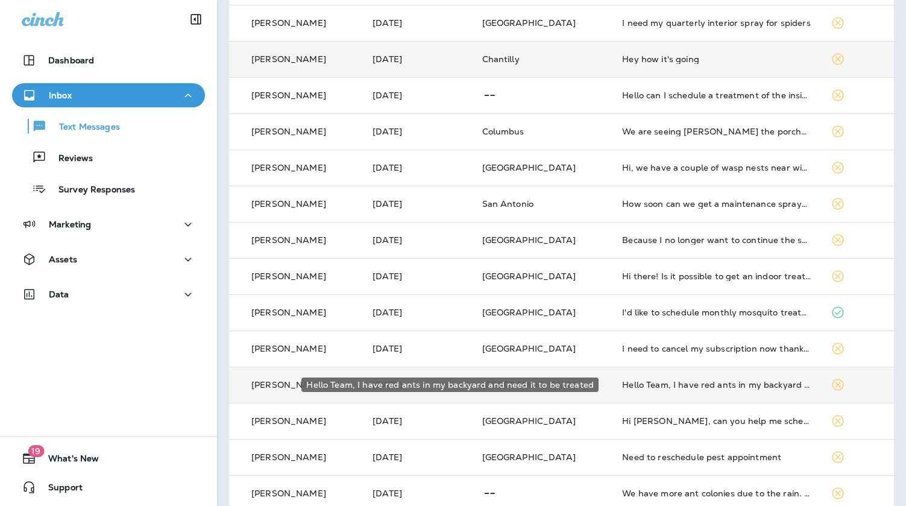
click at [684, 388] on div "Hello Team, I have red ants in my backyard and need it to be treated" at bounding box center [716, 385] width 189 height 10
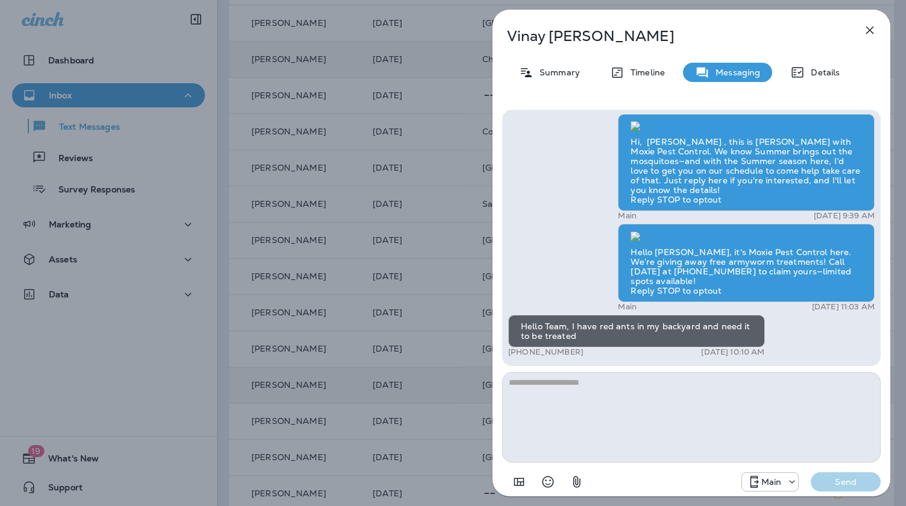
click at [413, 261] on div "Vinay Kottapalli Summary Timeline Messaging Details Hi, Vinay , this is Cameron…" at bounding box center [453, 253] width 906 height 506
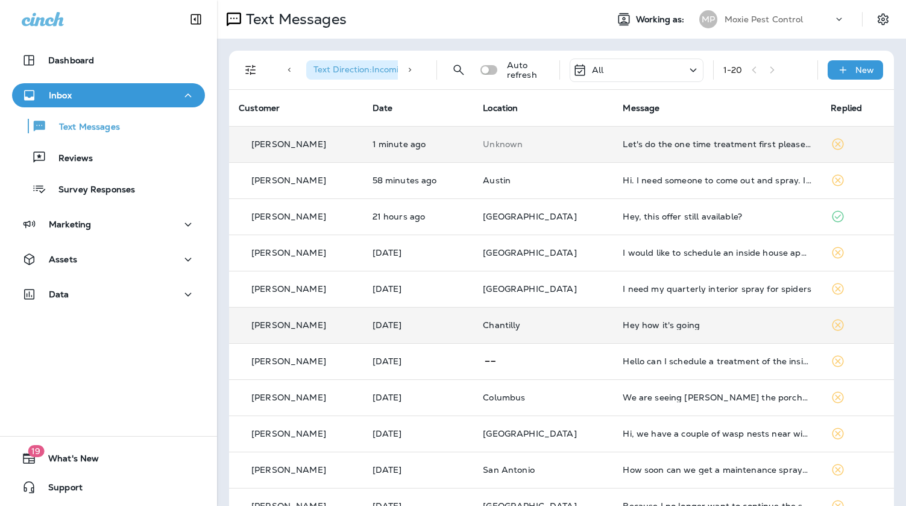
click at [638, 152] on td "Let's do the one time treatment first please. Then talk next year since it's ne…" at bounding box center [717, 144] width 208 height 36
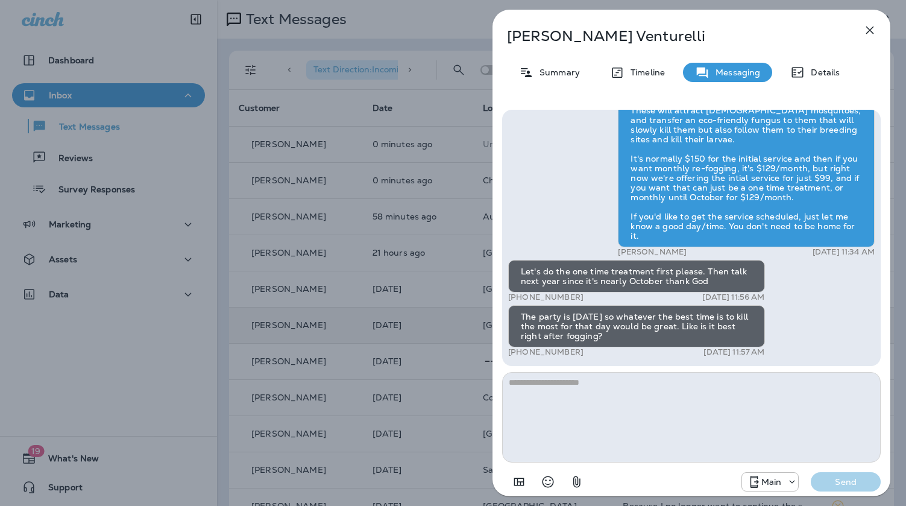
click at [656, 387] on textarea at bounding box center [691, 417] width 378 height 90
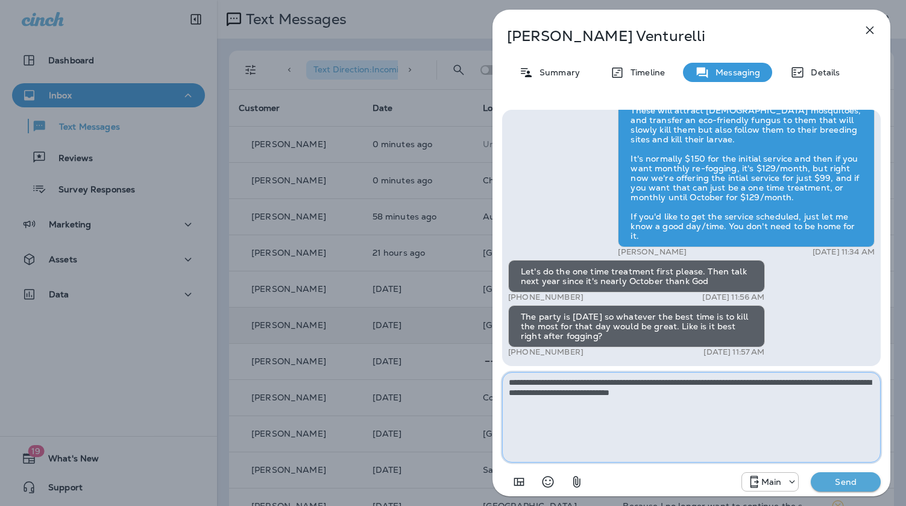
click at [514, 379] on textarea "**********" at bounding box center [691, 417] width 378 height 90
click at [725, 395] on textarea "**********" at bounding box center [691, 417] width 378 height 90
click at [543, 393] on textarea "**********" at bounding box center [691, 417] width 378 height 90
click at [727, 394] on textarea "**********" at bounding box center [691, 417] width 378 height 90
type textarea "**********"
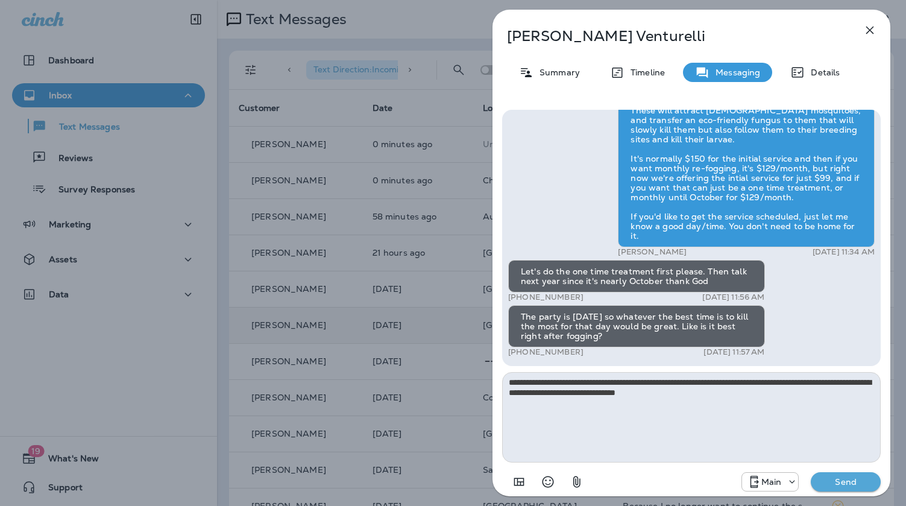
click at [848, 484] on p "Send" at bounding box center [845, 481] width 51 height 11
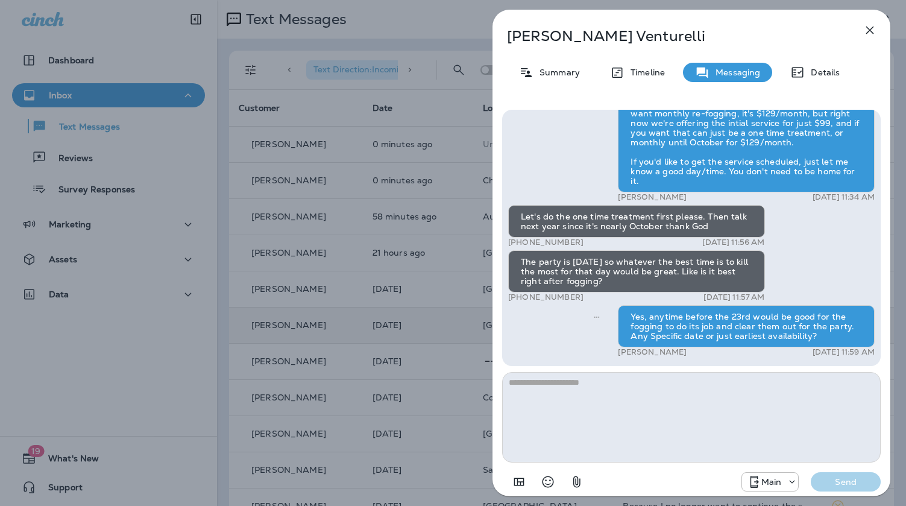
click at [422, 143] on div "Erin Venturelli Summary Timeline Messaging Details Hi, Erin , this is Noel with…" at bounding box center [453, 253] width 906 height 506
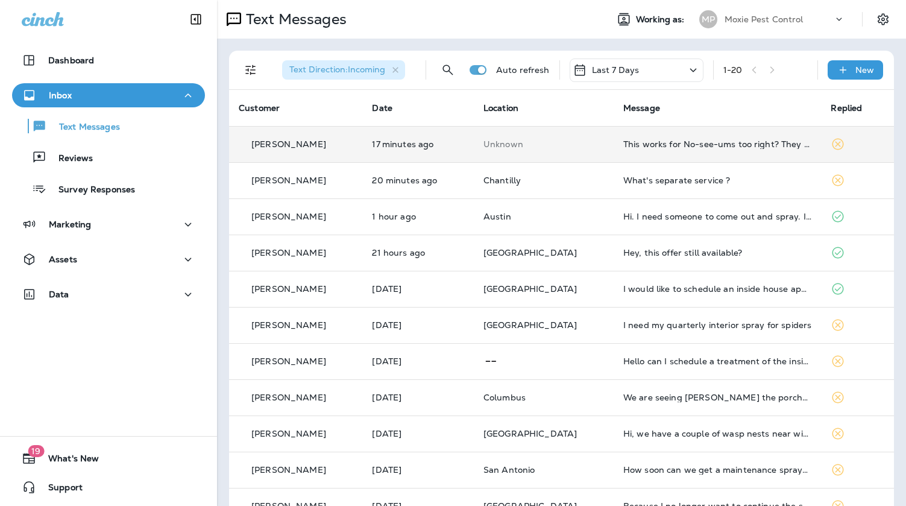
click at [613, 154] on td "This works for No-see-ums too right? They are the ones getting through the scre…" at bounding box center [717, 144] width 208 height 36
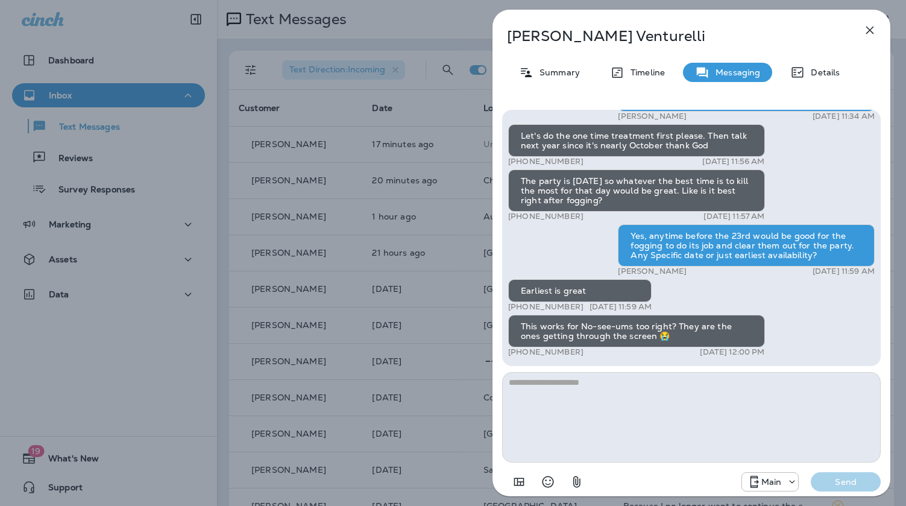
click at [628, 380] on textarea at bounding box center [691, 417] width 378 height 90
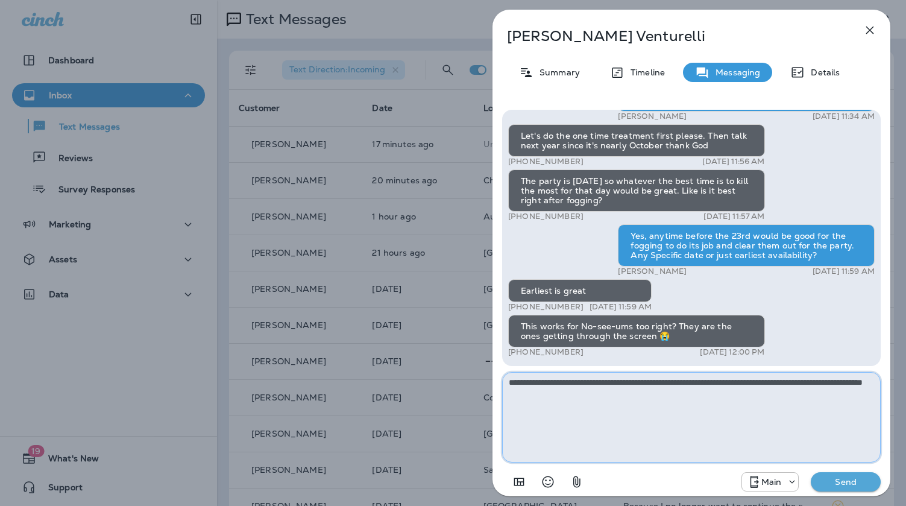
click at [568, 380] on textarea "**********" at bounding box center [691, 417] width 378 height 90
type textarea "**********"
click at [858, 485] on p "Send" at bounding box center [845, 481] width 51 height 11
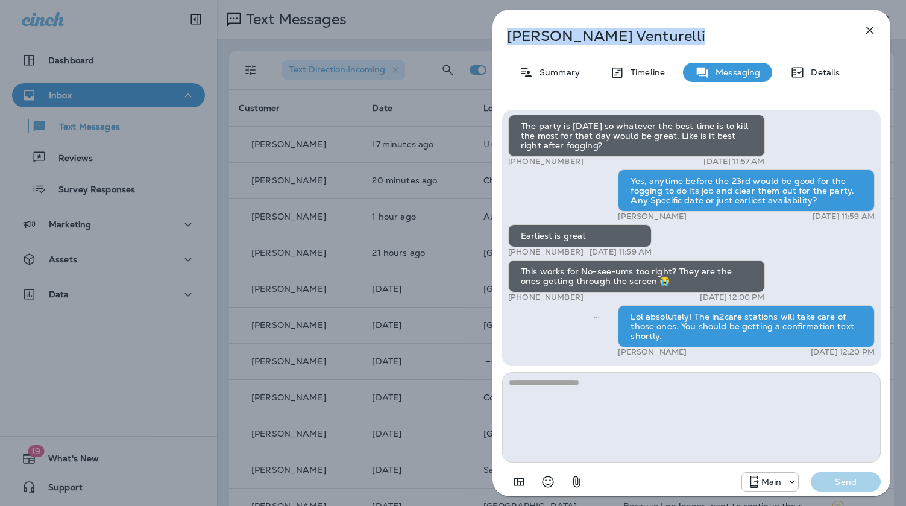
drag, startPoint x: 509, startPoint y: 35, endPoint x: 624, endPoint y: 45, distance: 115.5
click at [624, 45] on div "Erin Venturelli Summary Timeline Messaging Details Hi, Erin , this is Noel with…" at bounding box center [691, 256] width 398 height 493
copy p "Erin Venturelli"
click at [398, 177] on div "Erin Venturelli Summary Timeline Messaging Details Hi, Erin , this is Noel with…" at bounding box center [453, 253] width 906 height 506
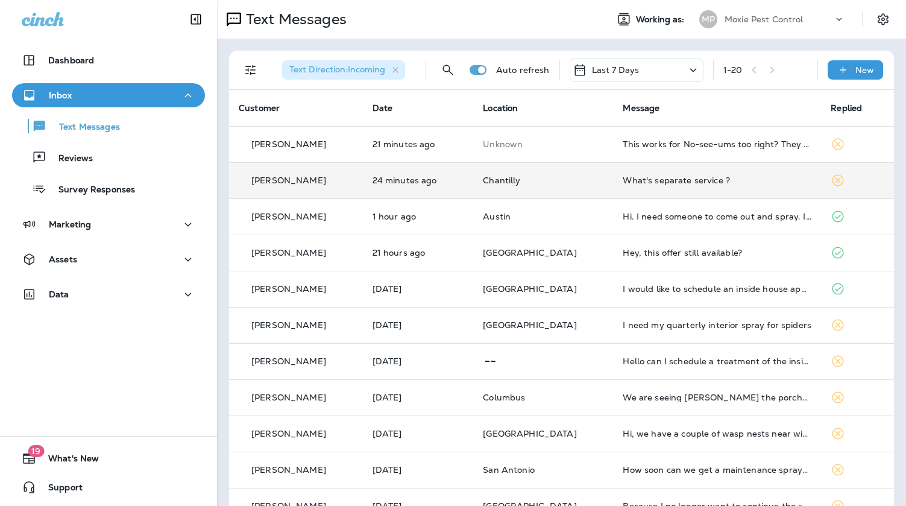
click at [622, 177] on div "What's separate service ?" at bounding box center [716, 180] width 189 height 10
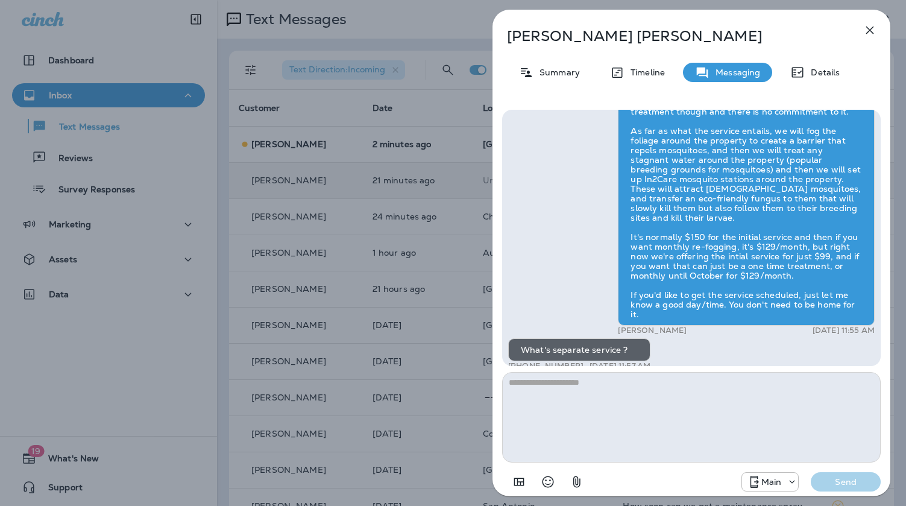
scroll to position [1, 0]
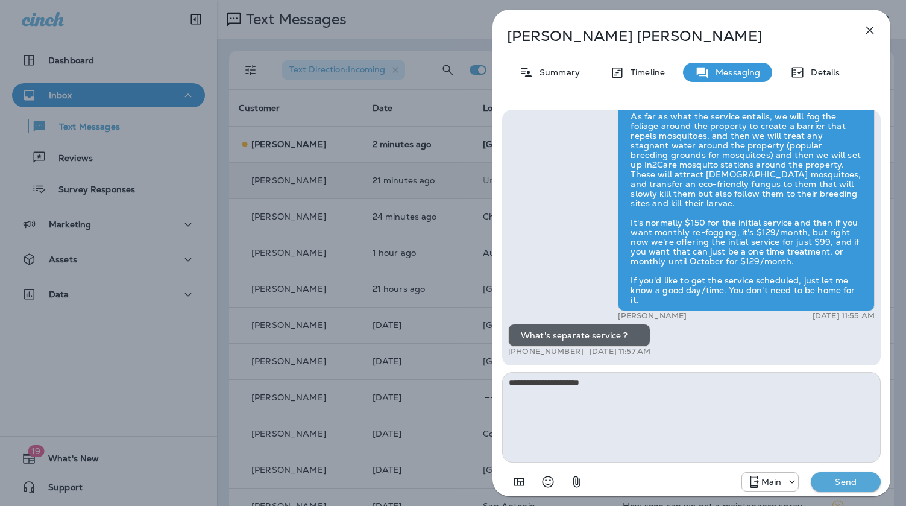
type textarea "**********"
click at [863, 483] on p "Send" at bounding box center [845, 481] width 51 height 11
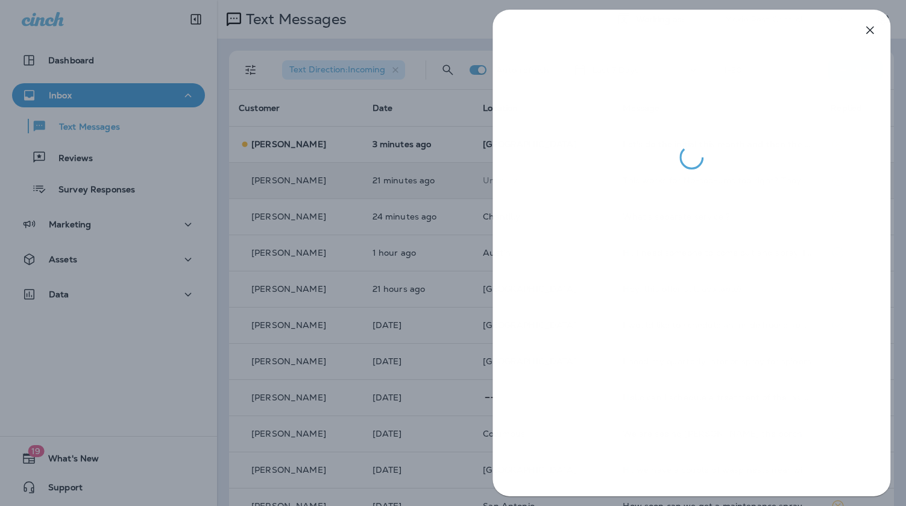
click at [407, 271] on div at bounding box center [453, 253] width 906 height 506
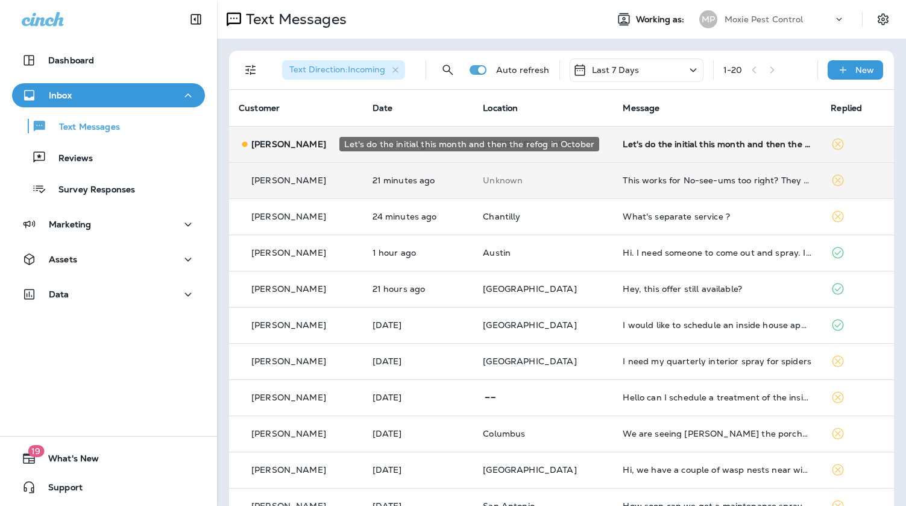
click at [660, 146] on div "Let's do the initial this month and then the refog in October" at bounding box center [716, 144] width 189 height 10
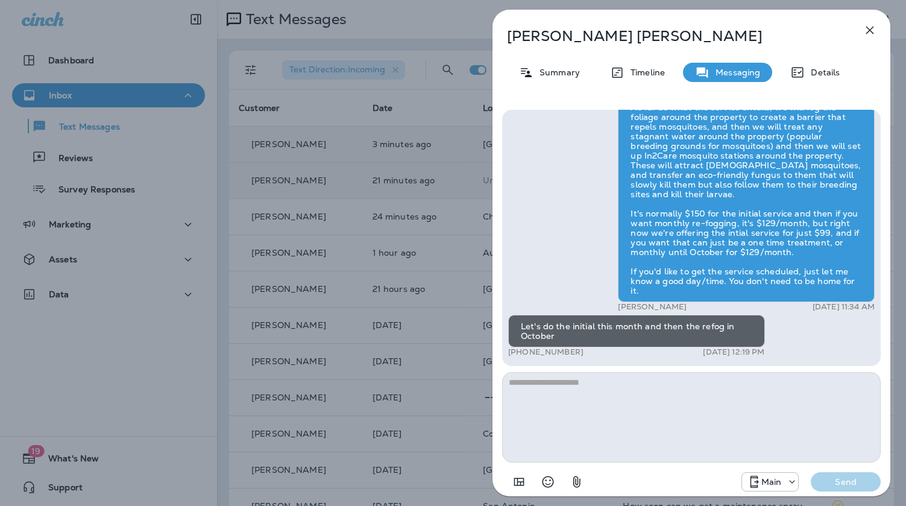
click at [643, 384] on textarea at bounding box center [691, 417] width 378 height 90
type textarea "*"
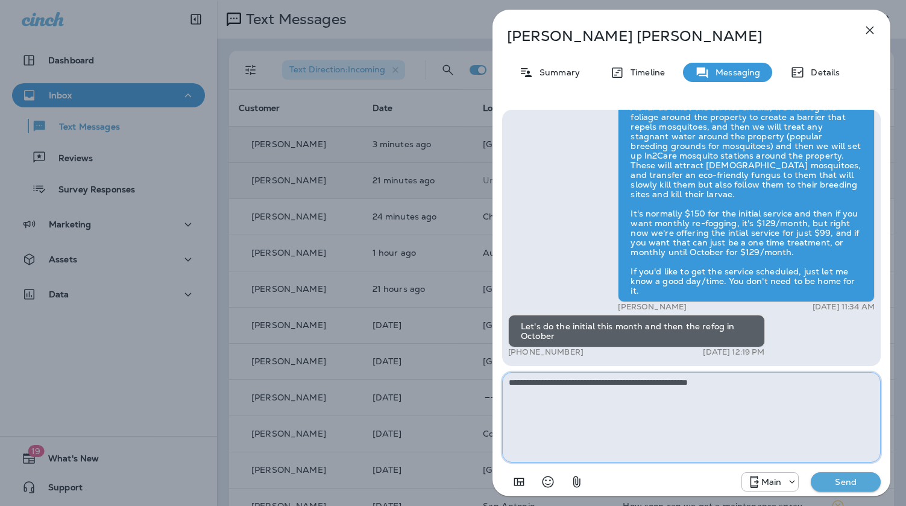
click at [600, 383] on textarea "**********" at bounding box center [691, 417] width 378 height 90
click at [601, 384] on textarea "**********" at bounding box center [691, 417] width 378 height 90
click at [600, 384] on textarea "**********" at bounding box center [691, 417] width 378 height 90
click at [732, 385] on textarea "**********" at bounding box center [691, 417] width 378 height 90
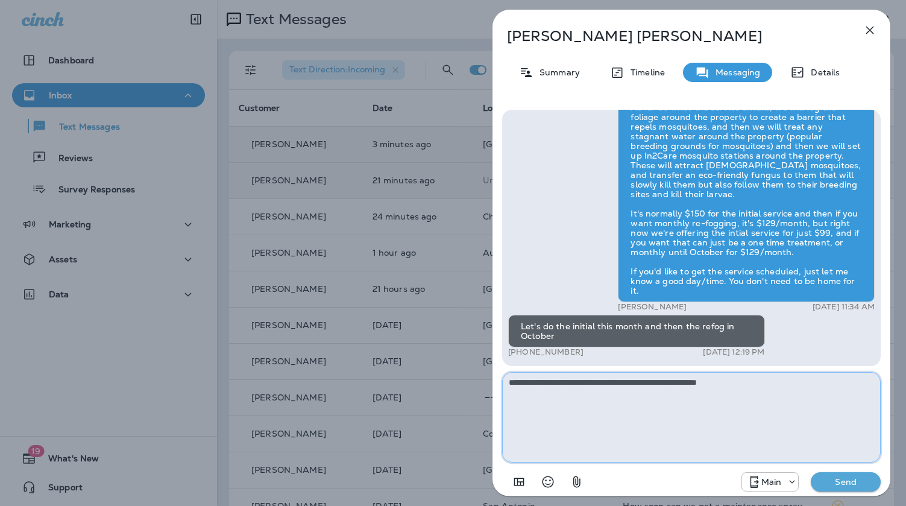
type textarea "**********"
click at [853, 486] on p "Send" at bounding box center [845, 481] width 51 height 11
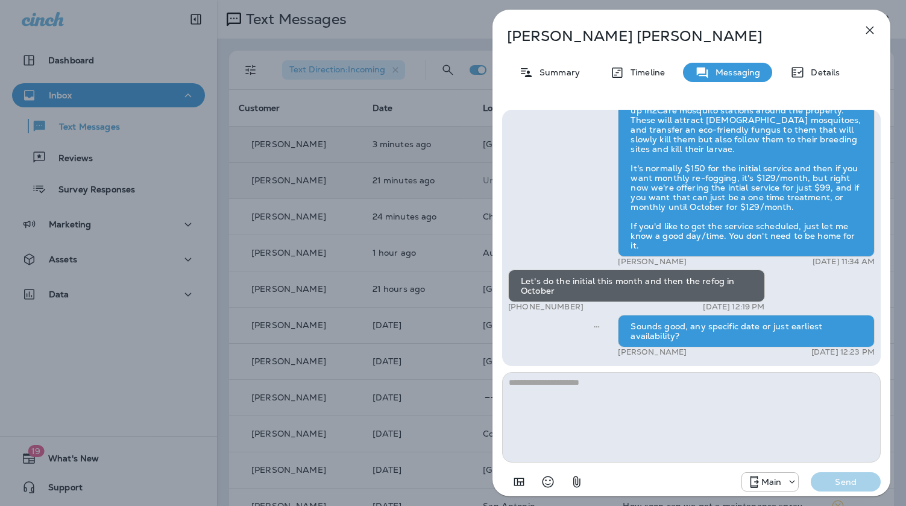
drag, startPoint x: 328, startPoint y: 241, endPoint x: 386, endPoint y: 251, distance: 58.7
click at [332, 241] on div "Morgan Howell Summary Timeline Messaging Details Exciting News! Joshua’s Pest C…" at bounding box center [453, 253] width 906 height 506
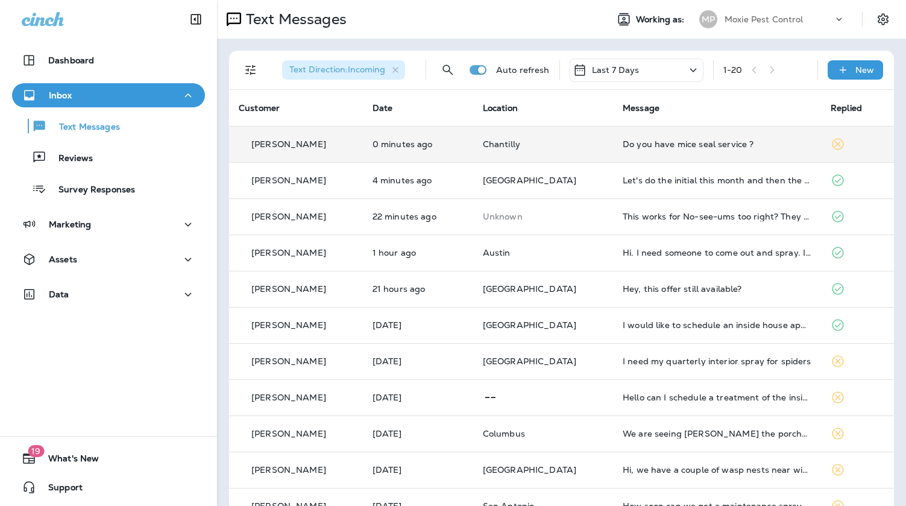
click at [631, 148] on div "Do you have mice seal service ?" at bounding box center [716, 144] width 189 height 10
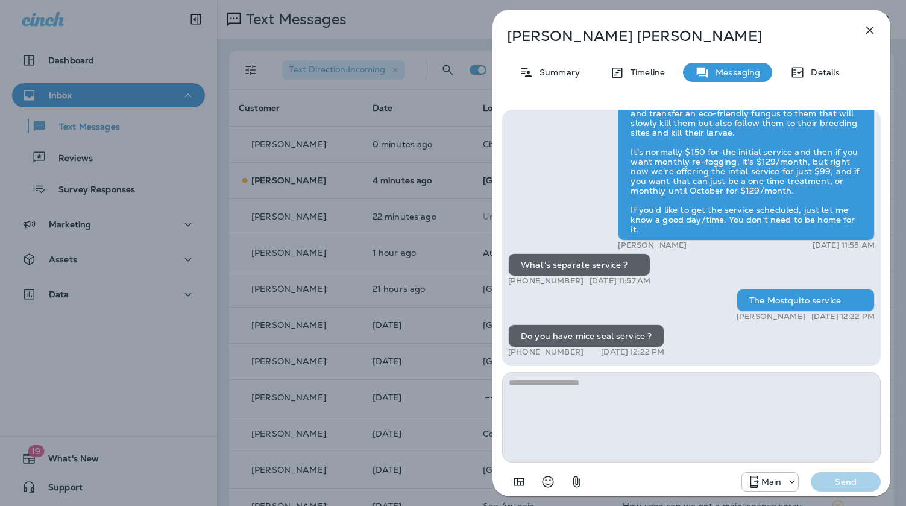
click at [487, 290] on div "Praneeth Gandham Summary Timeline Messaging Details Hi Praneeth , this is Steve…" at bounding box center [691, 253] width 429 height 506
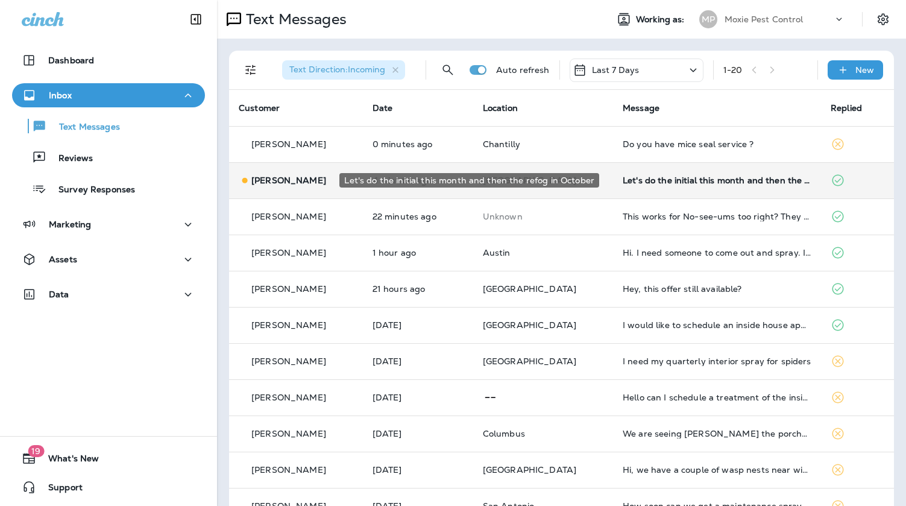
click at [682, 180] on div "Let's do the initial this month and then the refog in October" at bounding box center [716, 180] width 189 height 10
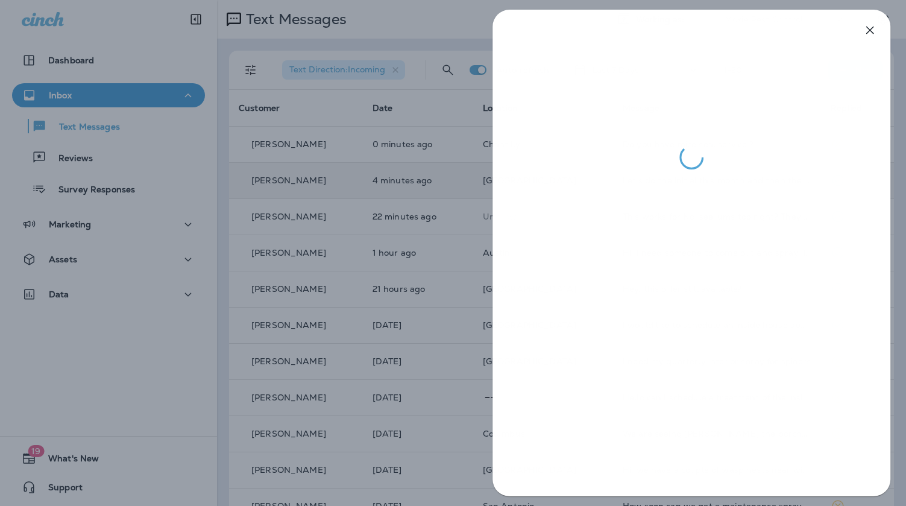
click at [471, 196] on div at bounding box center [453, 253] width 906 height 506
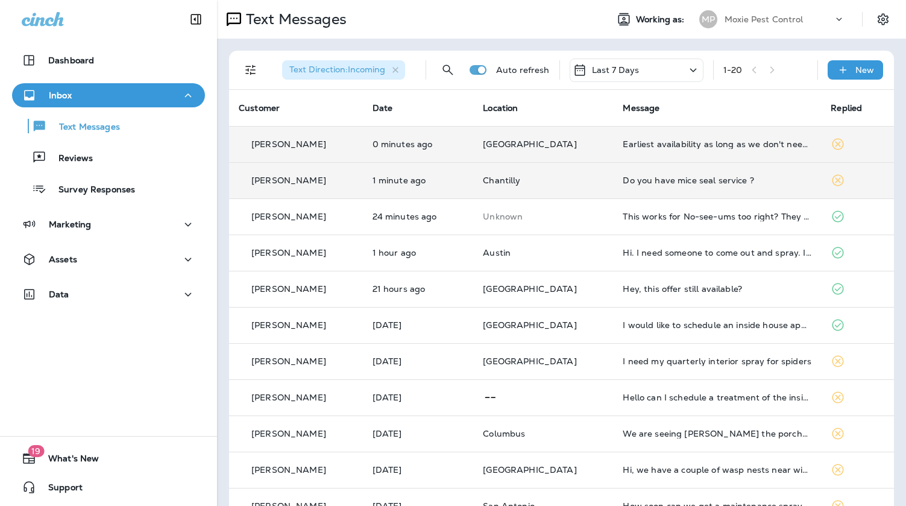
click at [474, 135] on td "0 minutes ago" at bounding box center [418, 144] width 111 height 36
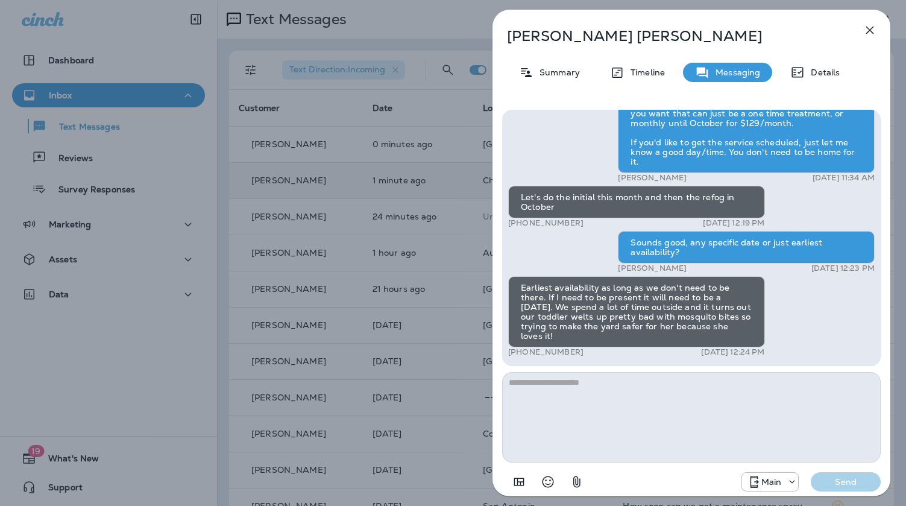
click at [592, 381] on textarea at bounding box center [691, 417] width 378 height 90
type textarea "*"
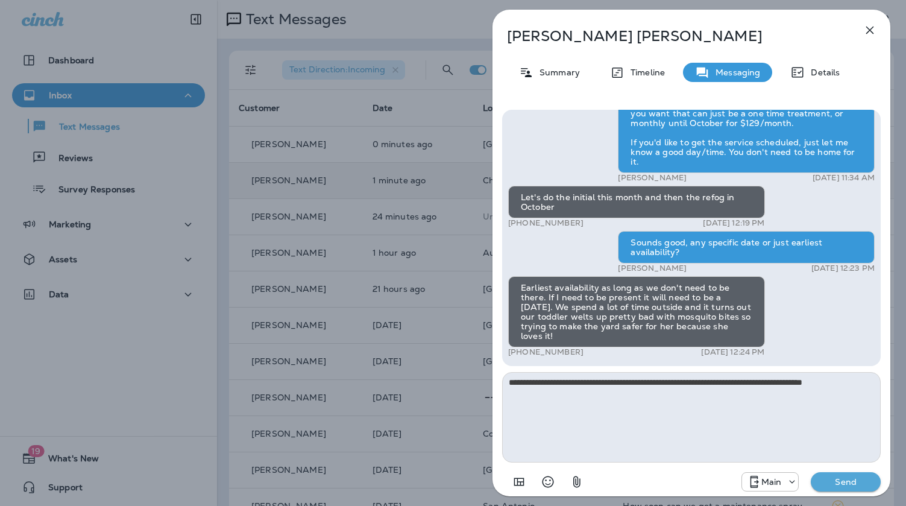
click at [861, 377] on textarea "**********" at bounding box center [691, 417] width 378 height 90
type textarea "**********"
click at [852, 480] on p "Send" at bounding box center [845, 481] width 51 height 11
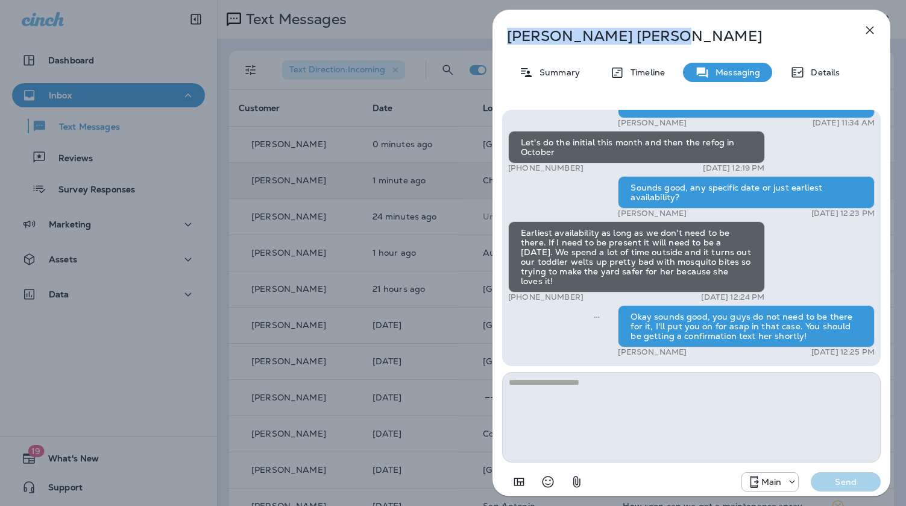
drag, startPoint x: 612, startPoint y: 31, endPoint x: 494, endPoint y: 29, distance: 117.5
click at [494, 29] on div "Morgan Howell" at bounding box center [671, 36] width 358 height 17
copy p "Morgan Howell"
click at [865, 30] on icon "button" at bounding box center [869, 30] width 14 height 14
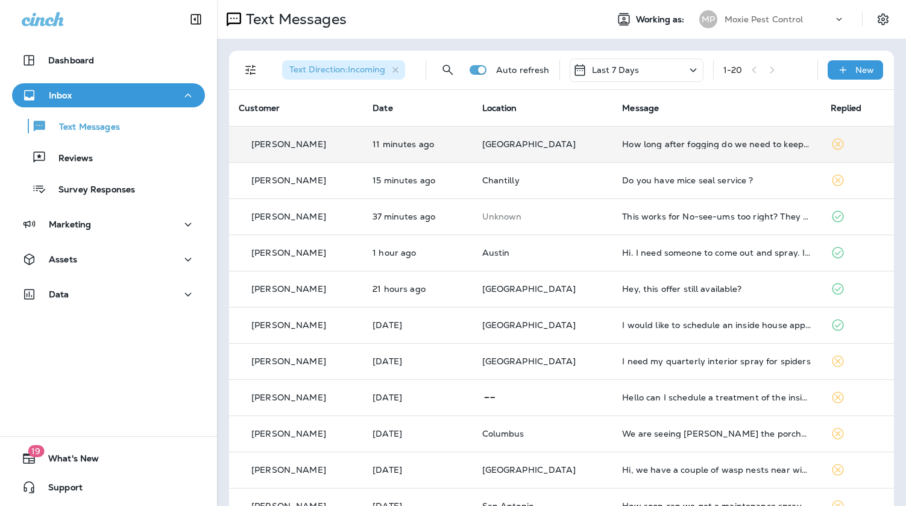
click at [548, 151] on td "[GEOGRAPHIC_DATA]" at bounding box center [542, 144] width 140 height 36
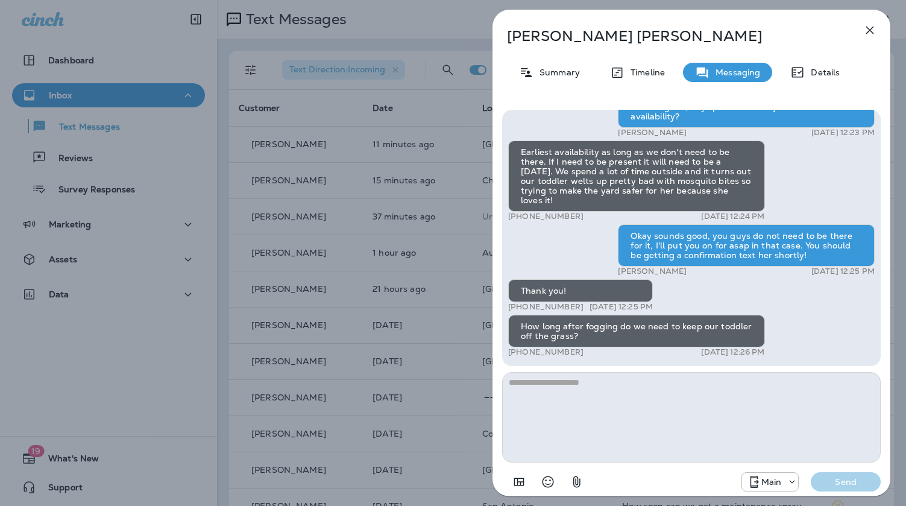
click at [622, 396] on textarea at bounding box center [691, 417] width 378 height 90
click at [512, 385] on textarea "**********" at bounding box center [691, 417] width 378 height 90
type textarea "**********"
click at [849, 483] on p "Send" at bounding box center [845, 481] width 51 height 11
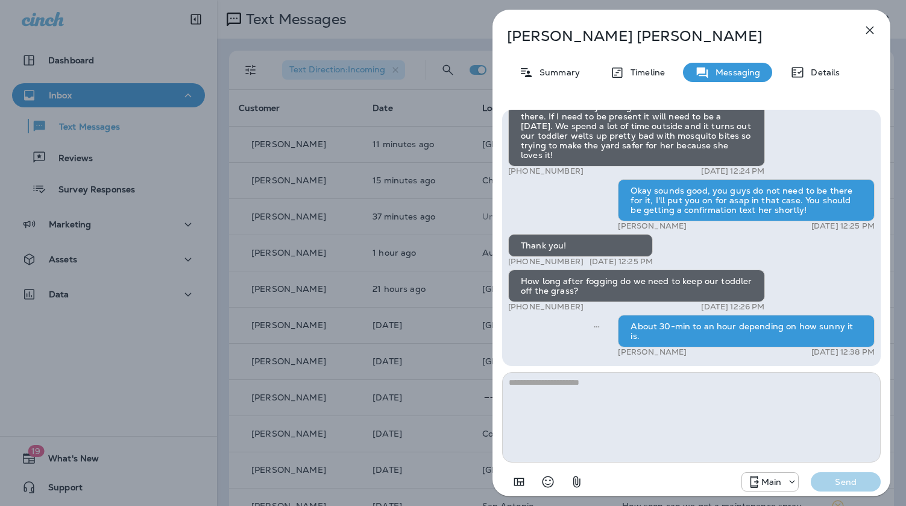
click at [403, 336] on div "Morgan Howell Summary Timeline Messaging Details Exciting News! Joshua’s Pest C…" at bounding box center [453, 253] width 906 height 506
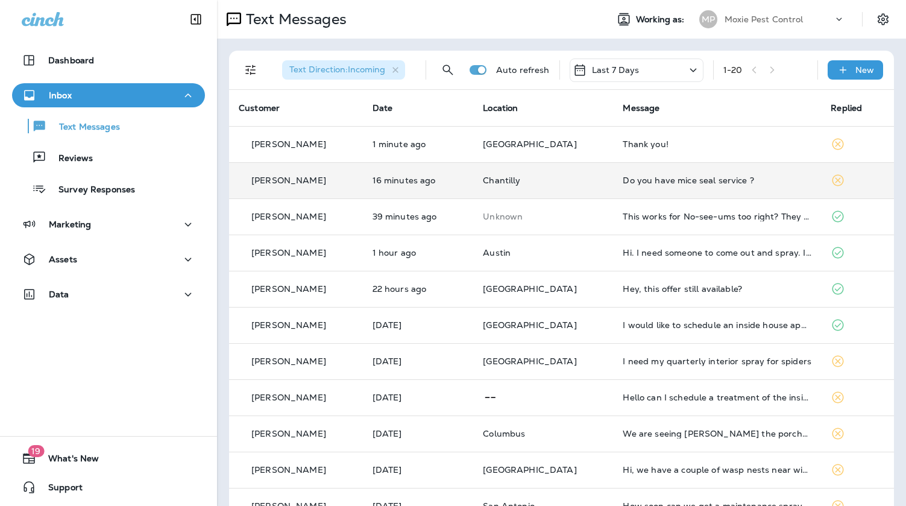
click at [536, 186] on td "Chantilly" at bounding box center [543, 180] width 140 height 36
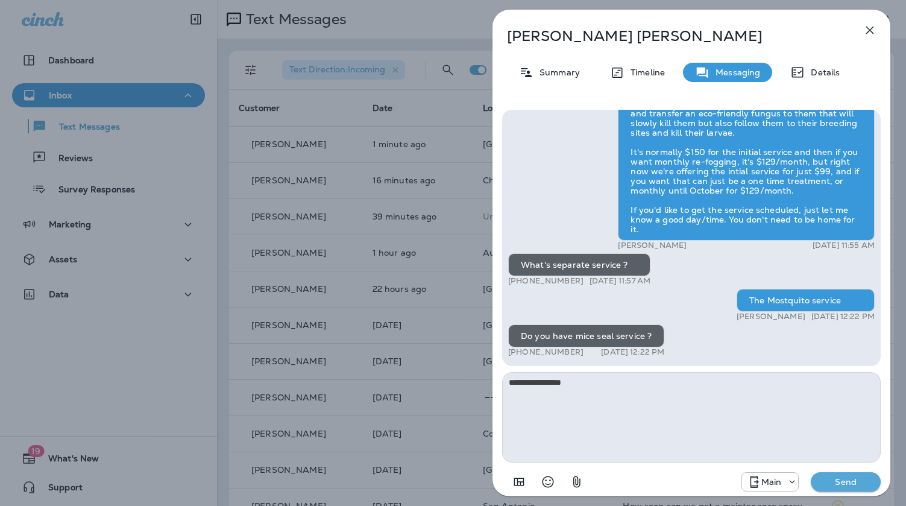
click at [622, 259] on div "What's separate service ?" at bounding box center [579, 264] width 142 height 23
click at [612, 380] on textarea "**********" at bounding box center [691, 417] width 378 height 90
type textarea "**********"
click at [849, 476] on p "Send" at bounding box center [845, 481] width 51 height 11
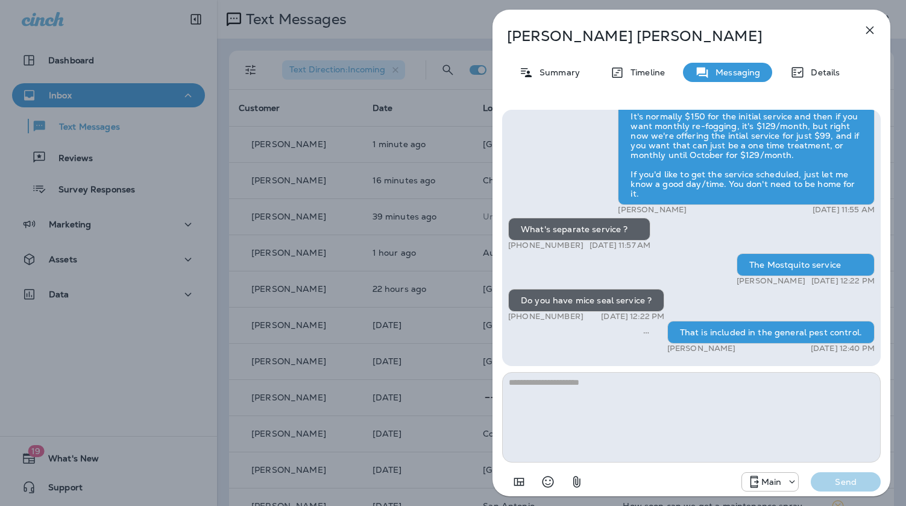
click at [354, 269] on div "Praneeth Gandham Summary Timeline Messaging Details Hi Praneeth , this is Steve…" at bounding box center [453, 253] width 906 height 506
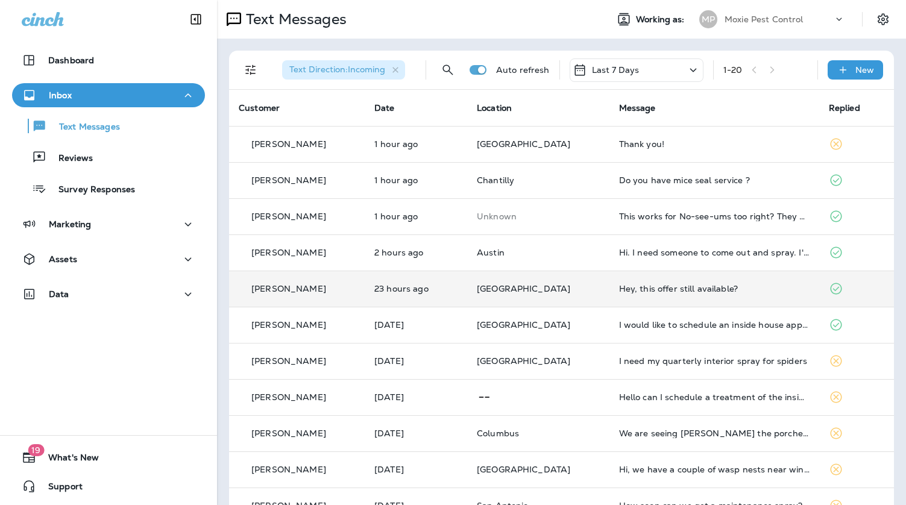
click at [550, 278] on td "[GEOGRAPHIC_DATA]" at bounding box center [538, 289] width 142 height 36
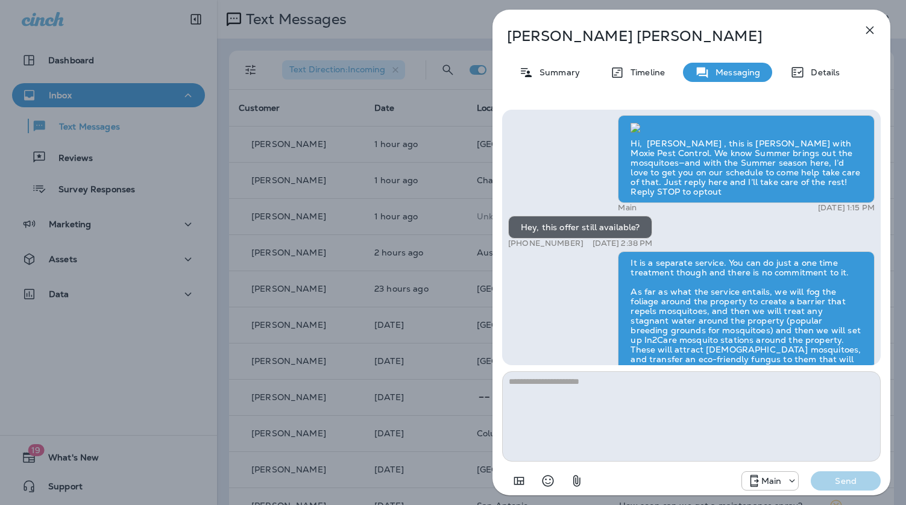
scroll to position [-151, 0]
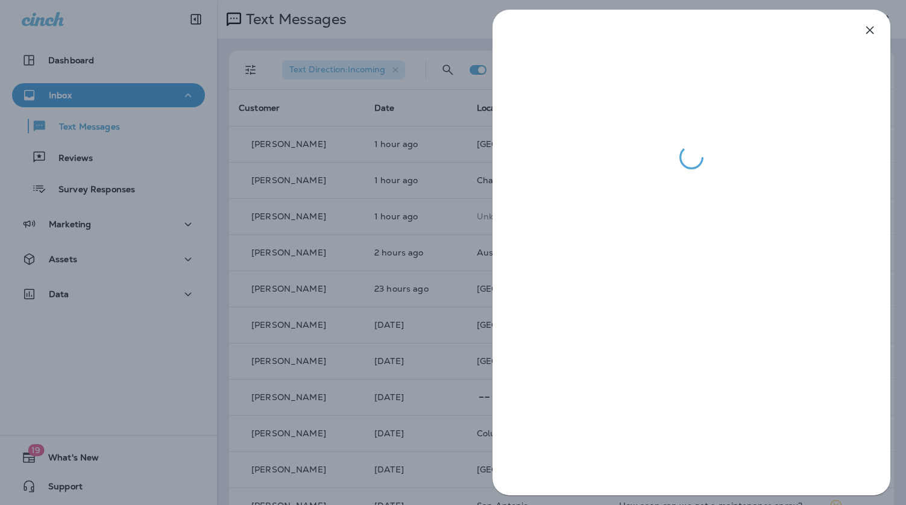
click at [253, 162] on div at bounding box center [453, 252] width 906 height 505
